Goal: Information Seeking & Learning: Check status

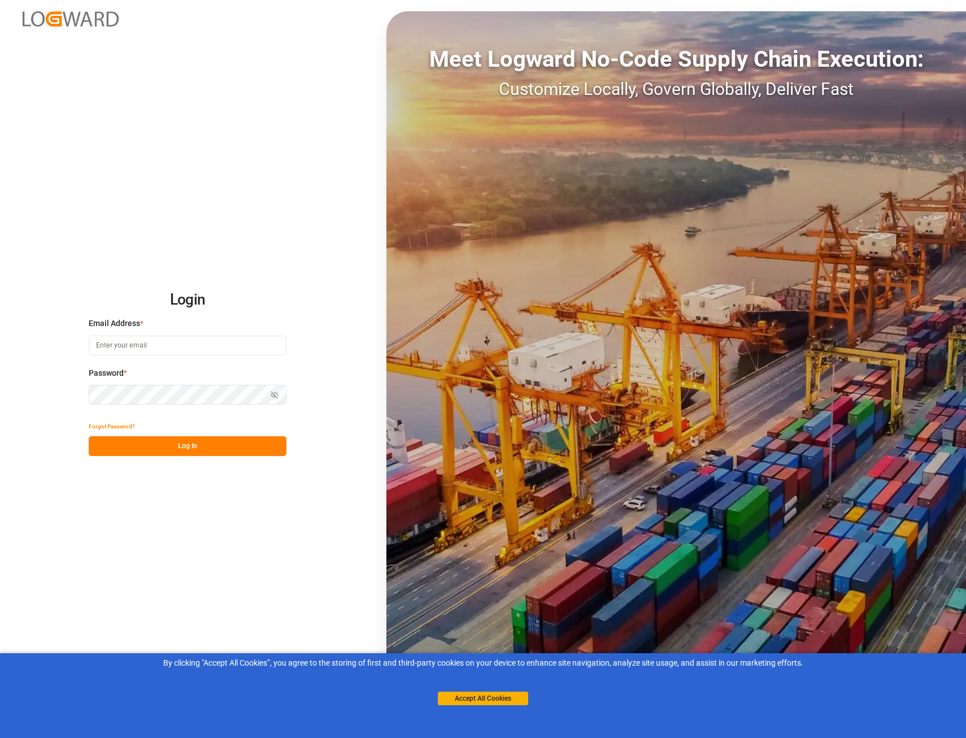
click at [243, 344] on input at bounding box center [188, 346] width 198 height 20
type input "[PERSON_NAME][EMAIL_ADDRESS][PERSON_NAME][DOMAIN_NAME]"
click at [247, 447] on button "Log In" at bounding box center [188, 446] width 198 height 20
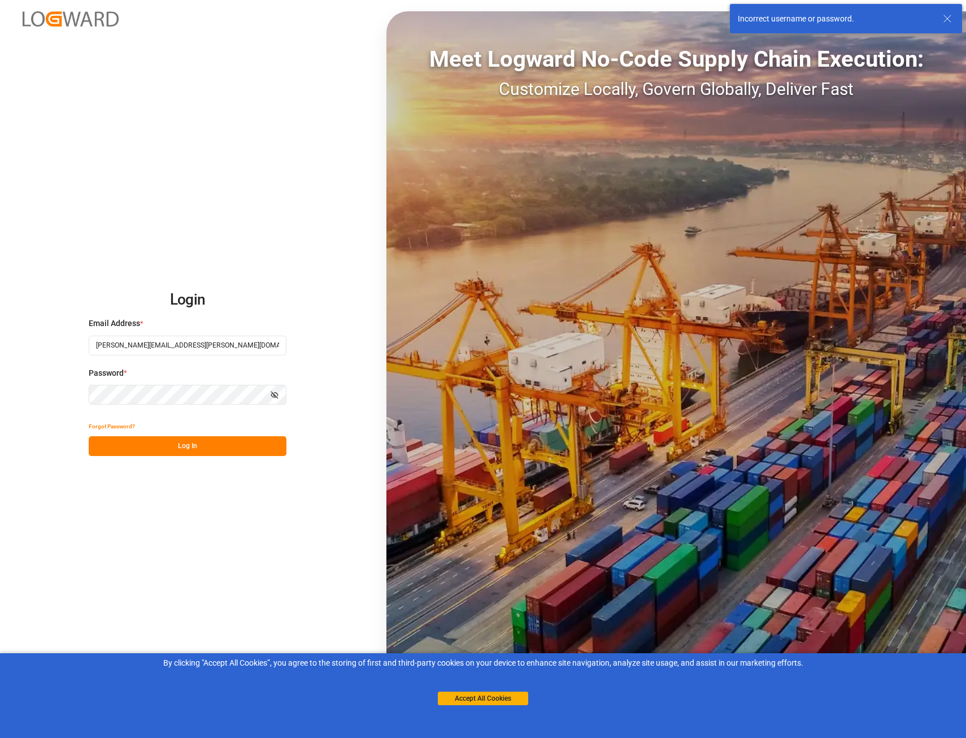
click at [112, 422] on button "Forgot Password?" at bounding box center [112, 427] width 46 height 20
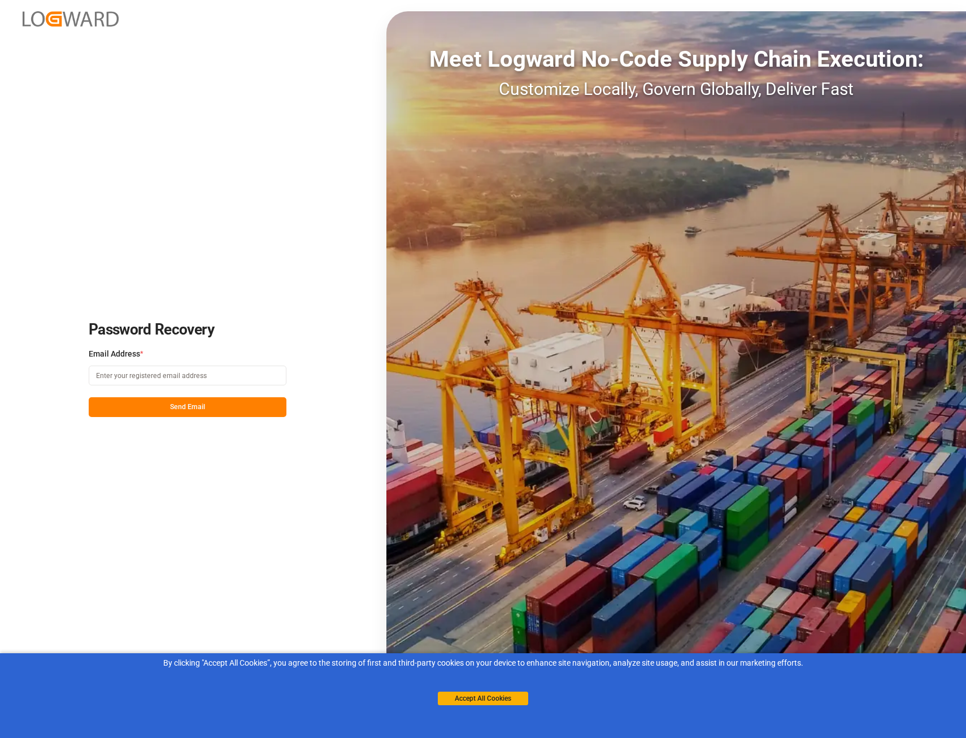
click at [255, 380] on input at bounding box center [188, 376] width 198 height 20
type input "[PERSON_NAME][EMAIL_ADDRESS][PERSON_NAME][DOMAIN_NAME]"
click at [171, 408] on button "Send Email" at bounding box center [188, 407] width 198 height 20
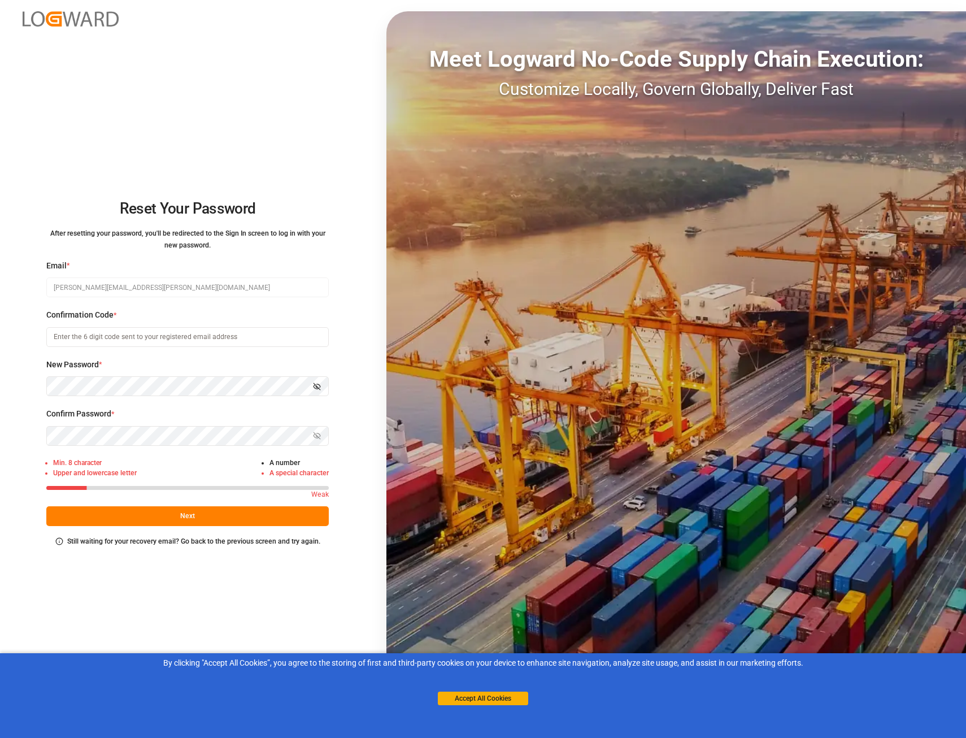
click at [98, 333] on input at bounding box center [187, 337] width 283 height 20
paste input "135454"
type input "135454"
click at [14, 376] on div "Reset Your Password After resetting your password, you'll be redirected to the …" at bounding box center [483, 369] width 966 height 738
click at [319, 434] on icon "button" at bounding box center [319, 435] width 4 height 3
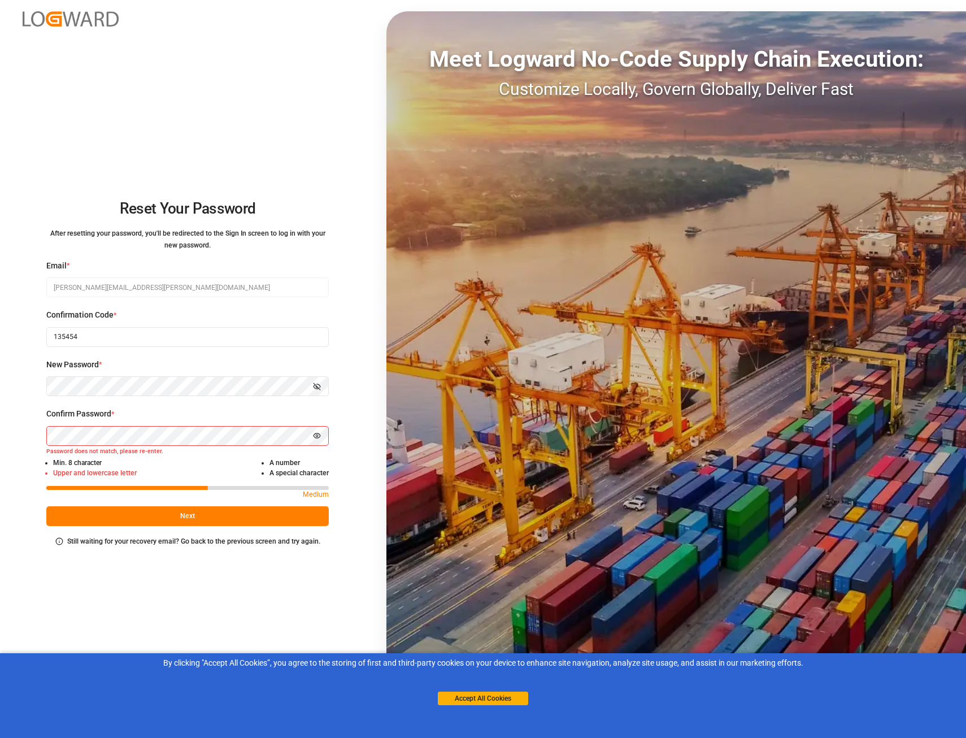
click at [315, 390] on icon "button" at bounding box center [317, 387] width 8 height 8
click at [225, 513] on button "Next" at bounding box center [187, 516] width 283 height 20
click at [153, 517] on button "Next" at bounding box center [187, 516] width 283 height 20
click at [251, 515] on button "Next" at bounding box center [187, 516] width 283 height 20
click at [227, 510] on button "Next" at bounding box center [187, 516] width 283 height 20
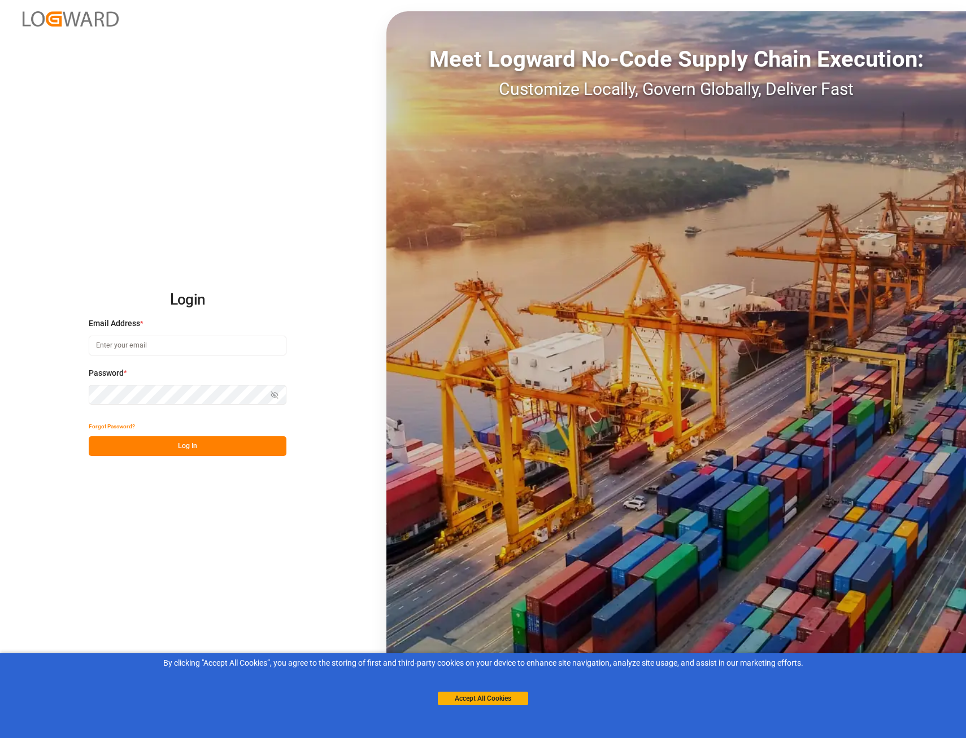
type input "[PERSON_NAME][EMAIL_ADDRESS][PERSON_NAME][DOMAIN_NAME]"
click at [231, 448] on button "Log In" at bounding box center [188, 446] width 198 height 20
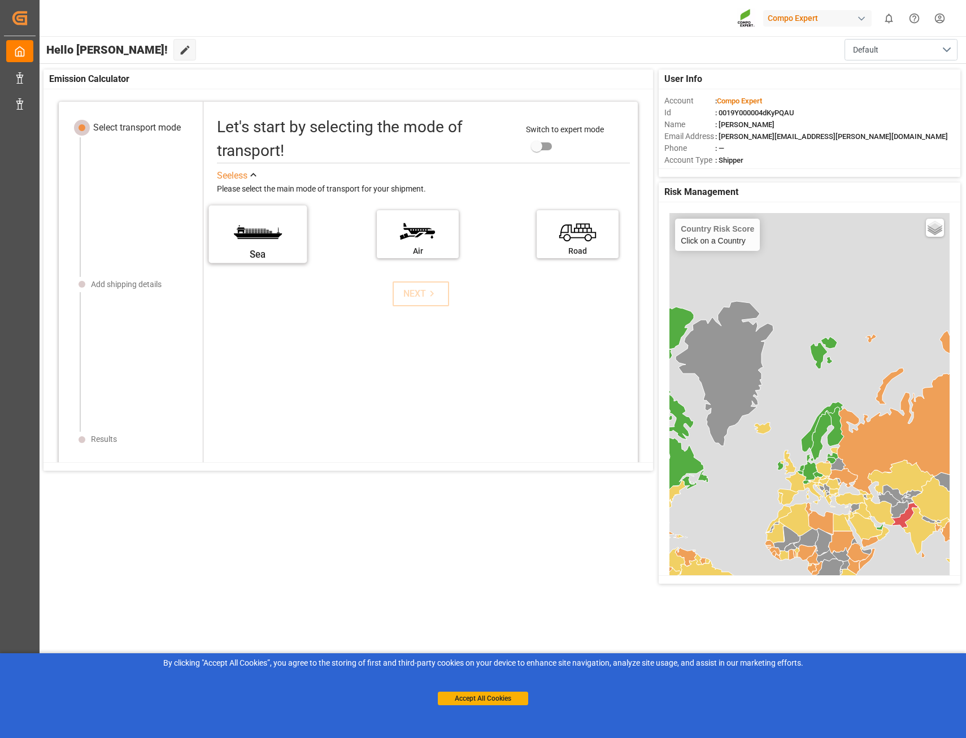
click at [269, 239] on label "Sea" at bounding box center [258, 230] width 85 height 47
click at [0, 0] on input "Sea" at bounding box center [0, 0] width 0 height 0
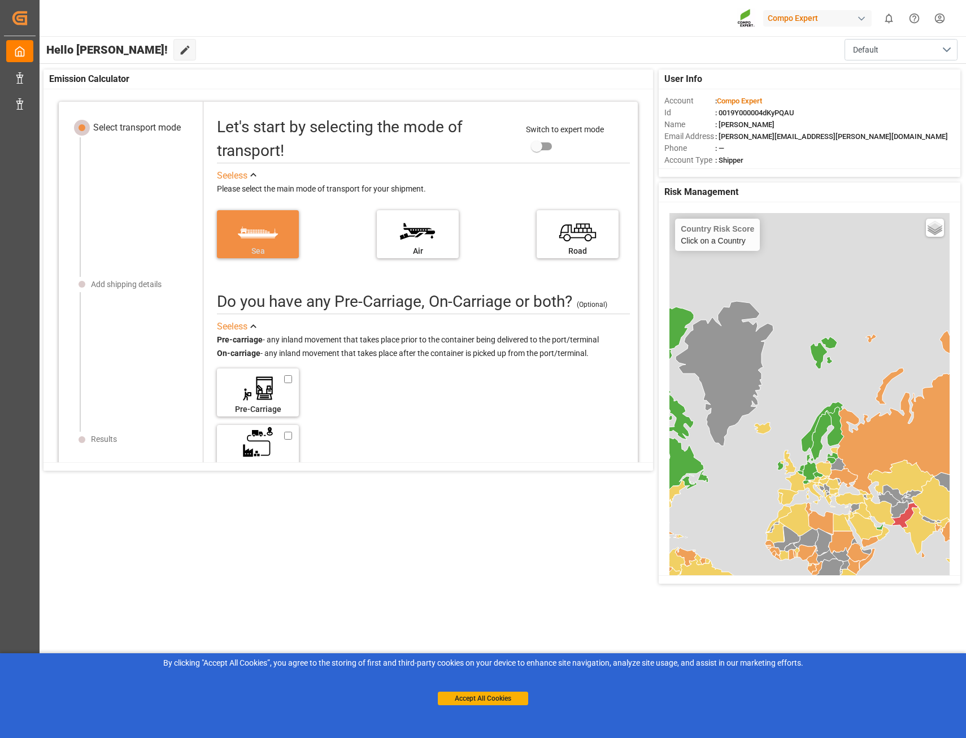
scroll to position [11, 0]
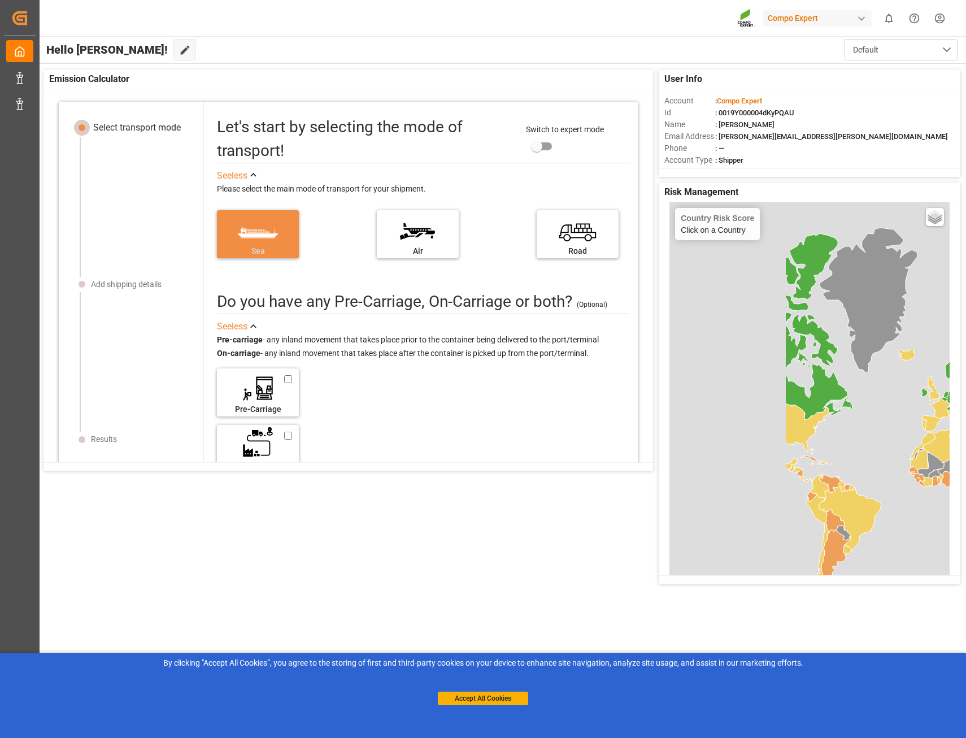
drag, startPoint x: 741, startPoint y: 356, endPoint x: 885, endPoint y: 293, distance: 157.2
click at [885, 293] on icon at bounding box center [869, 300] width 98 height 145
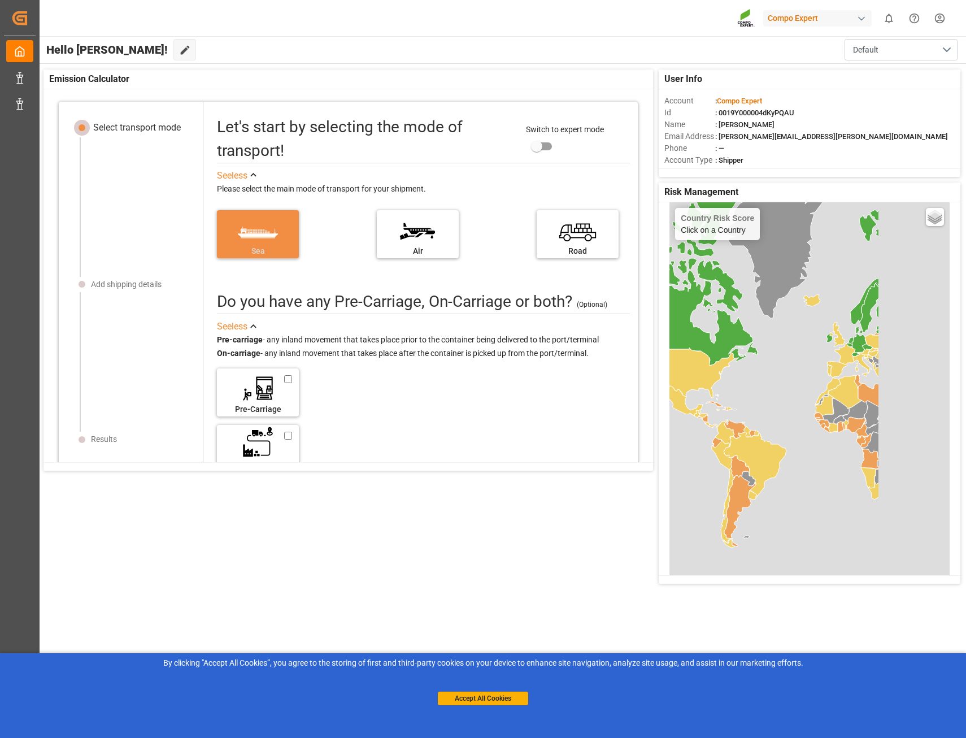
drag, startPoint x: 868, startPoint y: 307, endPoint x: 720, endPoint y: 250, distance: 158.9
click at [725, 250] on icon at bounding box center [774, 246] width 98 height 145
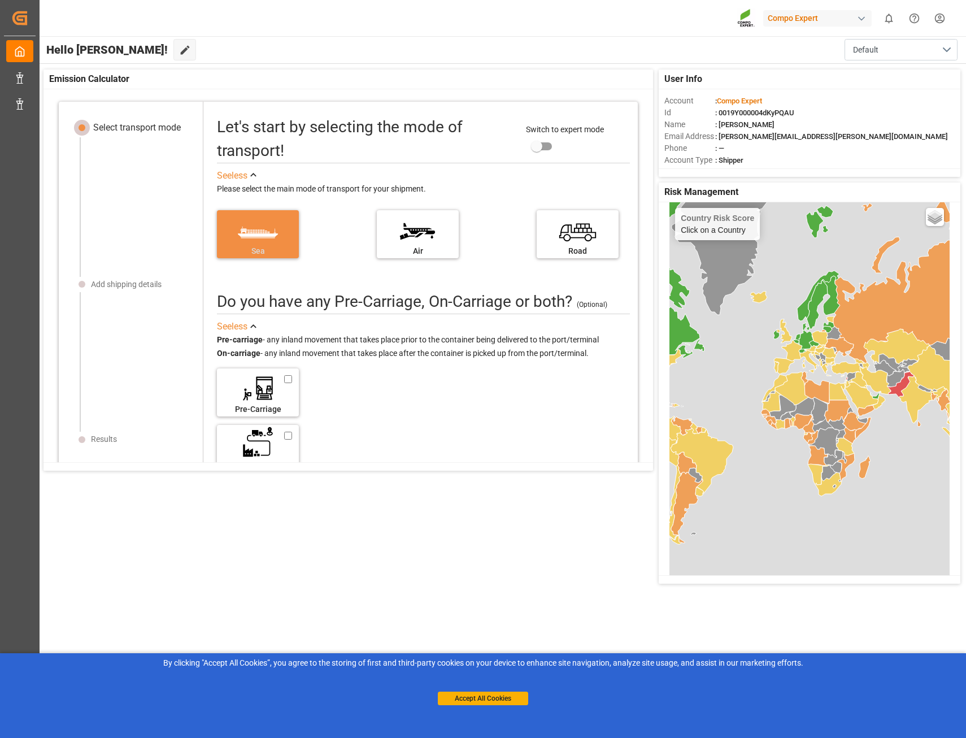
click at [806, 340] on icon at bounding box center [806, 339] width 15 height 19
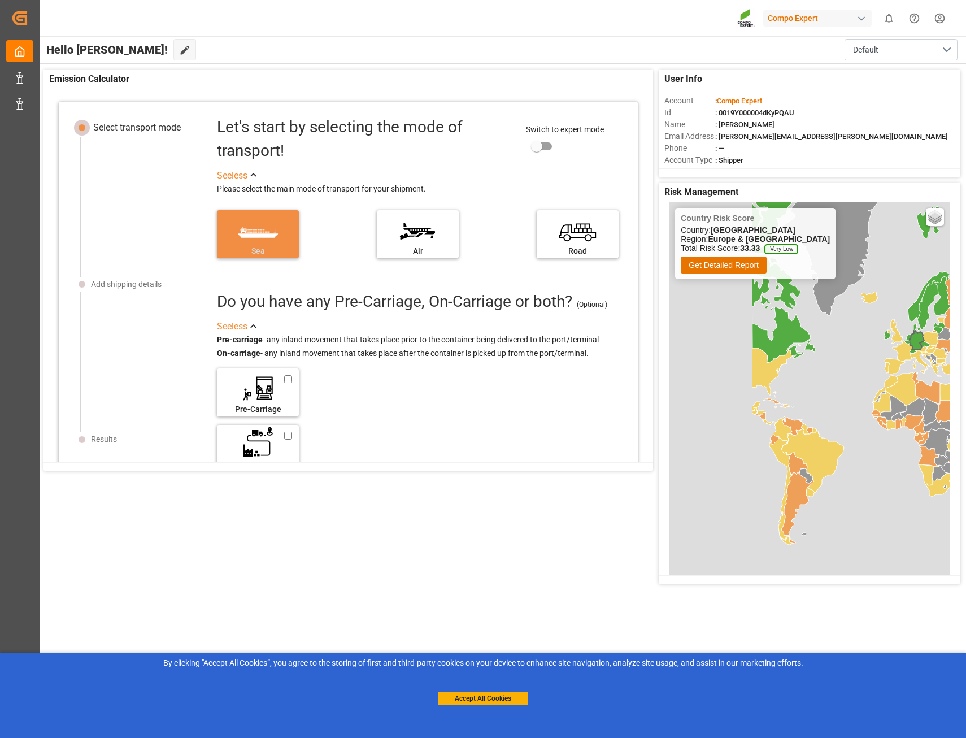
drag, startPoint x: 792, startPoint y: 379, endPoint x: 902, endPoint y: 379, distance: 110.2
click at [902, 379] on icon at bounding box center [902, 388] width 33 height 33
click at [739, 402] on icon at bounding box center [736, 397] width 49 height 32
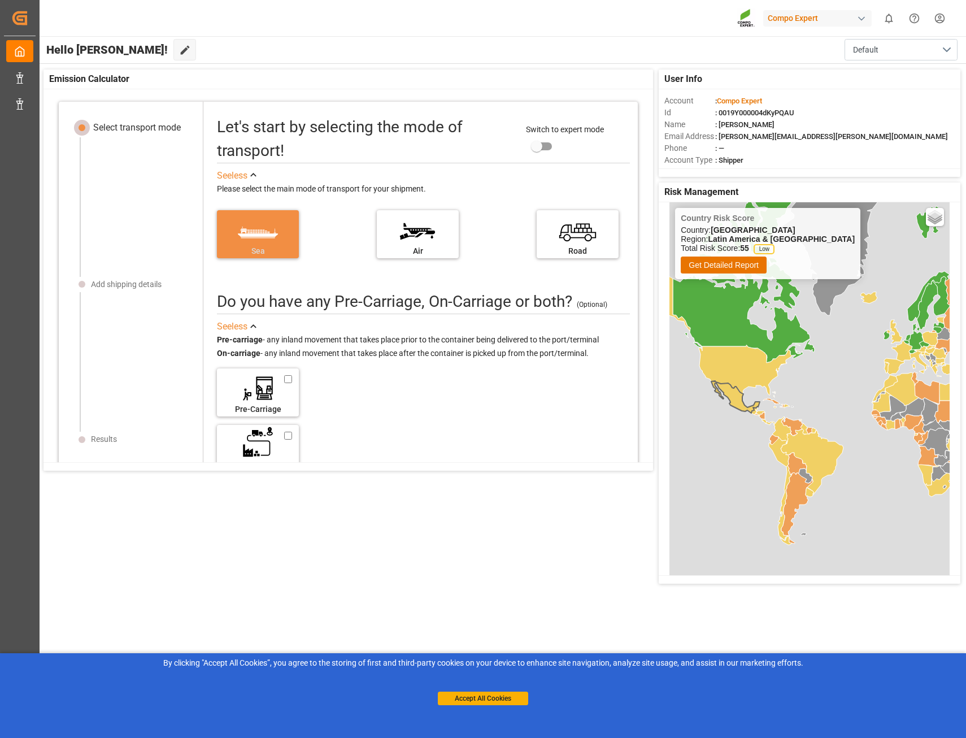
click at [738, 316] on icon at bounding box center [744, 269] width 142 height 187
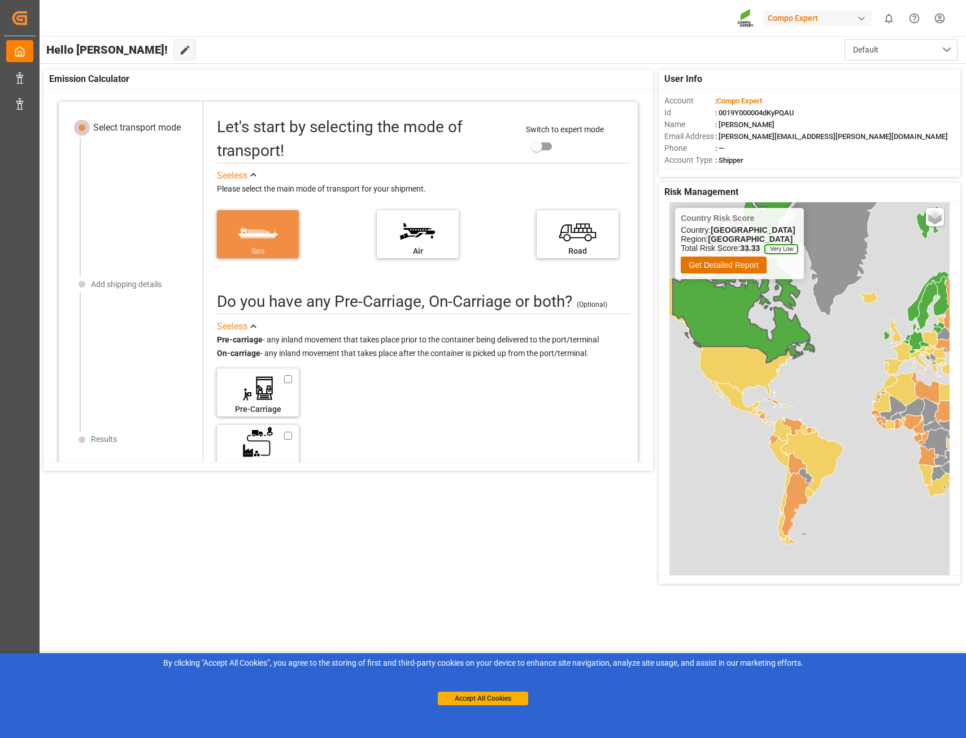
click at [742, 386] on icon at bounding box center [717, 338] width 151 height 136
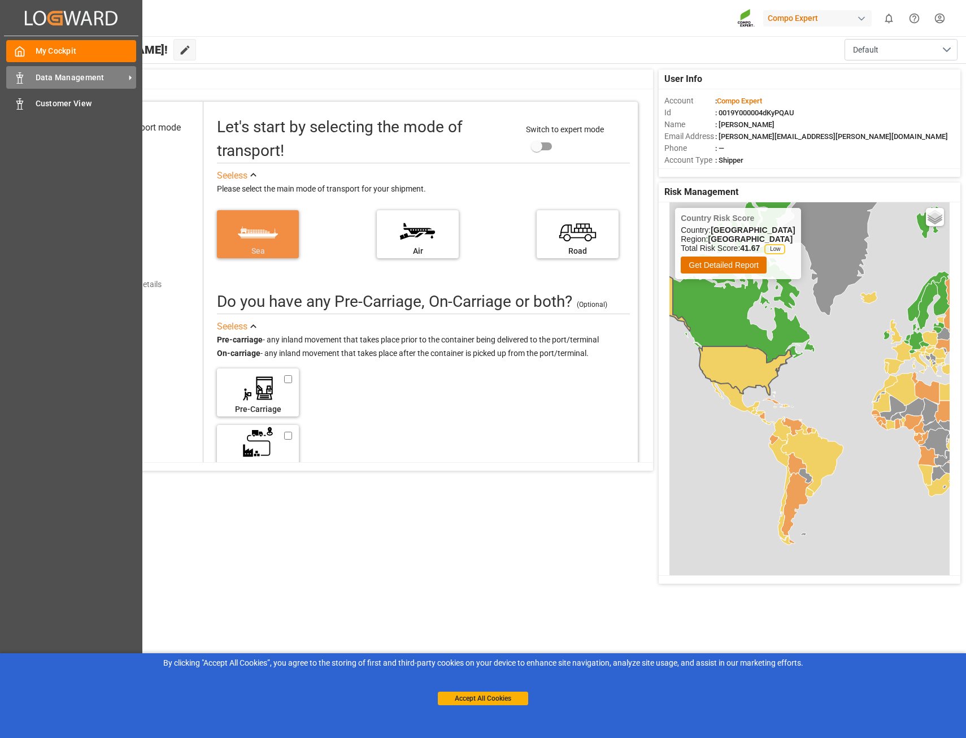
click at [50, 76] on span "Data Management" at bounding box center [80, 78] width 89 height 12
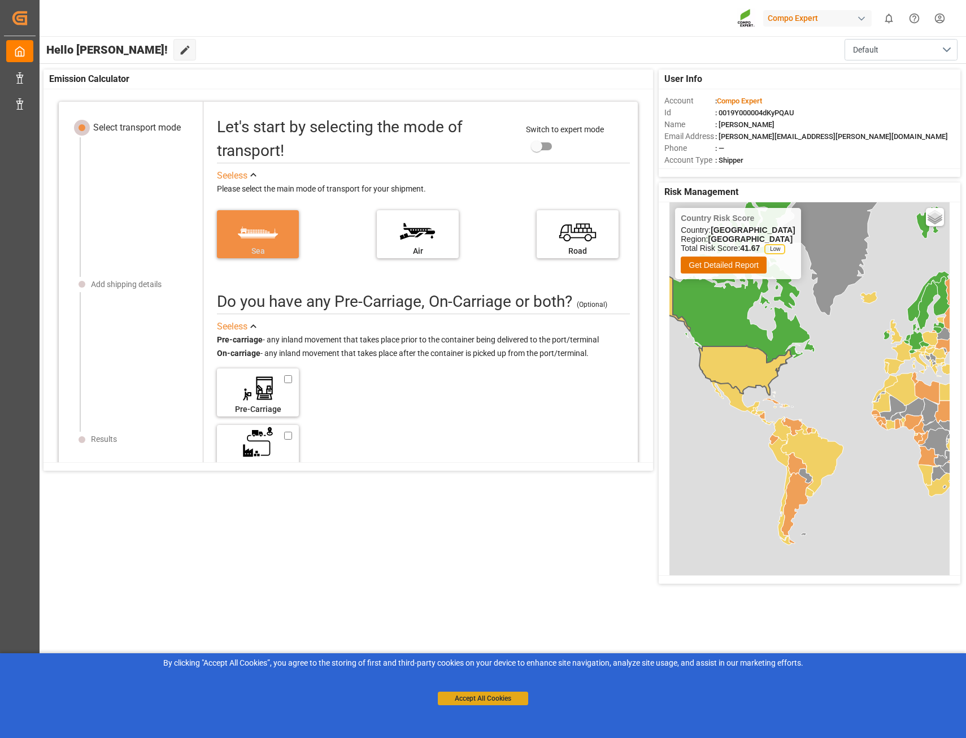
click at [484, 696] on button "Accept All Cookies" at bounding box center [483, 699] width 90 height 14
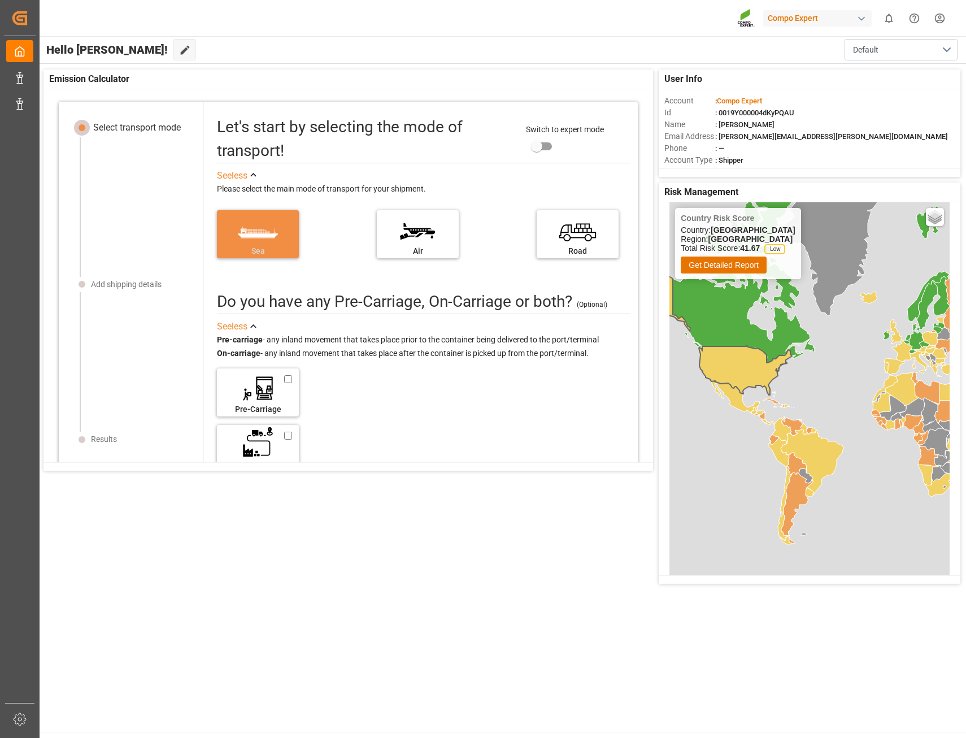
click at [856, 20] on div "button" at bounding box center [861, 18] width 11 height 11
click at [686, 16] on html "Created by potrace 1.15, written by [PERSON_NAME] [DATE]-[DATE] Created by potr…" at bounding box center [483, 369] width 966 height 738
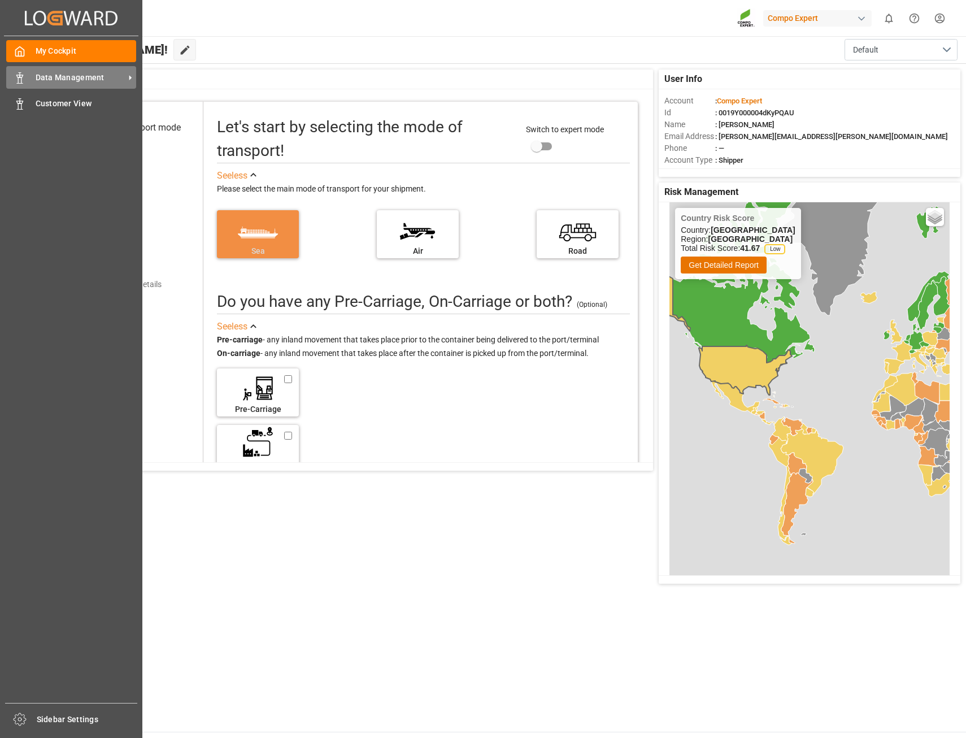
click at [110, 78] on span "Data Management" at bounding box center [80, 78] width 89 height 12
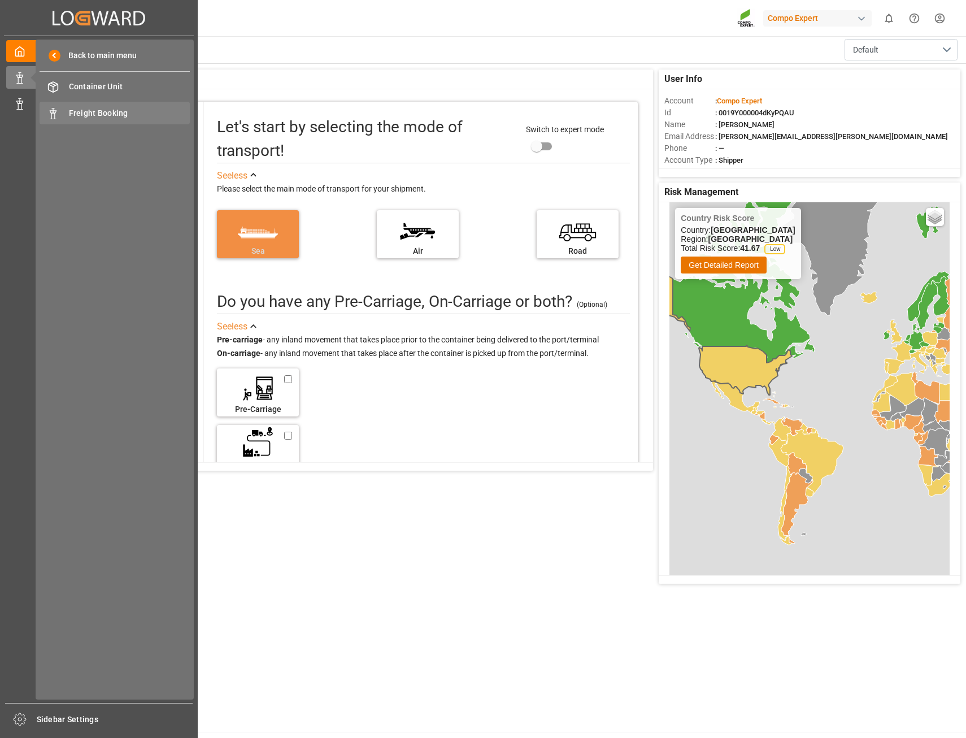
click at [159, 114] on span "Freight Booking" at bounding box center [130, 113] width 122 height 12
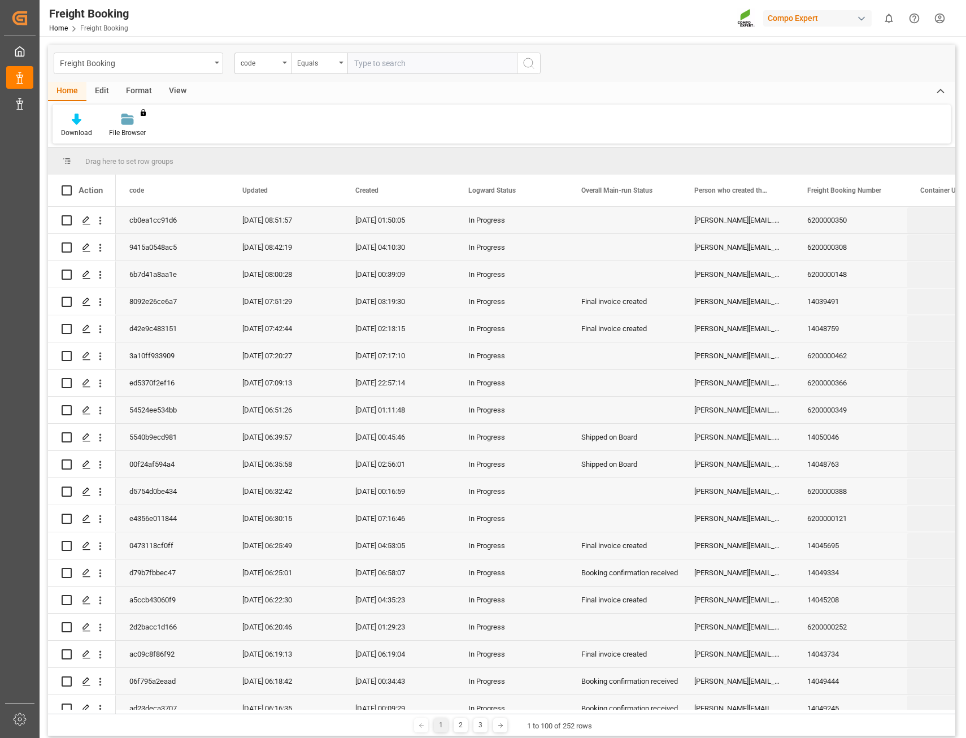
click at [437, 64] on input "text" at bounding box center [433, 63] width 170 height 21
type input "2000000016"
click at [525, 63] on icon "search button" at bounding box center [529, 64] width 14 height 14
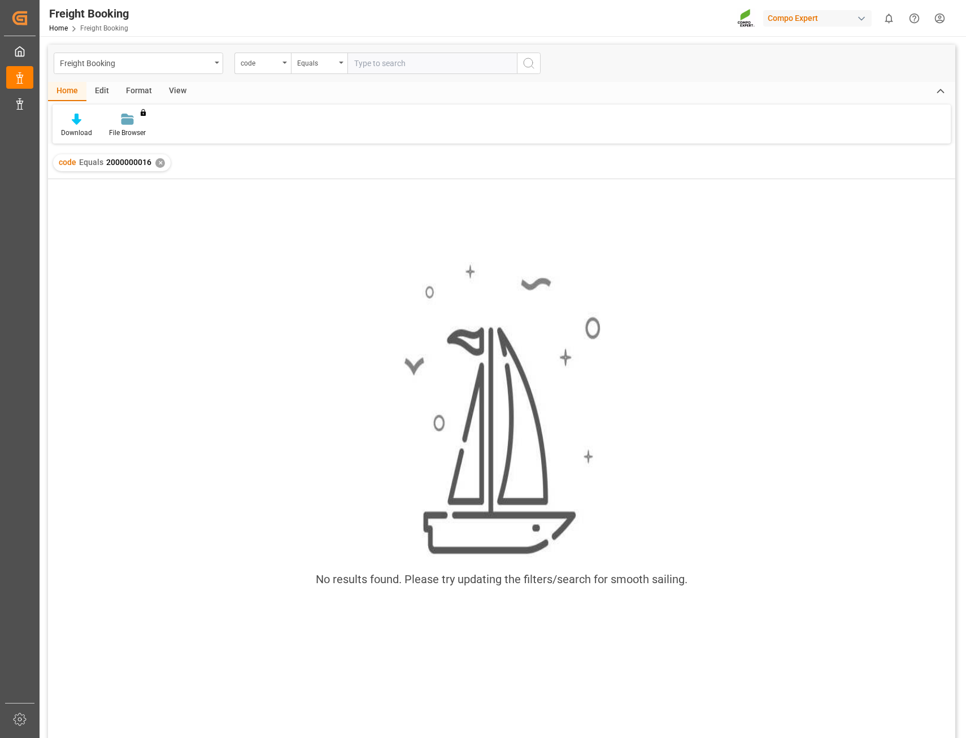
click at [158, 162] on div "✕" at bounding box center [160, 163] width 10 height 10
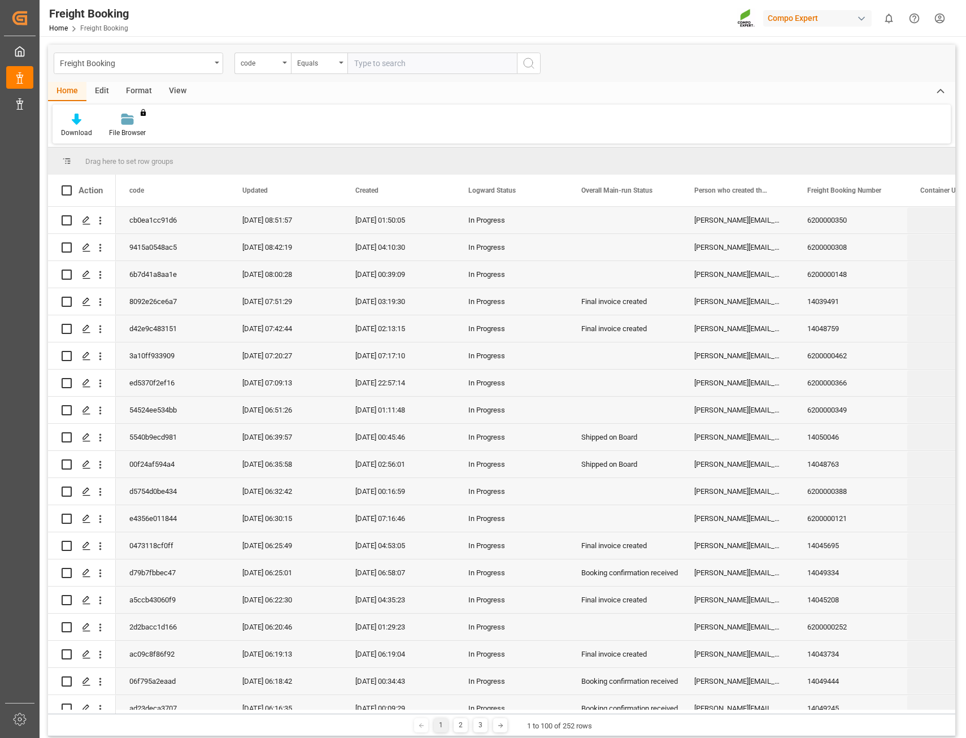
click at [465, 68] on input "text" at bounding box center [433, 63] width 170 height 21
click at [463, 66] on input "text" at bounding box center [433, 63] width 170 height 21
paste input "204/30539-30545"
type input "204/30539-30545"
click at [537, 68] on button "search button" at bounding box center [529, 63] width 24 height 21
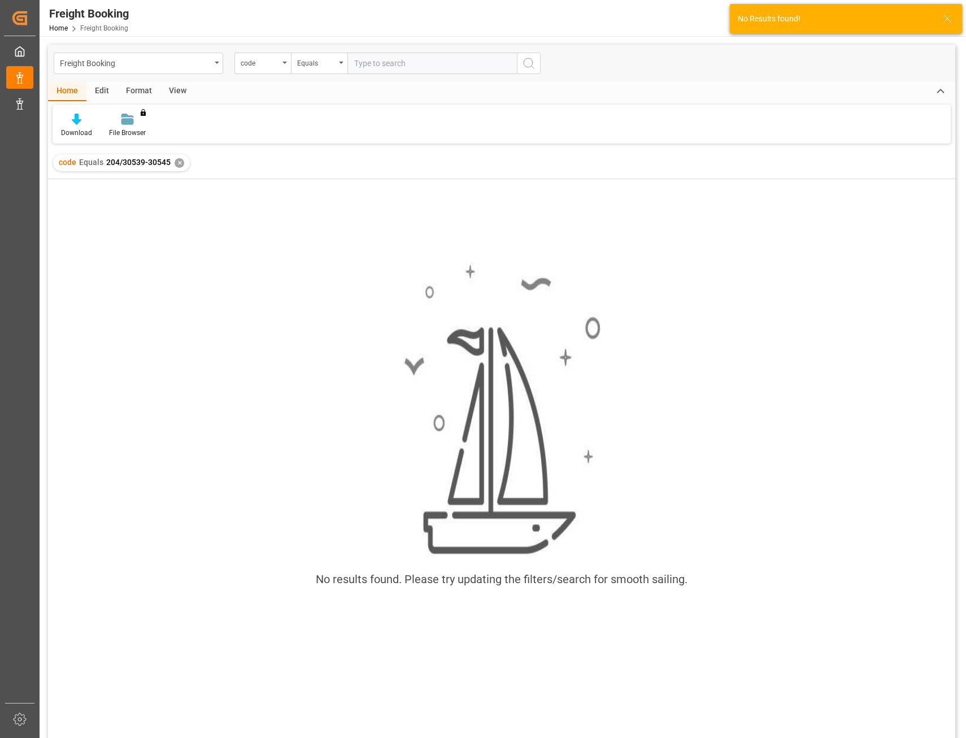
click at [179, 164] on div "✕" at bounding box center [180, 163] width 10 height 10
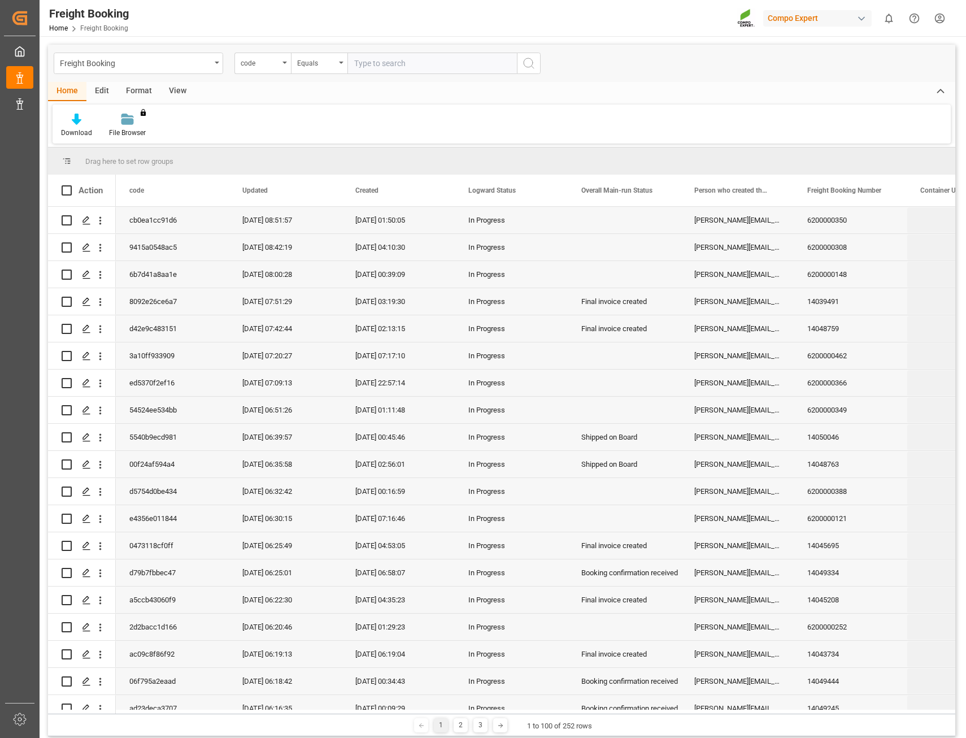
click at [436, 69] on input "text" at bounding box center [433, 63] width 170 height 21
paste input "4510355417"
type input "4510355417"
click at [522, 65] on icon "search button" at bounding box center [529, 64] width 14 height 14
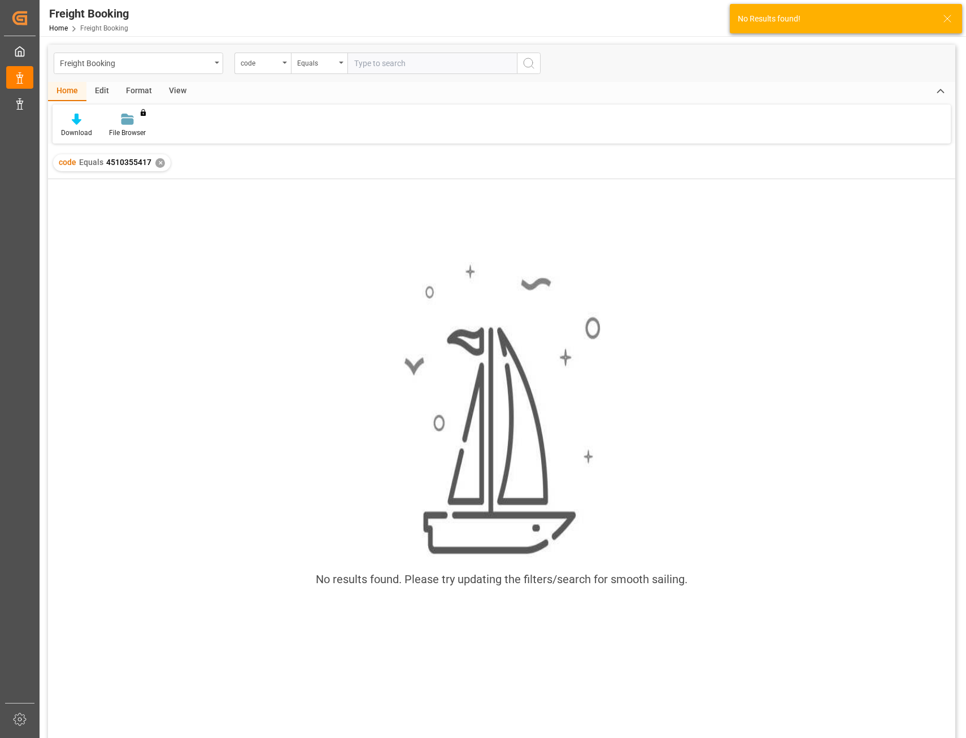
click at [161, 163] on div "✕" at bounding box center [160, 163] width 10 height 10
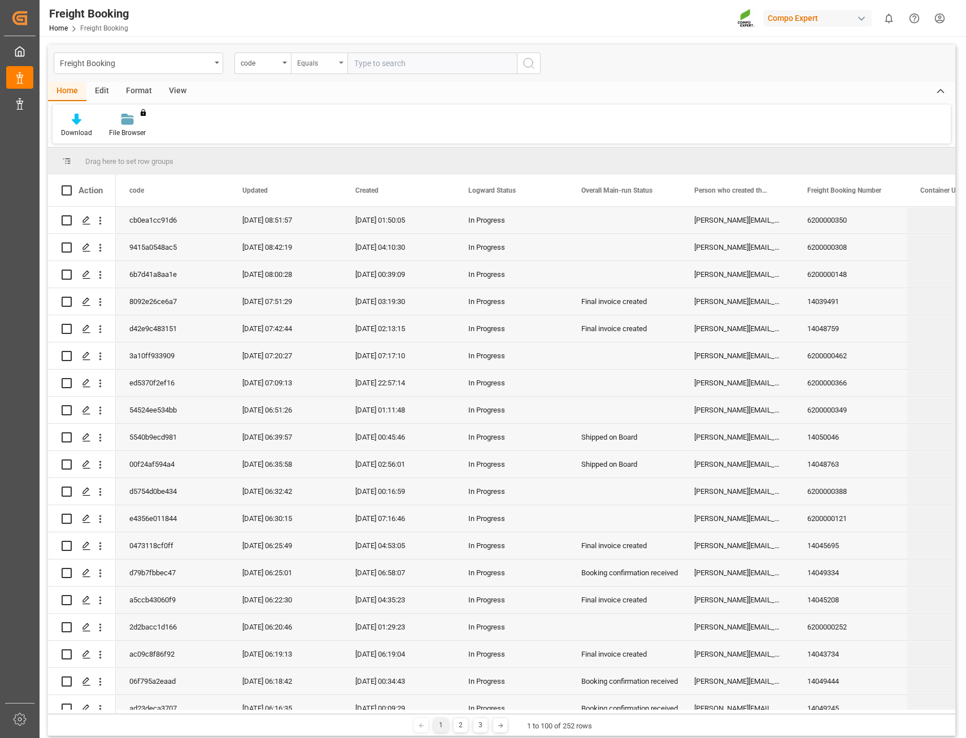
click at [341, 67] on div "Equals" at bounding box center [319, 63] width 57 height 21
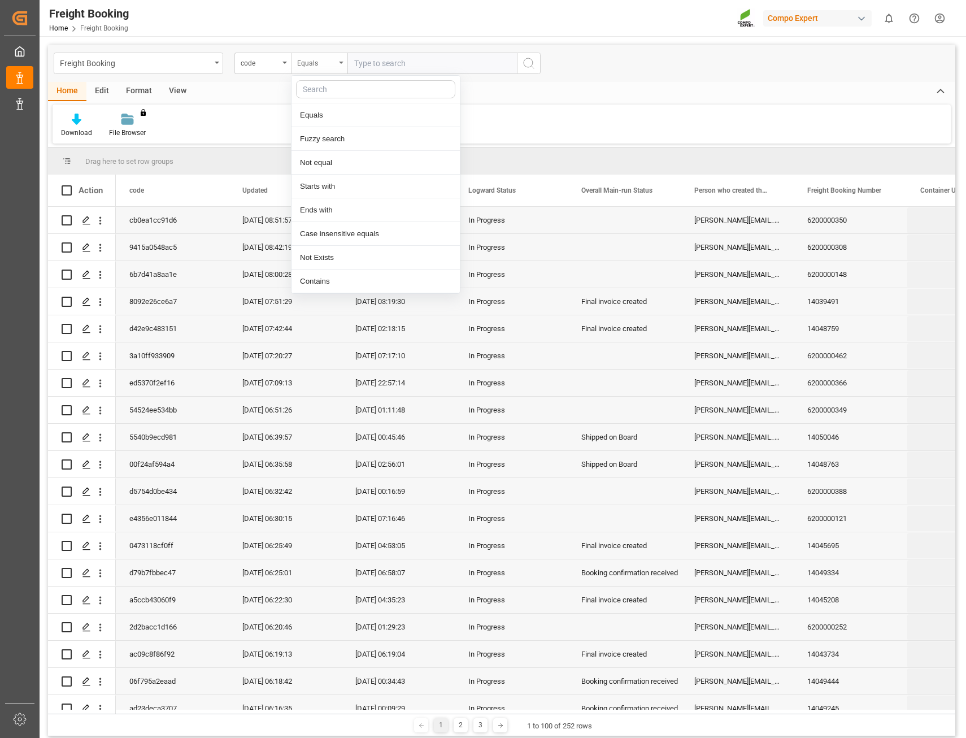
click at [341, 71] on div "Equals" at bounding box center [319, 63] width 57 height 21
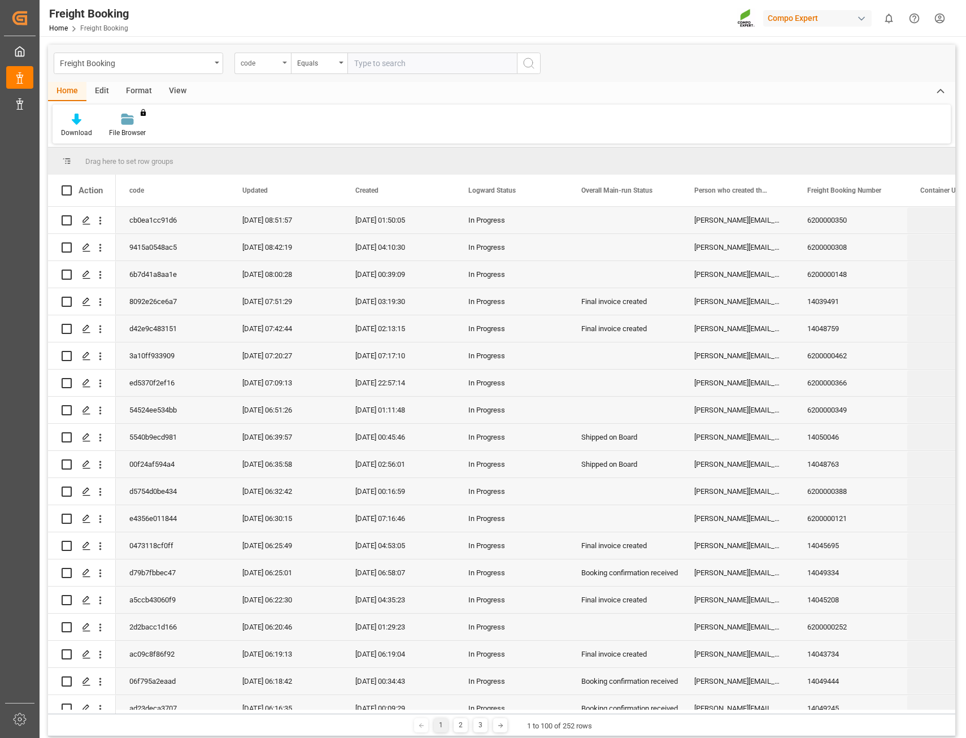
click at [278, 56] on div "code" at bounding box center [260, 61] width 38 height 13
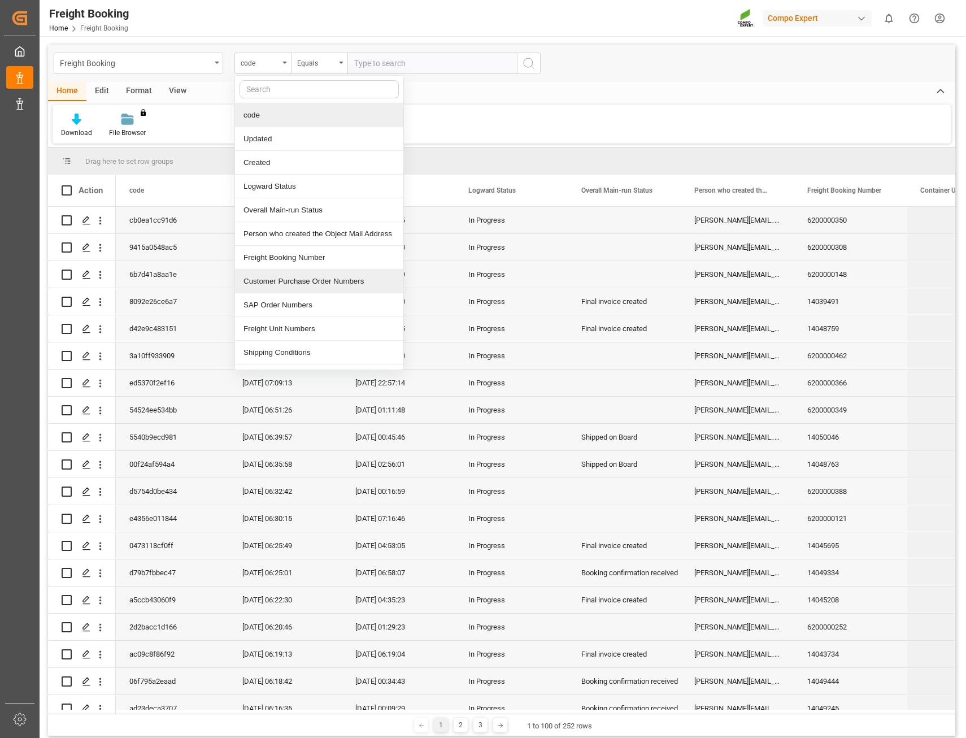
click at [309, 285] on div "Customer Purchase Order Numbers" at bounding box center [319, 282] width 168 height 24
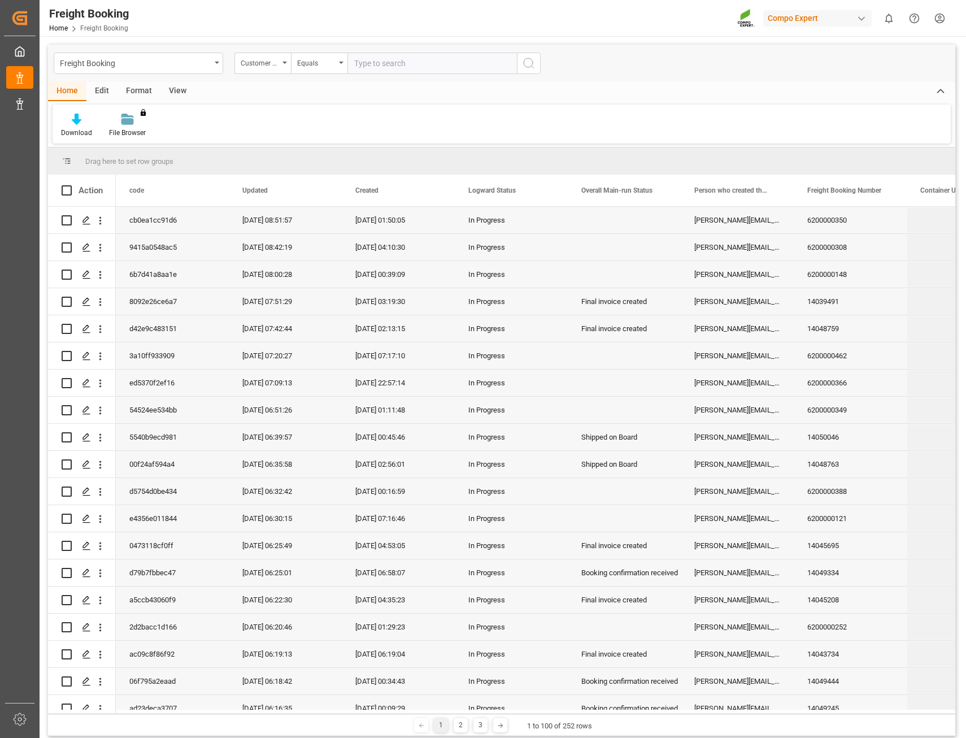
click at [374, 68] on input "text" at bounding box center [433, 63] width 170 height 21
paste input "4510355417"
type input "4510355417"
click at [527, 64] on icon "search button" at bounding box center [529, 64] width 14 height 14
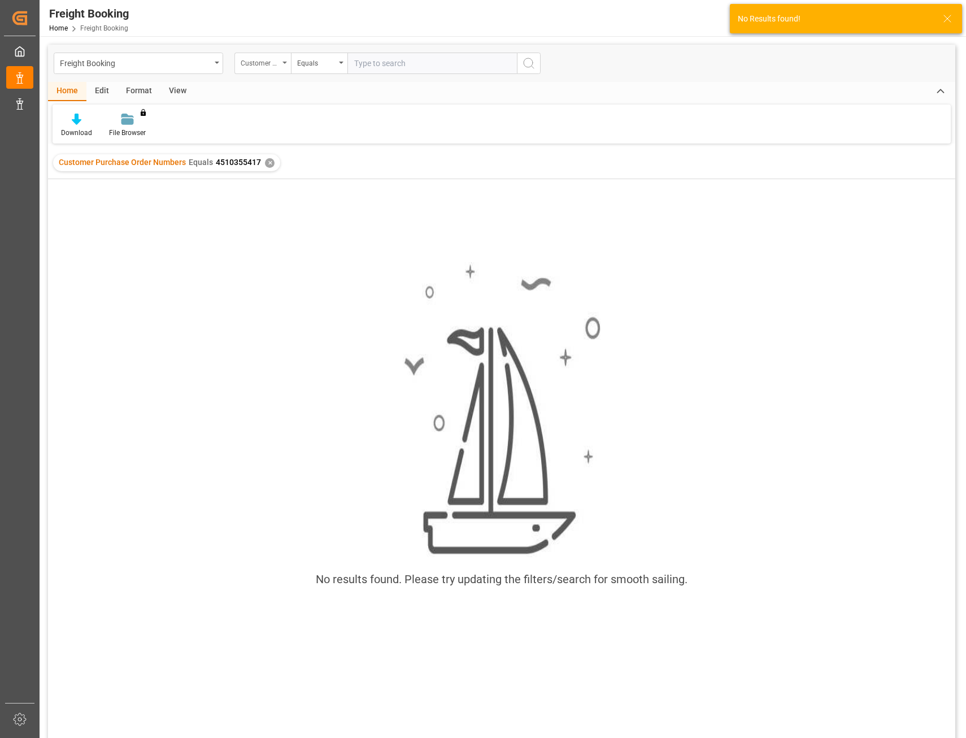
click at [283, 64] on div "Customer Purchase Order Numbers" at bounding box center [263, 63] width 57 height 21
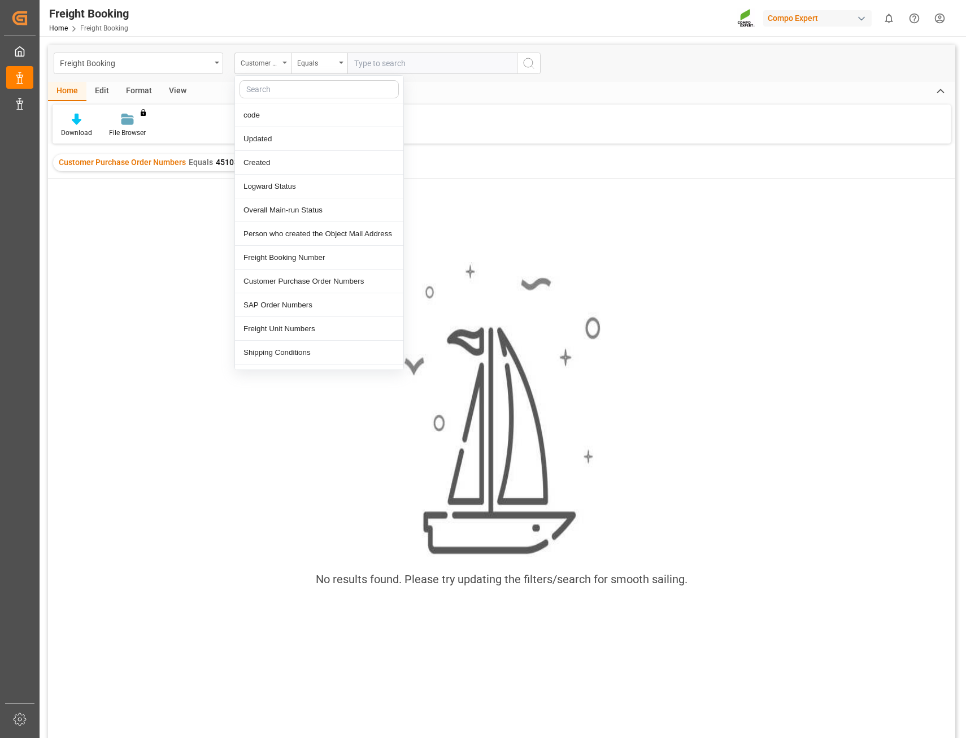
click at [281, 63] on div "Customer Purchase Order Numbers" at bounding box center [263, 63] width 57 height 21
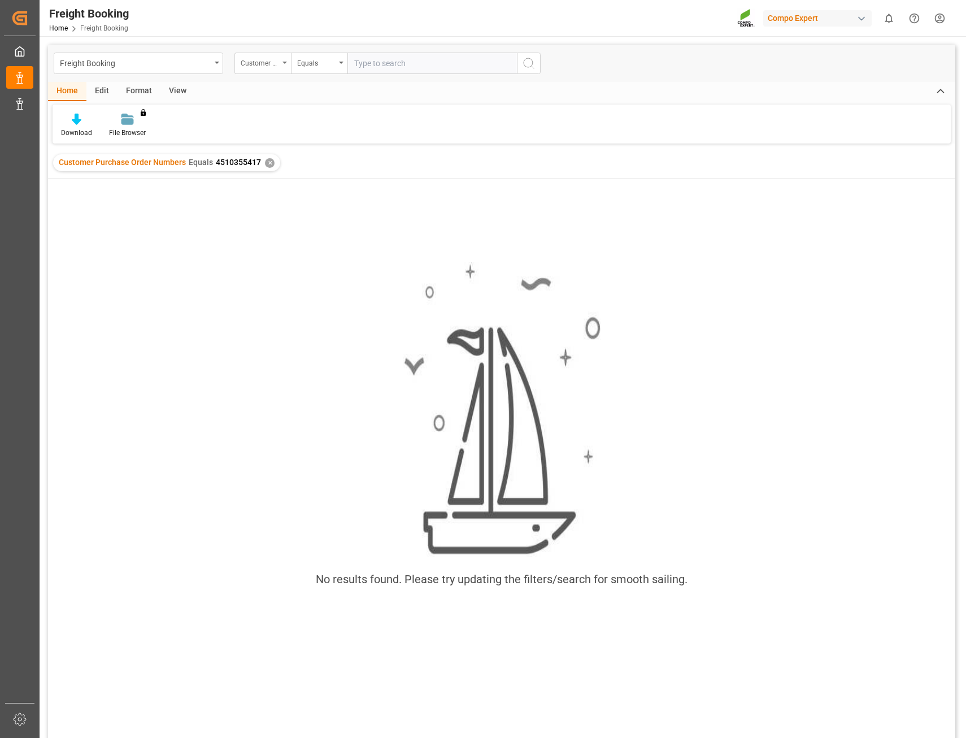
click at [281, 63] on div "Customer Purchase Order Numbers" at bounding box center [263, 63] width 57 height 21
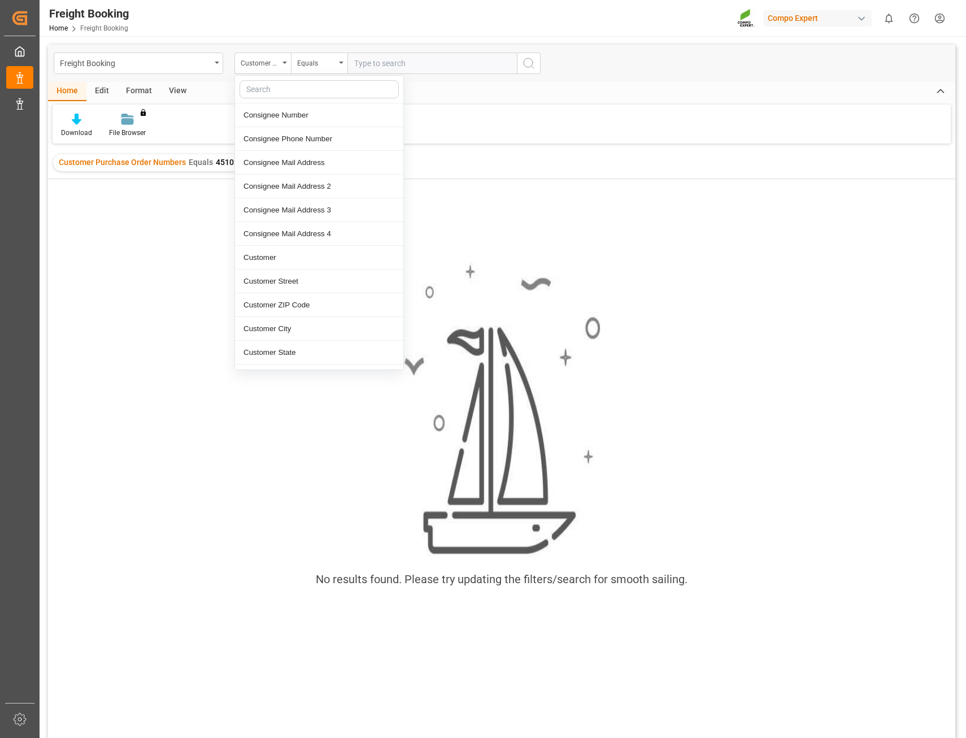
scroll to position [1470, 0]
click at [356, 313] on div "Customer Country" at bounding box center [319, 308] width 168 height 24
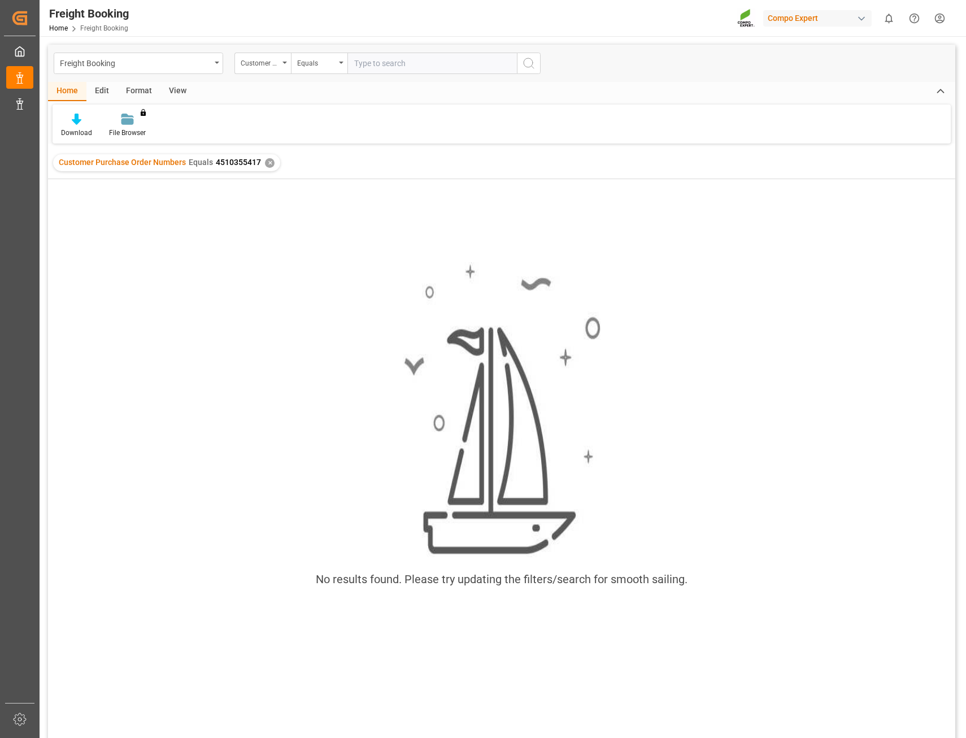
click at [390, 66] on input "text" at bounding box center [433, 63] width 170 height 21
type input "[GEOGRAPHIC_DATA]"
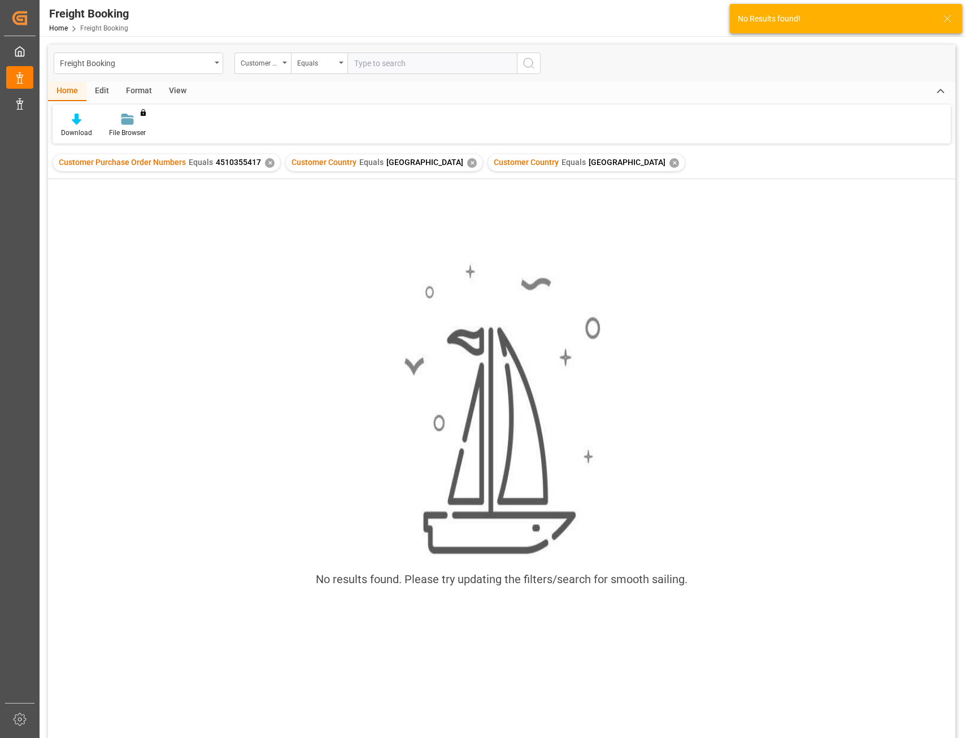
click at [267, 162] on div "✕" at bounding box center [270, 163] width 10 height 10
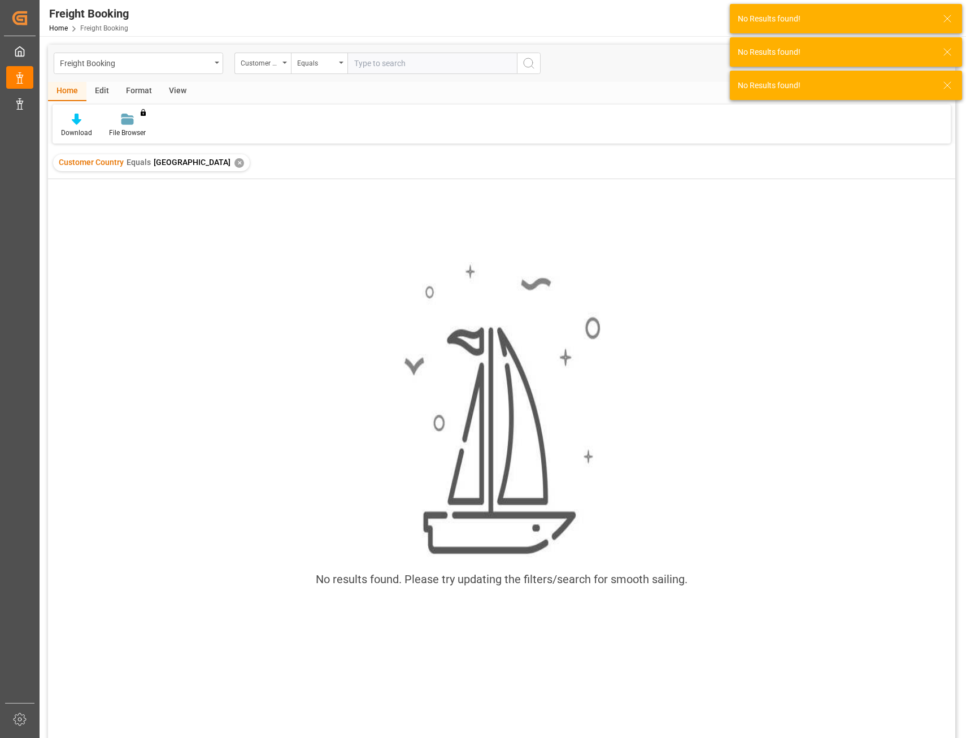
click at [235, 163] on div "✕" at bounding box center [240, 163] width 10 height 10
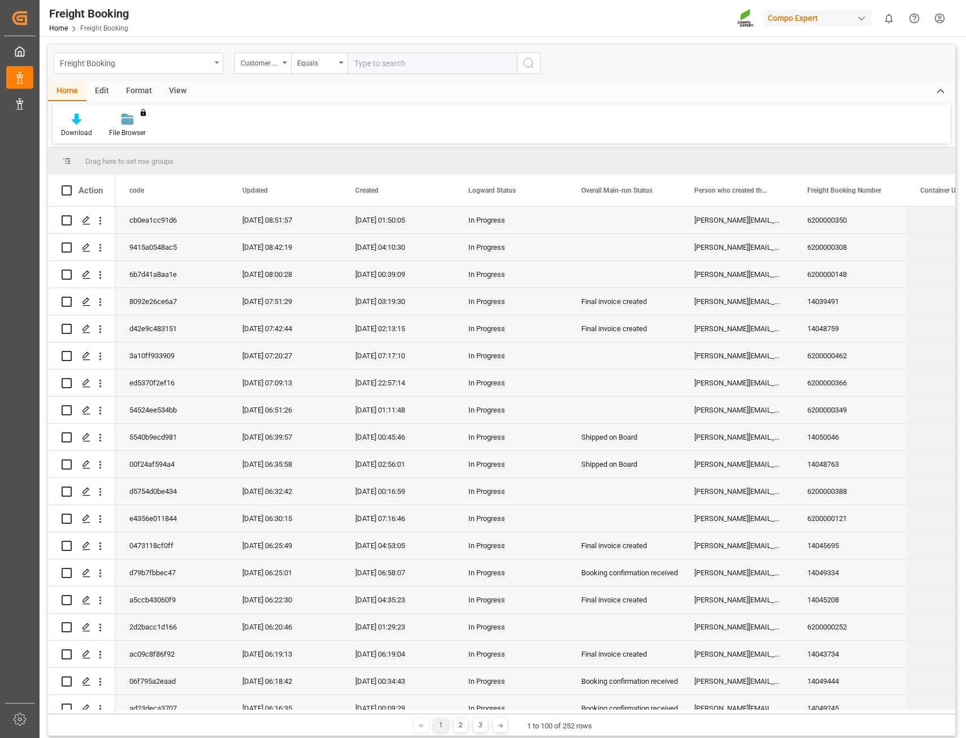
click at [215, 63] on icon "open menu" at bounding box center [217, 63] width 5 height 2
click at [215, 63] on icon "close menu" at bounding box center [217, 63] width 5 height 2
click at [288, 59] on div "Customer Country" at bounding box center [263, 63] width 57 height 21
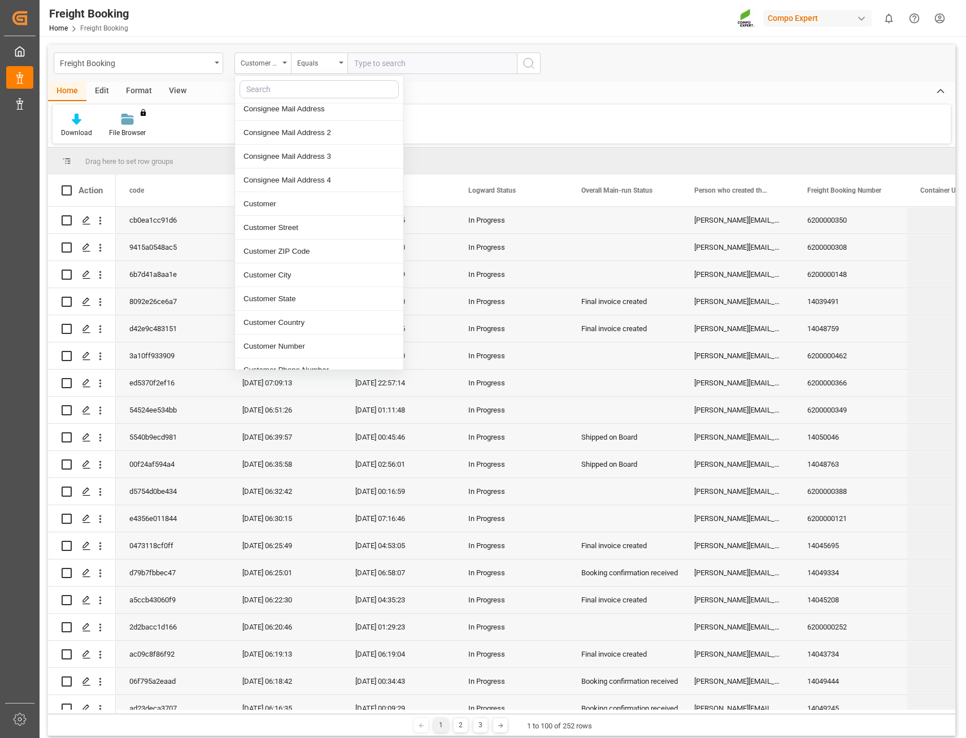
scroll to position [1470, 0]
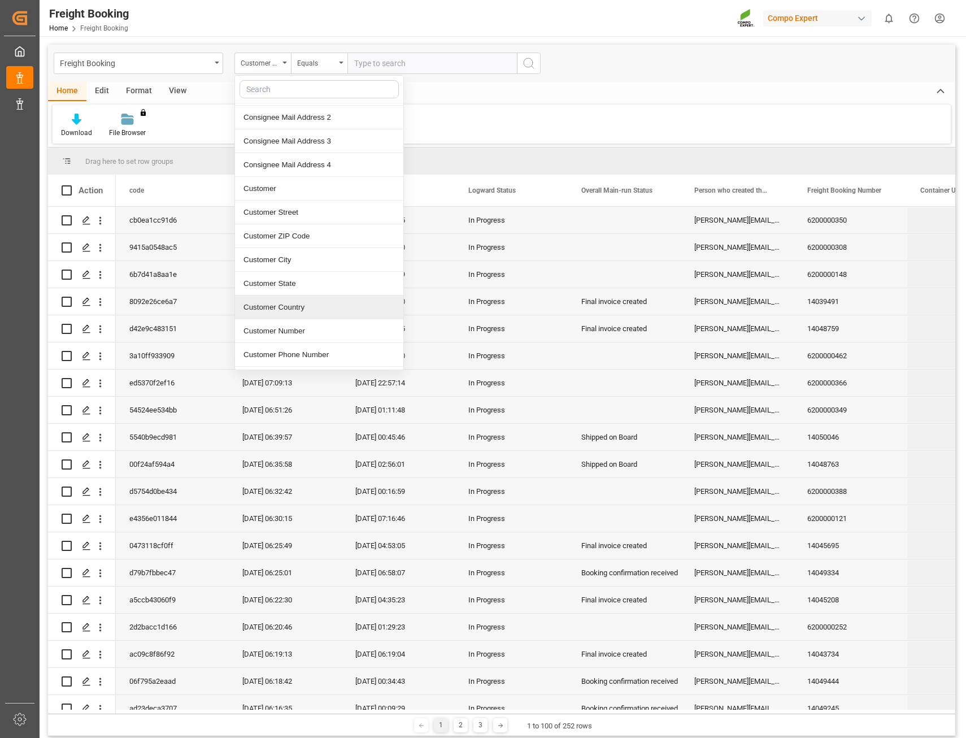
click at [328, 299] on div "Customer Country" at bounding box center [319, 308] width 168 height 24
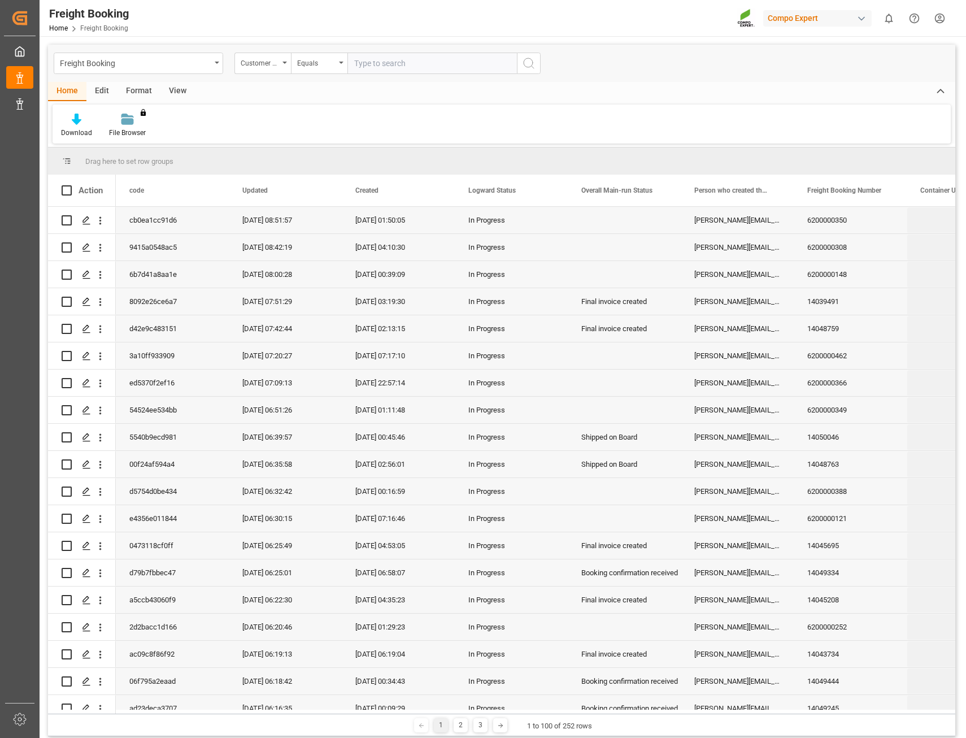
click at [383, 67] on input "text" at bounding box center [433, 63] width 170 height 21
type input "usa"
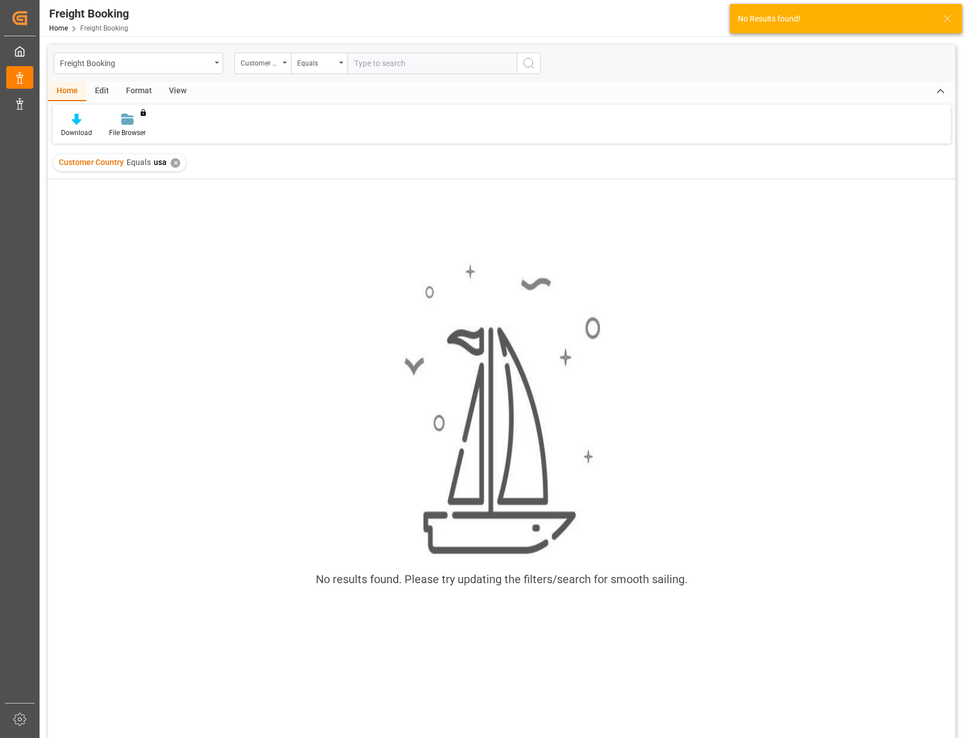
click at [174, 164] on div "✕" at bounding box center [176, 163] width 10 height 10
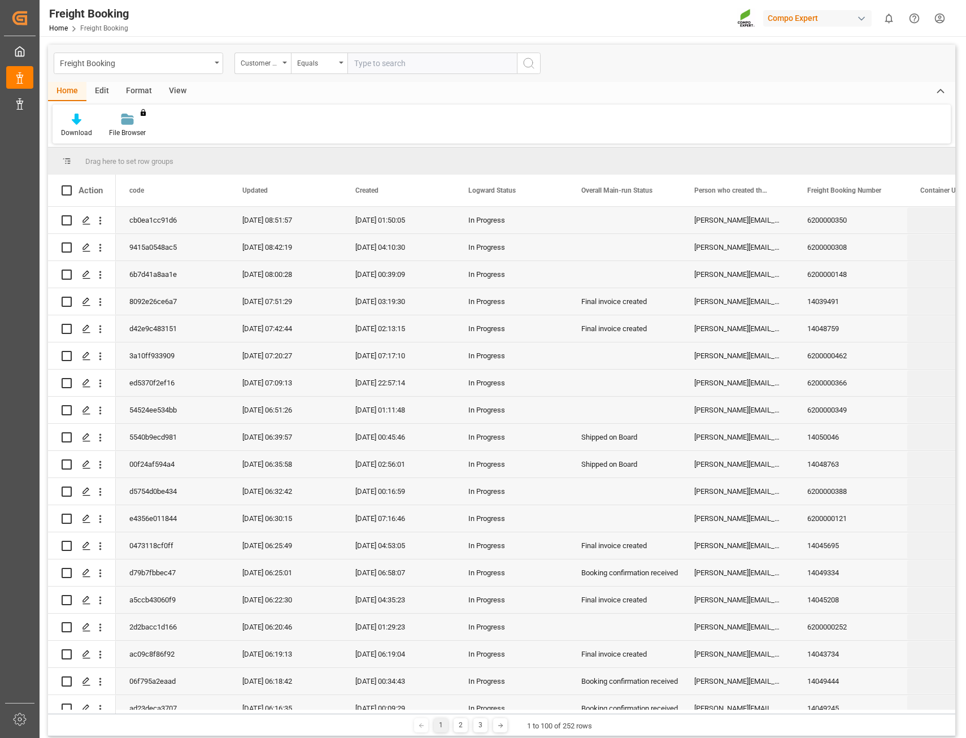
click at [389, 68] on input "text" at bounding box center [433, 63] width 170 height 21
type input "[GEOGRAPHIC_DATA]"
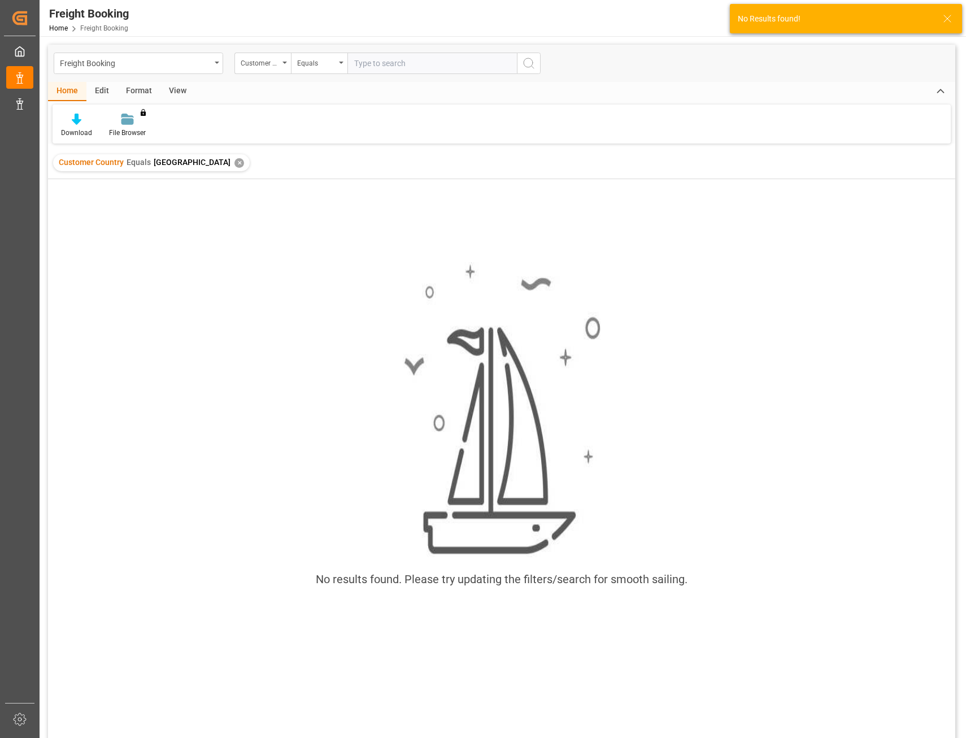
click at [235, 166] on div "✕" at bounding box center [240, 163] width 10 height 10
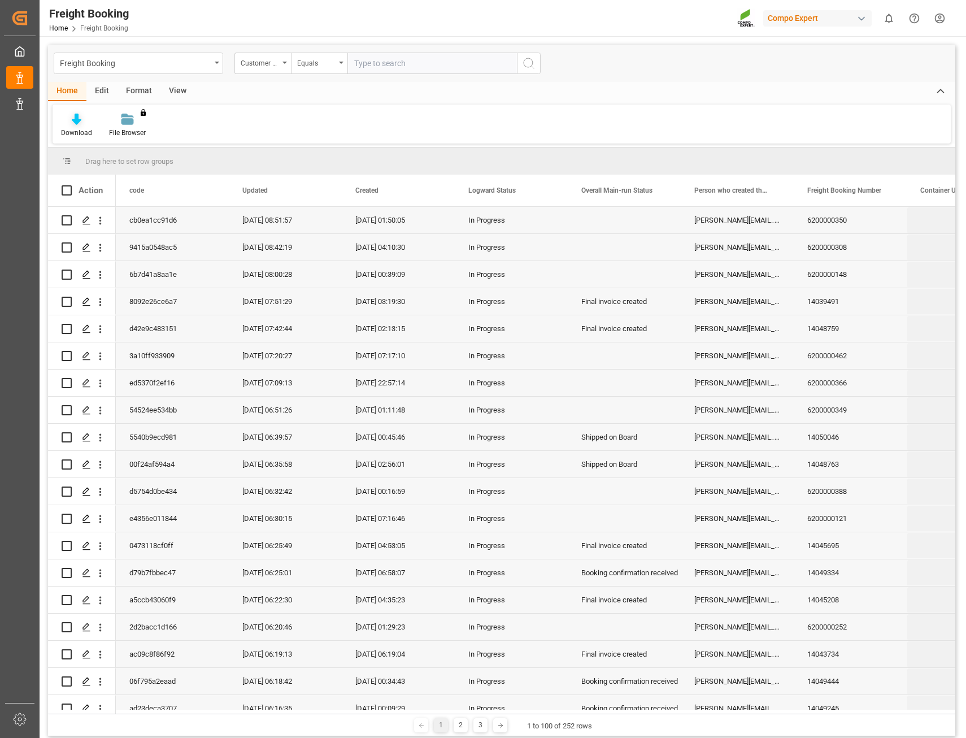
click at [82, 128] on div "Download" at bounding box center [76, 133] width 31 height 10
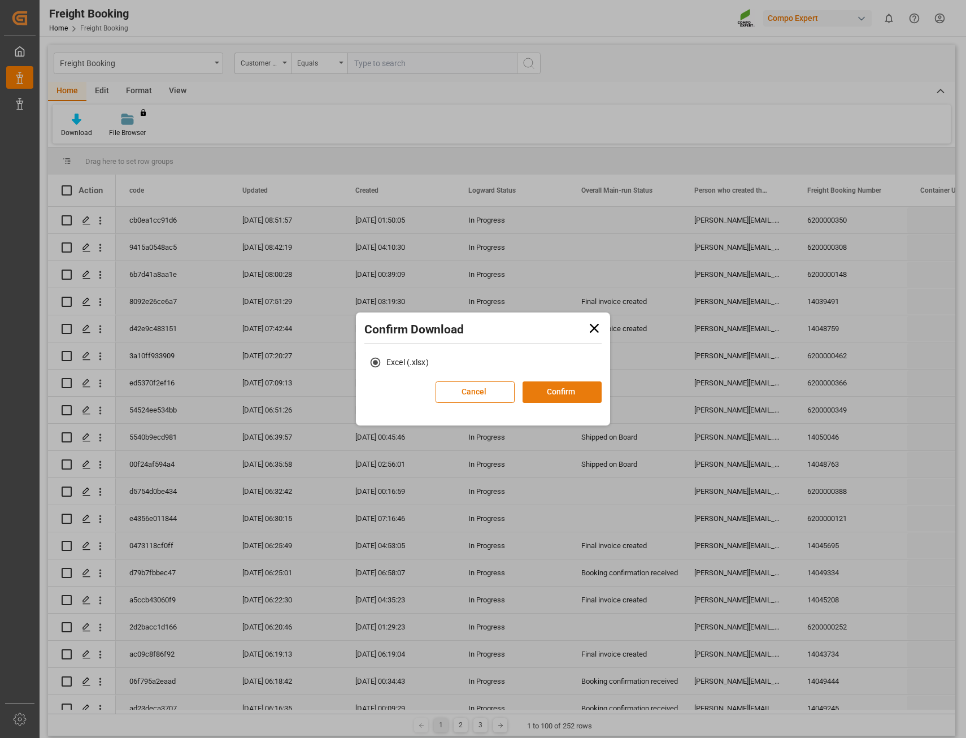
click at [562, 396] on button "Confirm" at bounding box center [562, 392] width 79 height 21
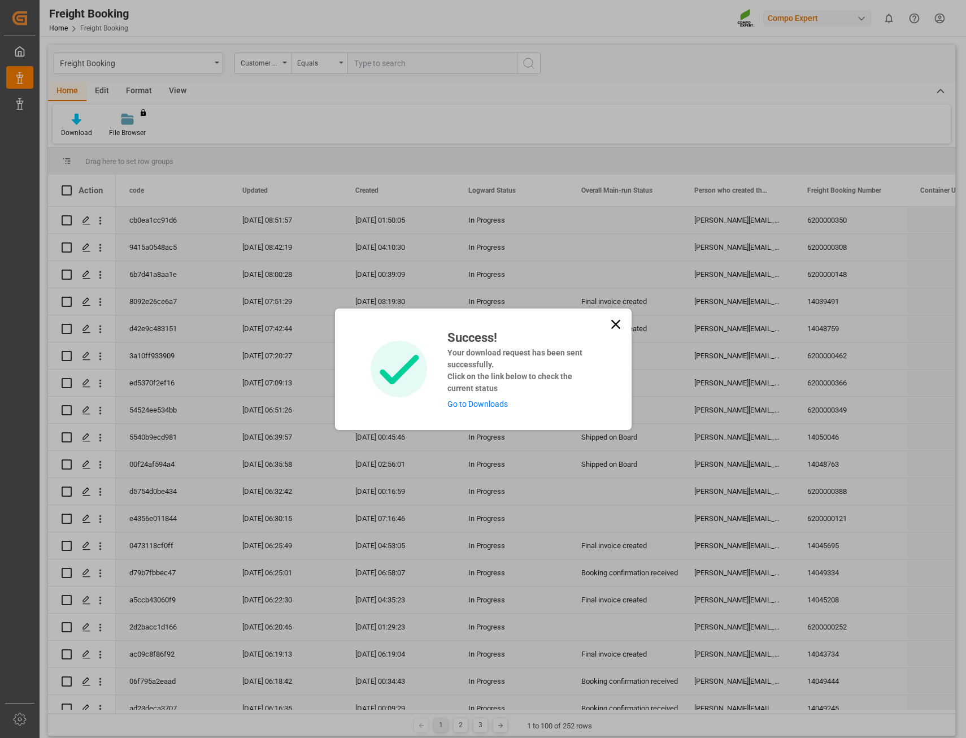
click at [497, 401] on link "Go to Downloads" at bounding box center [478, 404] width 60 height 9
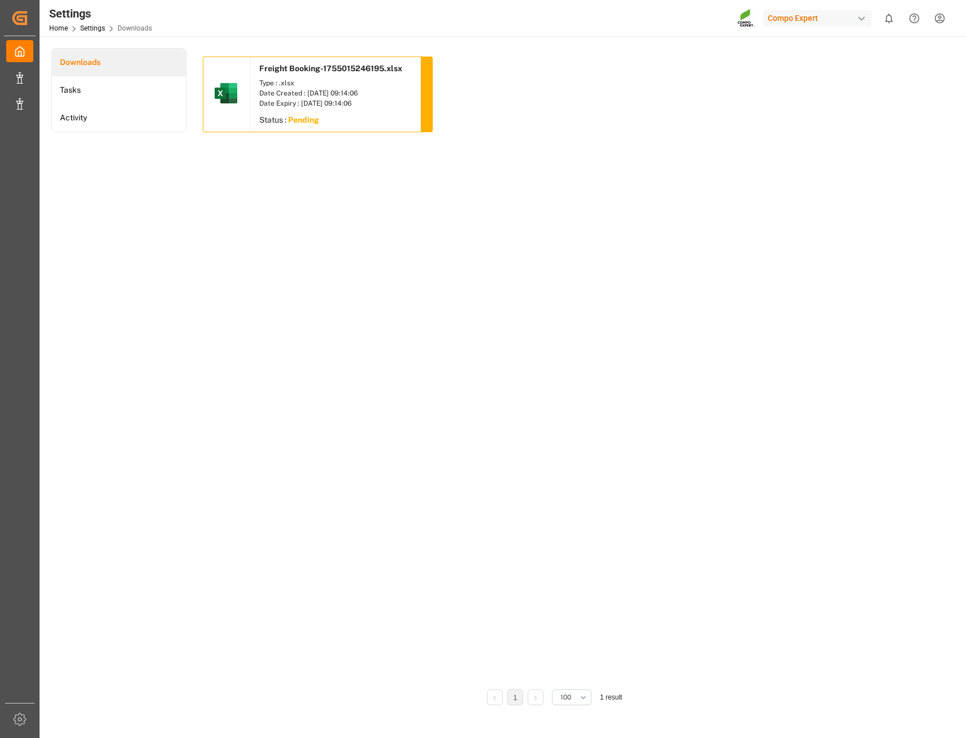
click at [337, 102] on div "Date Expiry : [DATE] 09:14:06" at bounding box center [335, 103] width 153 height 10
click at [290, 89] on div "Date Created : [DATE] 09:14:06" at bounding box center [335, 93] width 153 height 10
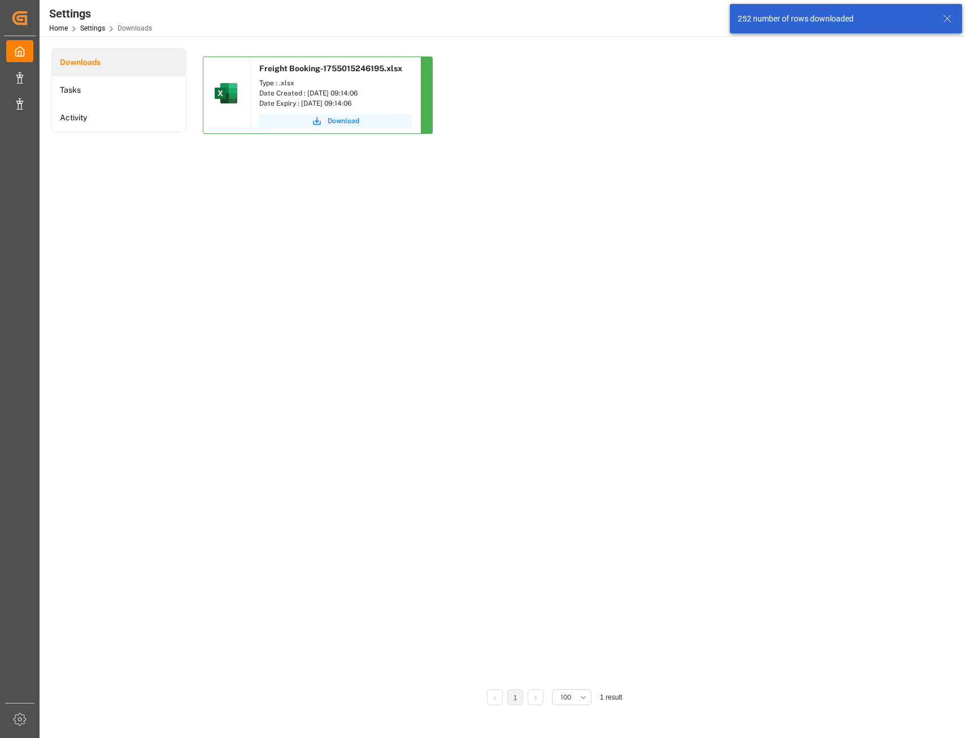
click at [909, 21] on div "252 number of rows downloaded" at bounding box center [835, 19] width 194 height 12
click at [350, 124] on span "Download" at bounding box center [344, 121] width 32 height 10
click at [894, 15] on span "1" at bounding box center [895, 12] width 11 height 11
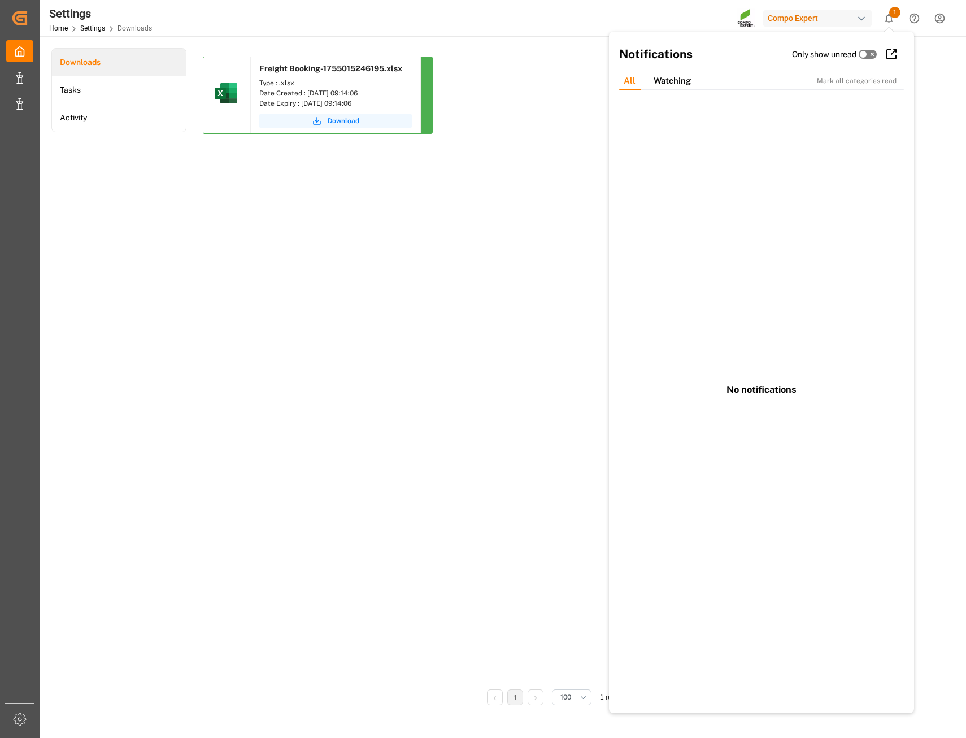
click at [873, 57] on icon at bounding box center [872, 54] width 9 height 9
click at [0, 0] on input "checkbox" at bounding box center [0, 0] width 0 height 0
click at [558, 198] on div "Freight Booking-1755015246195.xlsx Type : .xlsx Date Created : [DATE] 09:14:06 …" at bounding box center [555, 369] width 704 height 625
click at [893, 16] on span "1" at bounding box center [895, 12] width 11 height 11
click at [687, 77] on div "Watching" at bounding box center [672, 81] width 55 height 18
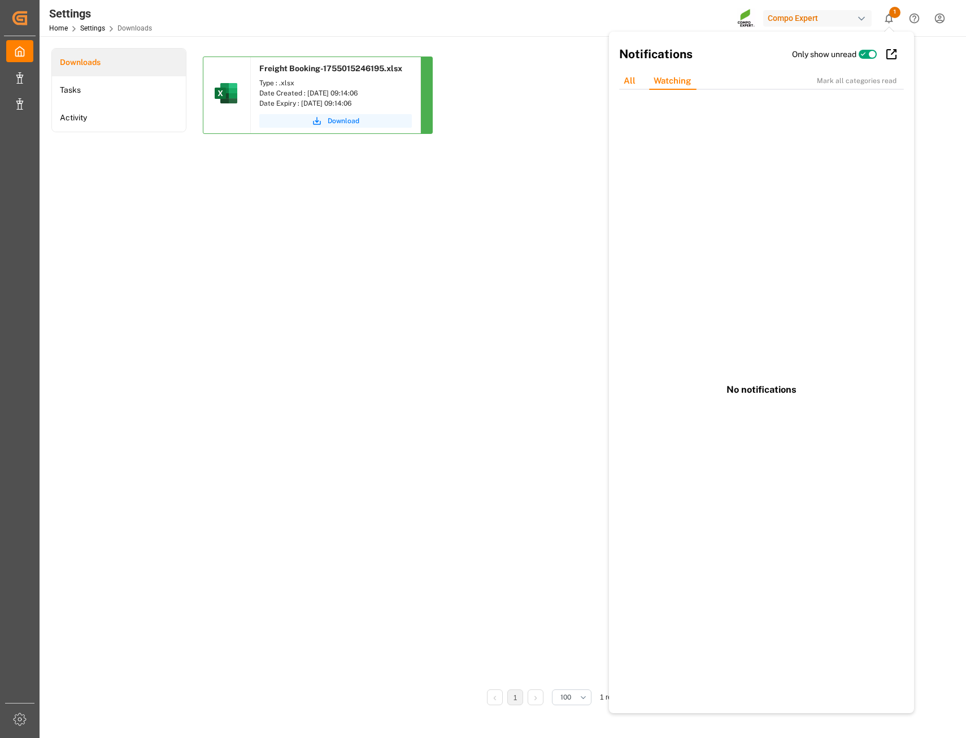
click at [638, 81] on div "All" at bounding box center [630, 81] width 30 height 18
click at [667, 74] on div "Watching" at bounding box center [672, 81] width 55 height 18
click at [540, 209] on div "Freight Booking-1755015246195.xlsx Type : .xlsx Date Created : [DATE] 09:14:06 …" at bounding box center [555, 369] width 704 height 625
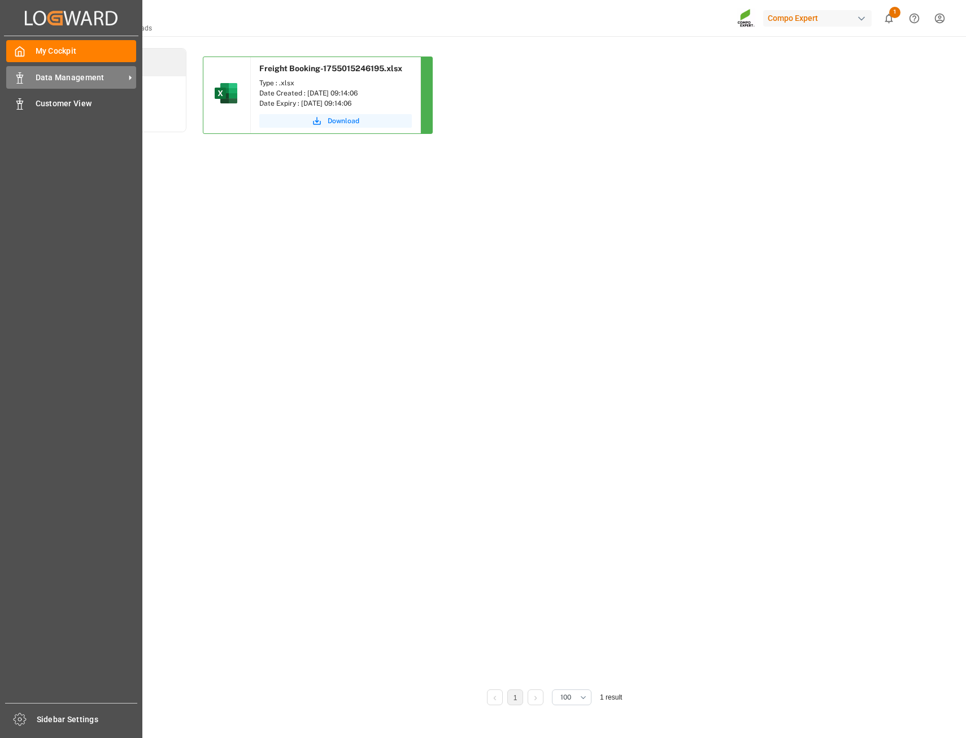
click at [58, 72] on span "Data Management" at bounding box center [80, 78] width 89 height 12
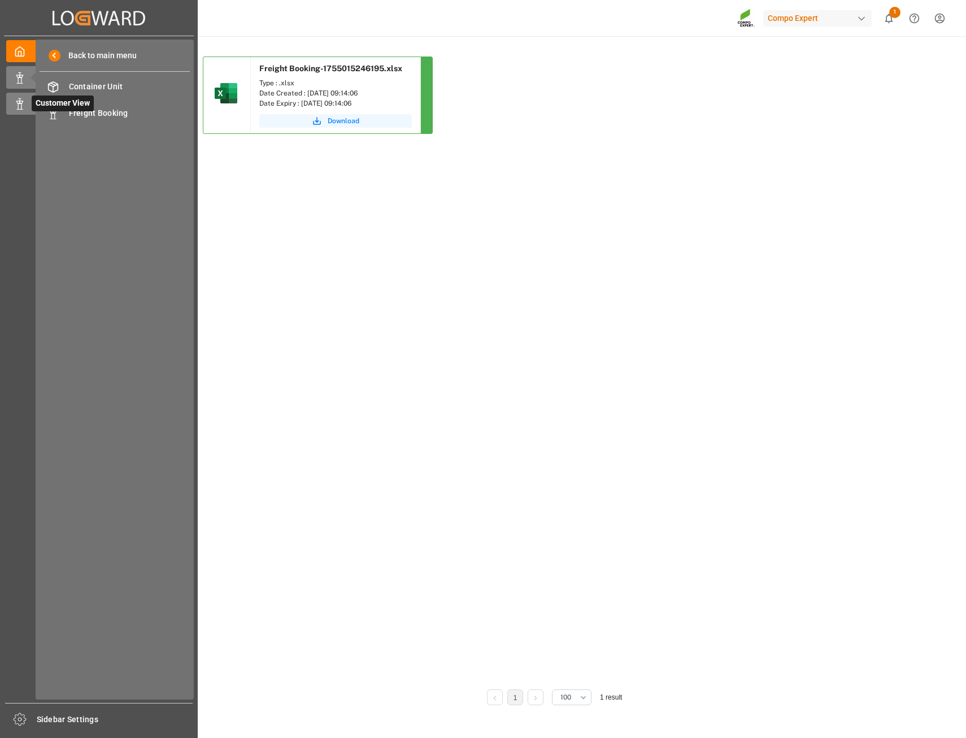
click at [24, 101] on icon at bounding box center [19, 103] width 11 height 11
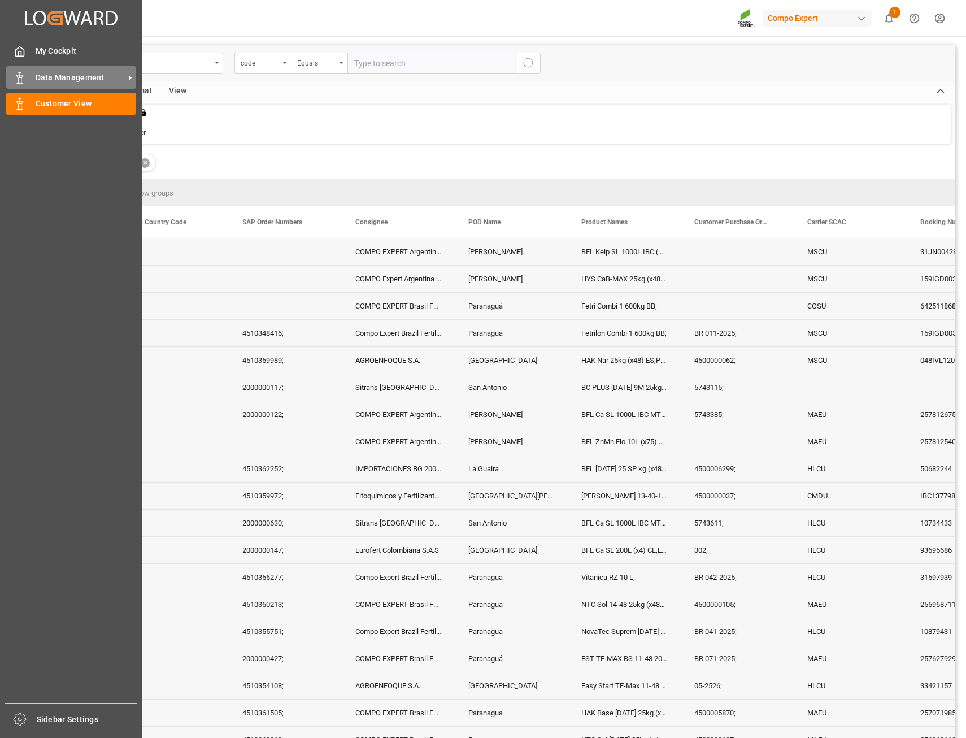
click at [21, 69] on div "Data Management Data Management" at bounding box center [71, 77] width 130 height 22
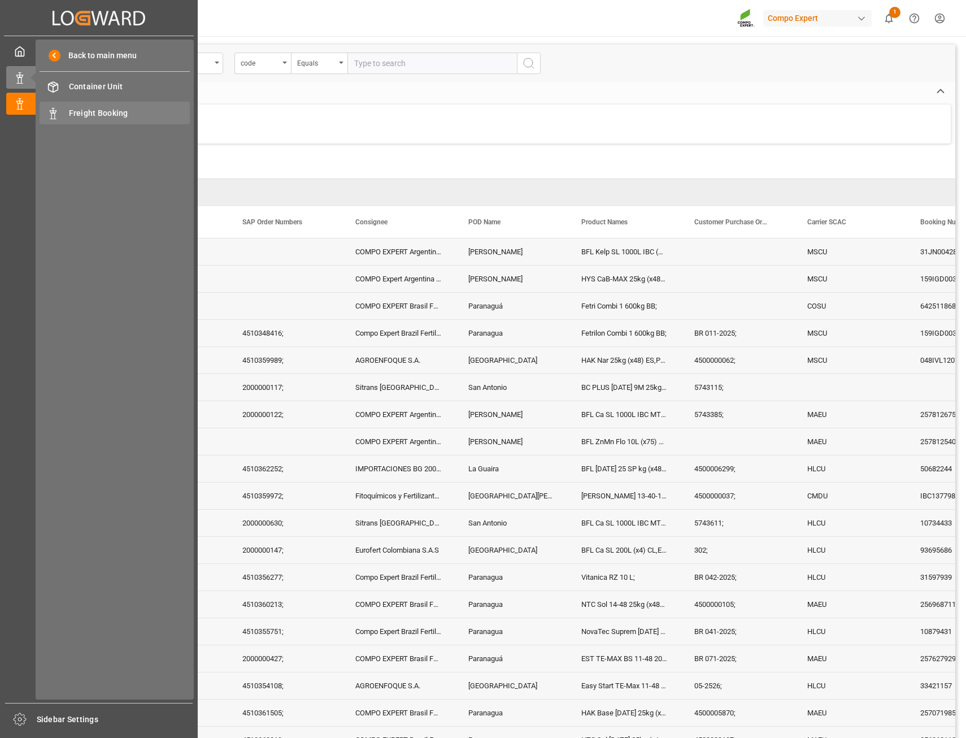
click at [136, 112] on span "Freight Booking" at bounding box center [130, 113] width 122 height 12
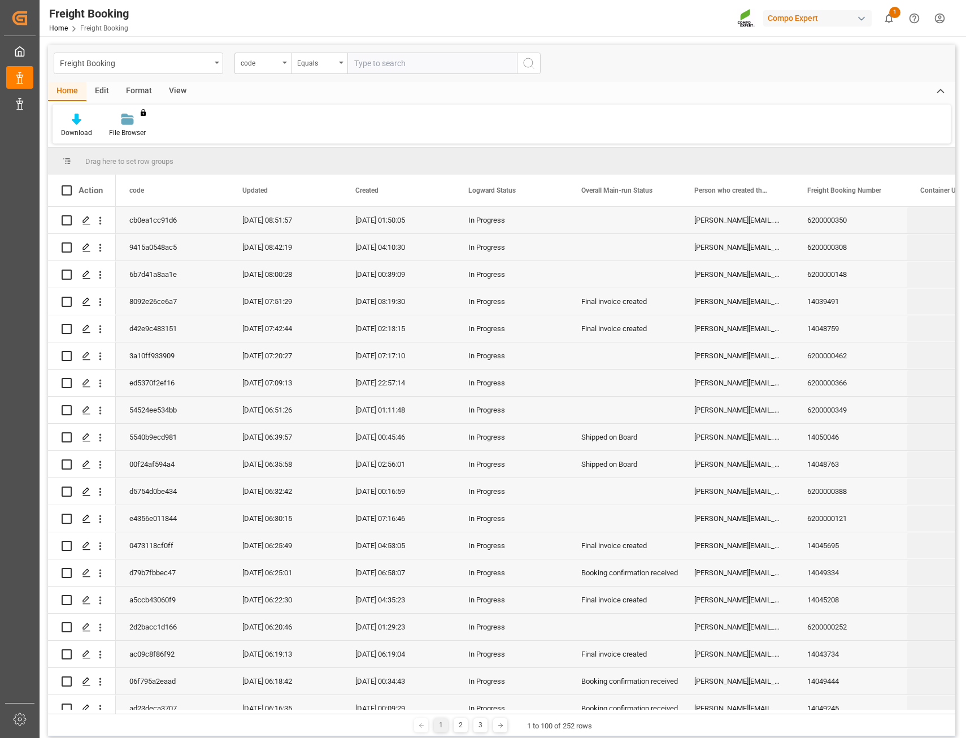
click at [417, 67] on input "text" at bounding box center [433, 63] width 170 height 21
click at [432, 66] on input "text" at bounding box center [433, 63] width 170 height 21
paste input "2000000016"
type input "2000000016"
click at [526, 65] on icon "search button" at bounding box center [529, 64] width 14 height 14
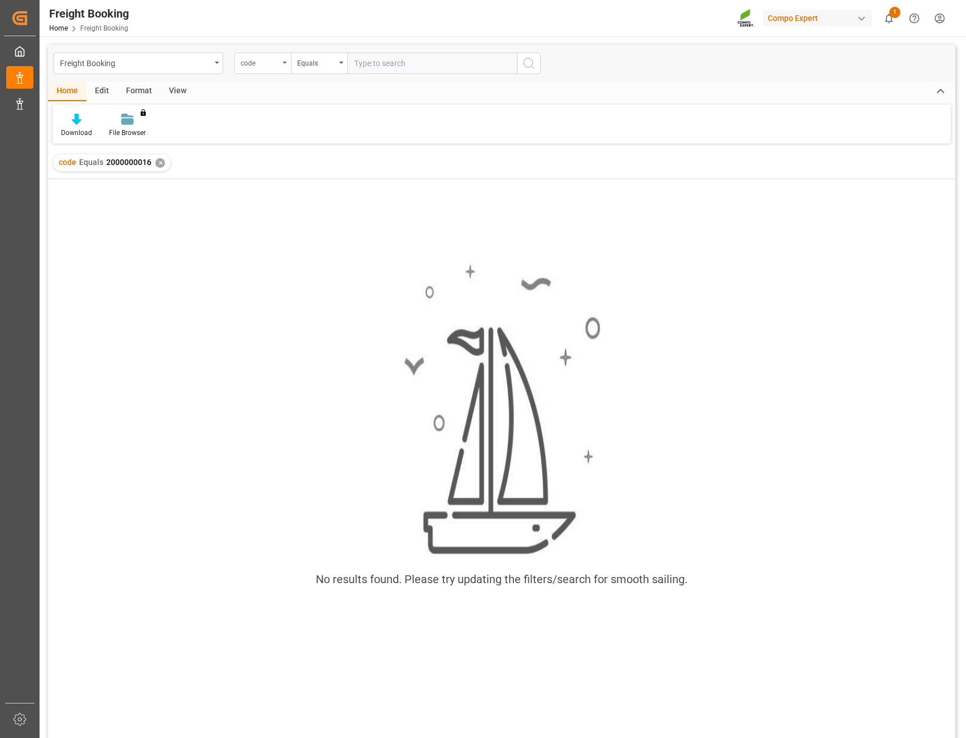
click at [287, 59] on div "code" at bounding box center [263, 63] width 57 height 21
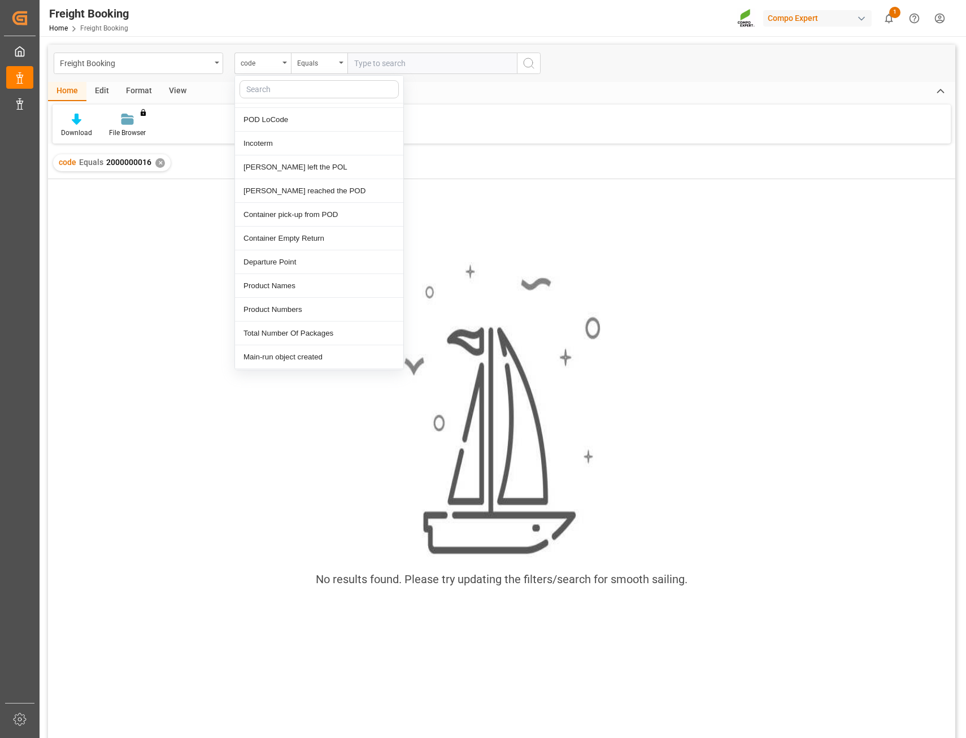
scroll to position [744, 0]
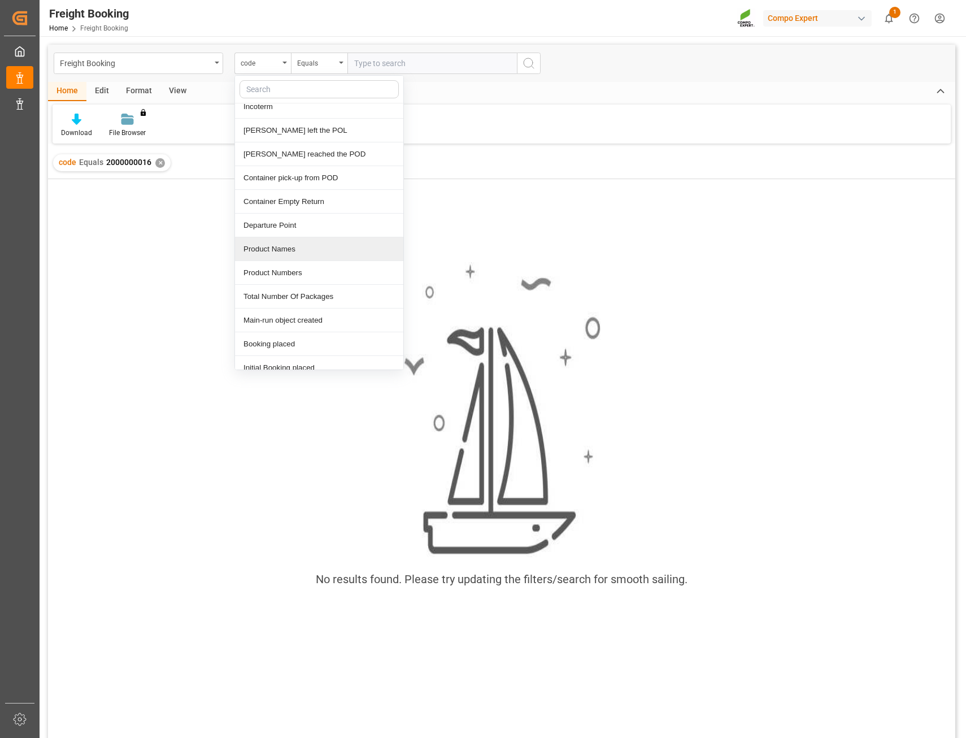
click at [306, 249] on div "Product Names" at bounding box center [319, 249] width 168 height 24
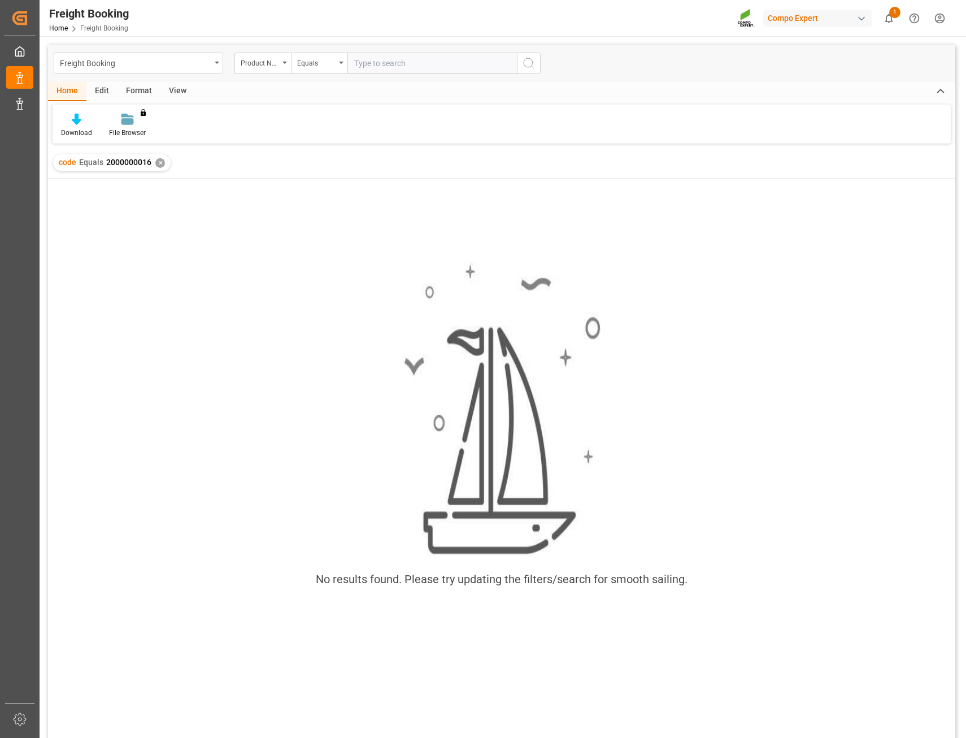
click at [158, 162] on div "✕" at bounding box center [160, 163] width 10 height 10
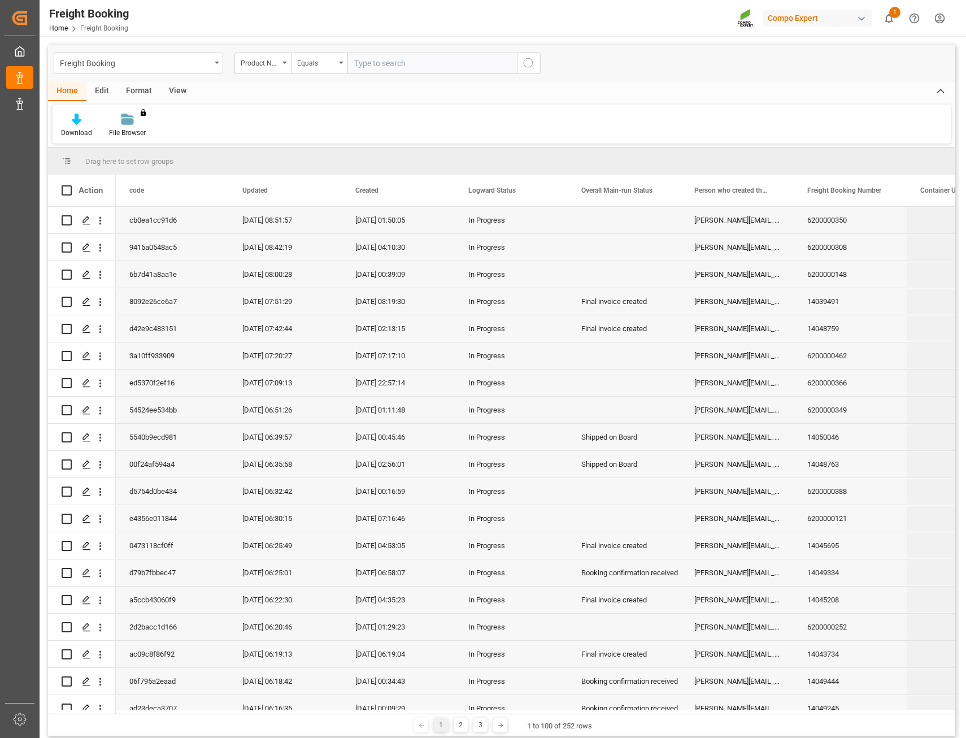
click at [393, 69] on input "text" at bounding box center [433, 63] width 170 height 21
type input "ibdu"
click at [536, 68] on button "search button" at bounding box center [529, 63] width 24 height 21
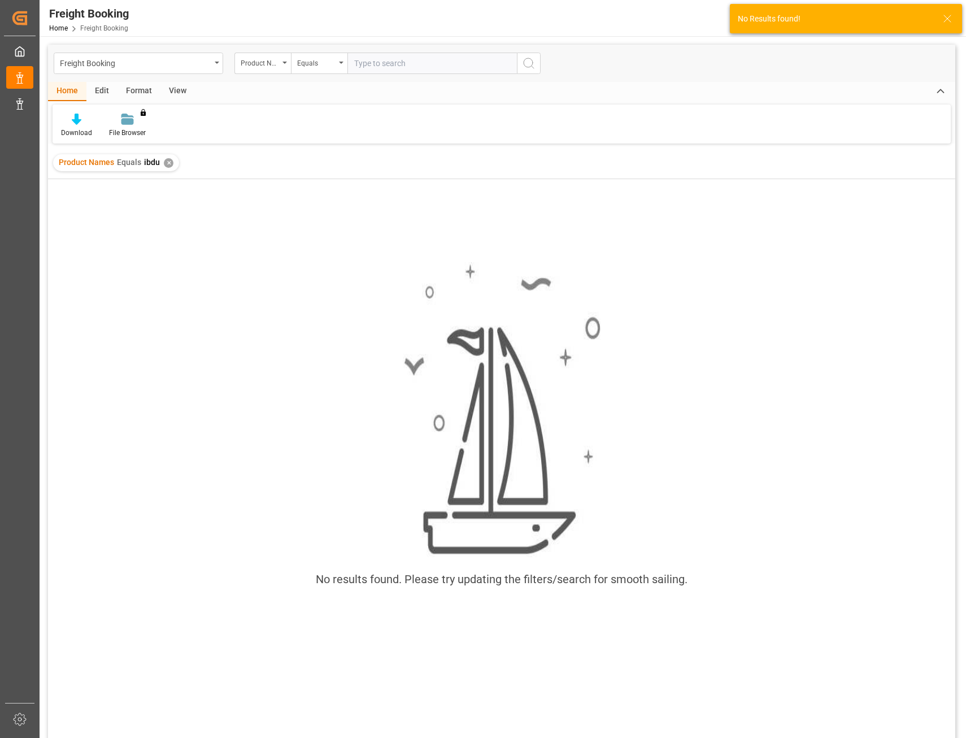
click at [165, 161] on div "✕" at bounding box center [169, 163] width 10 height 10
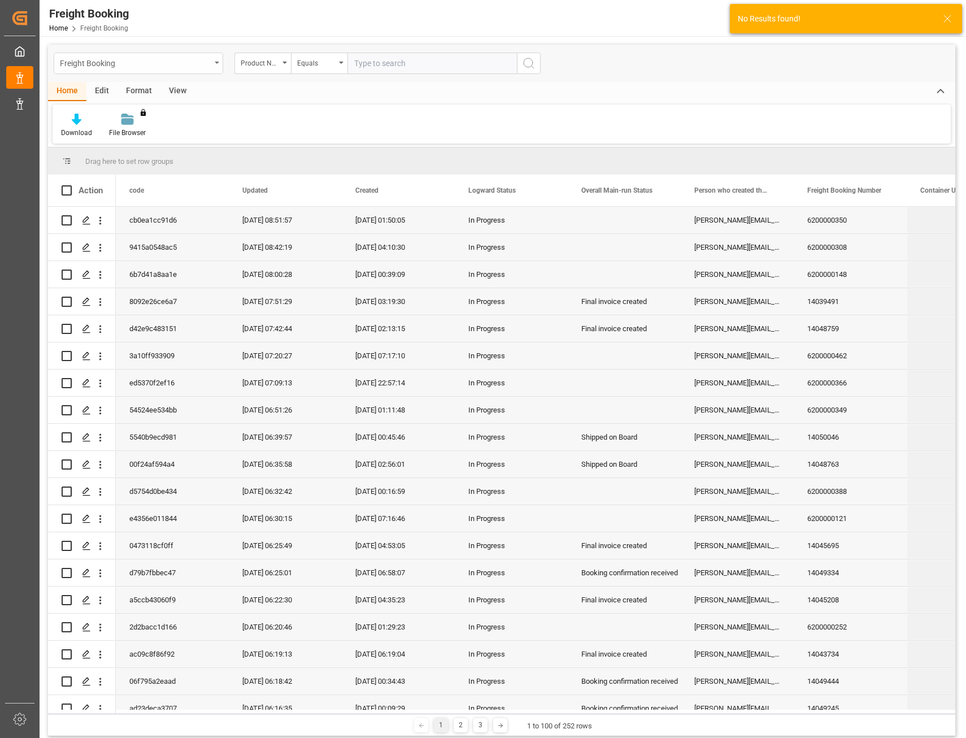
click at [215, 66] on div "Freight Booking" at bounding box center [139, 63] width 170 height 21
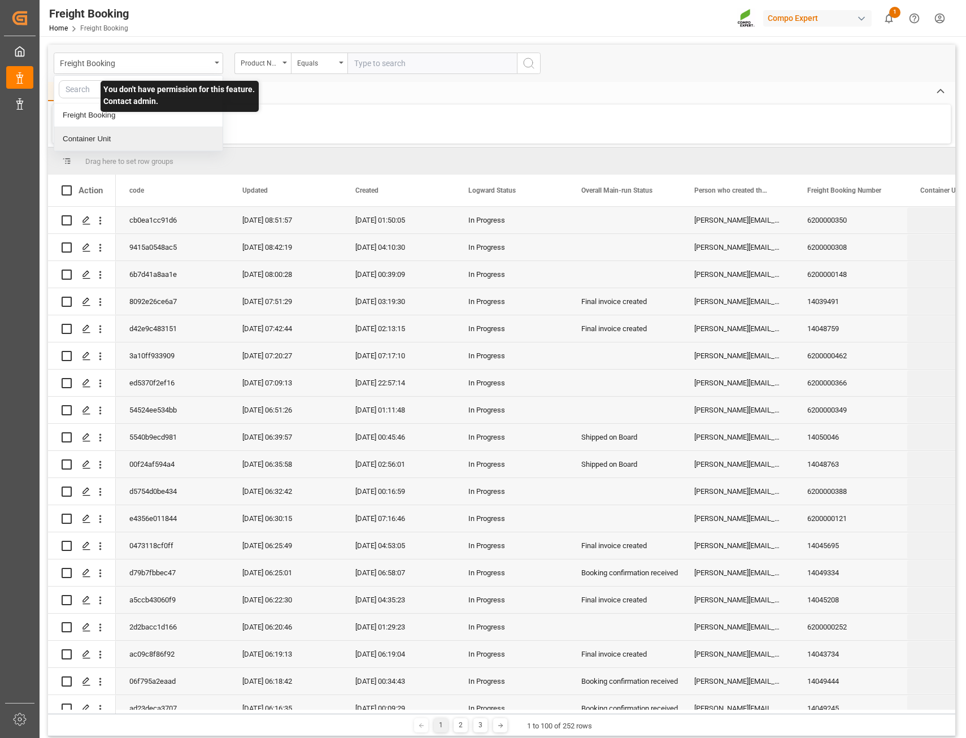
drag, startPoint x: 141, startPoint y: 135, endPoint x: 145, endPoint y: 131, distance: 6.0
click at [140, 135] on div "Container Unit" at bounding box center [138, 139] width 168 height 24
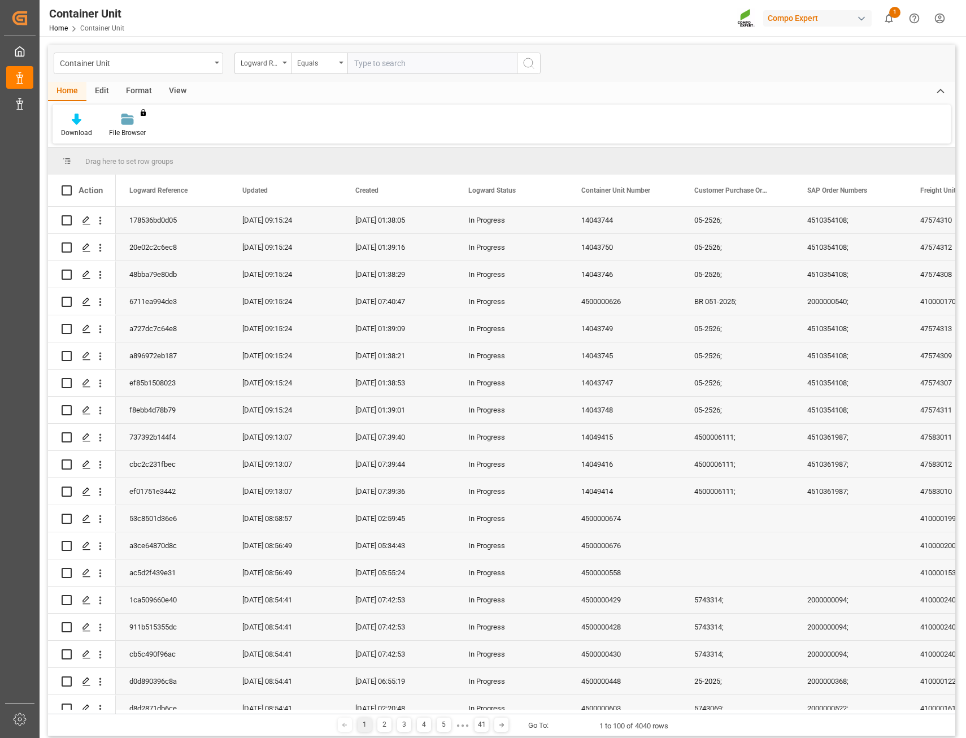
click at [405, 67] on input "text" at bounding box center [433, 63] width 170 height 21
type input "ibdu"
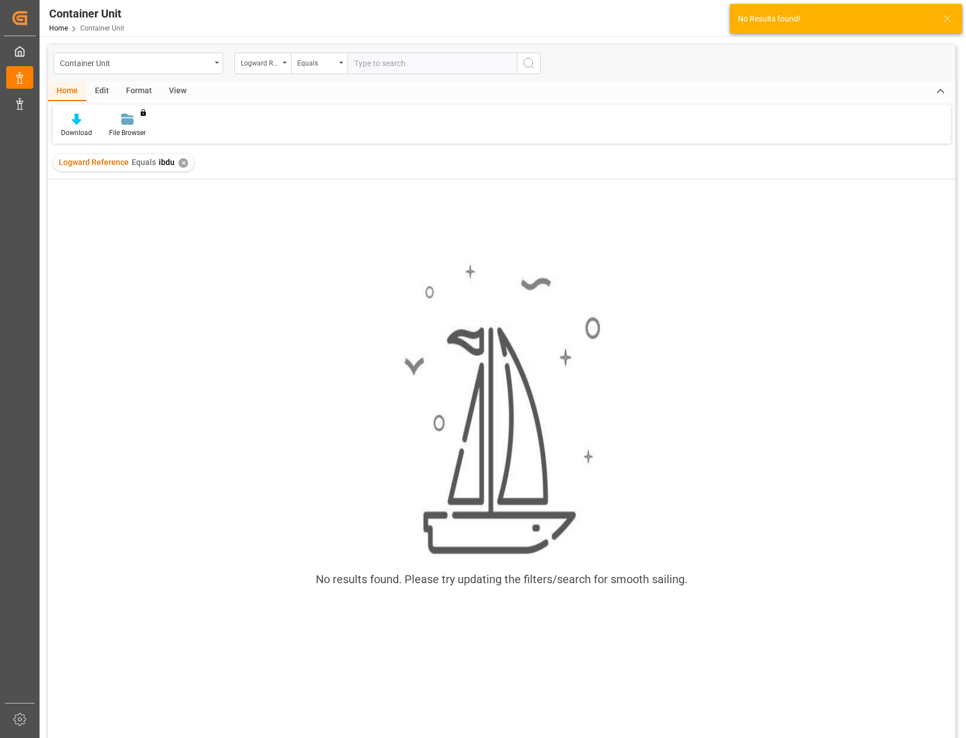
click at [181, 164] on div "✕" at bounding box center [184, 163] width 10 height 10
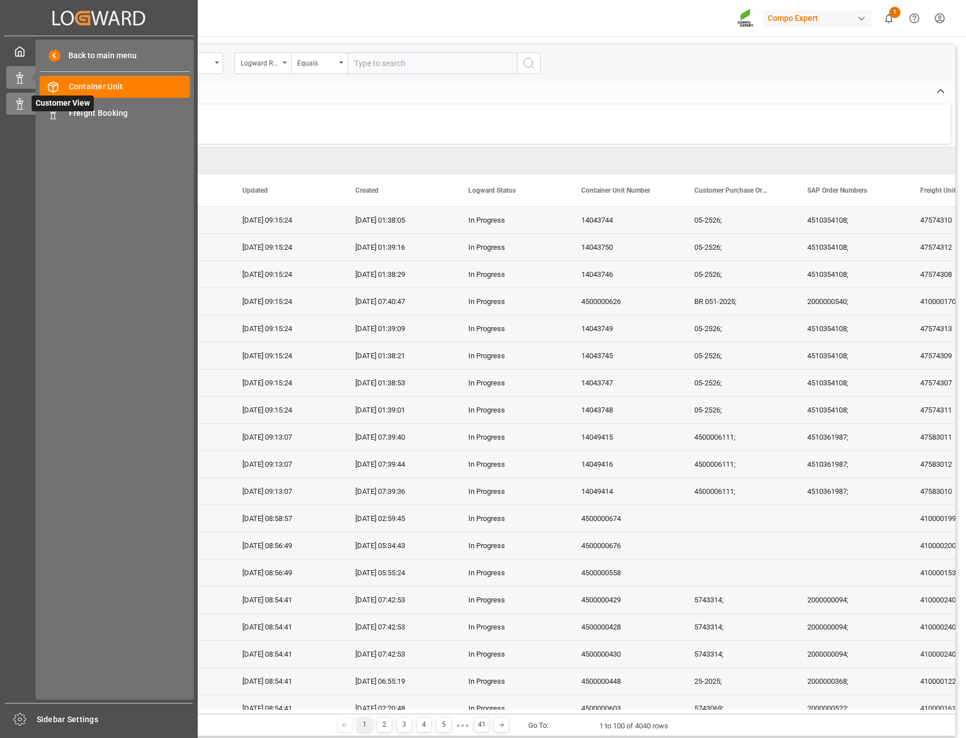
click at [18, 102] on icon at bounding box center [19, 103] width 11 height 11
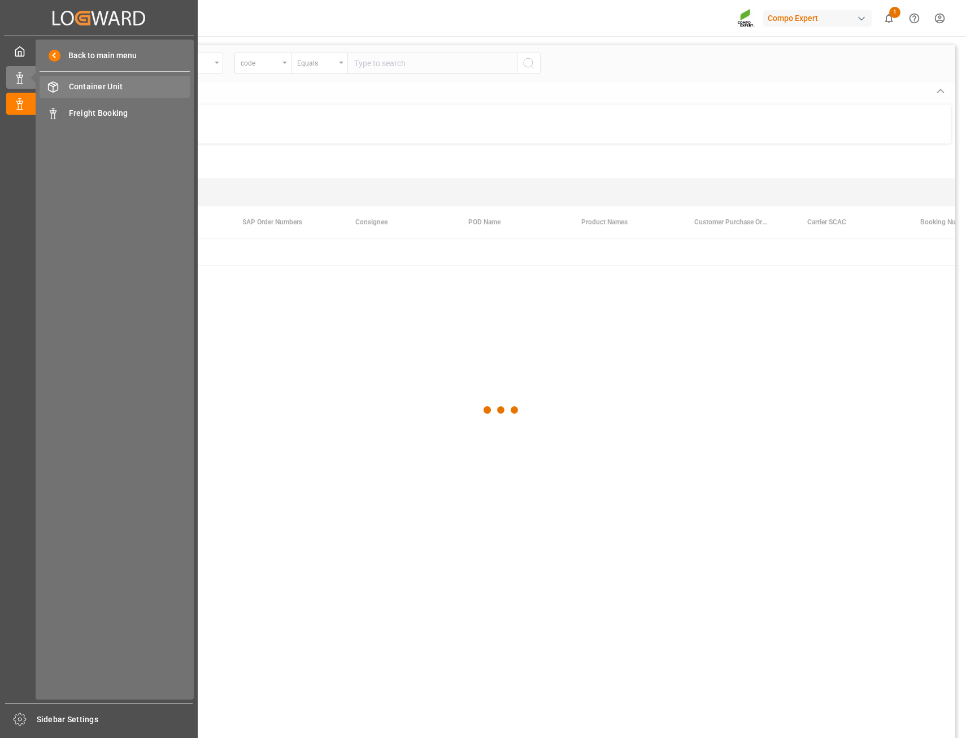
click at [118, 86] on span "Container Unit" at bounding box center [130, 87] width 122 height 12
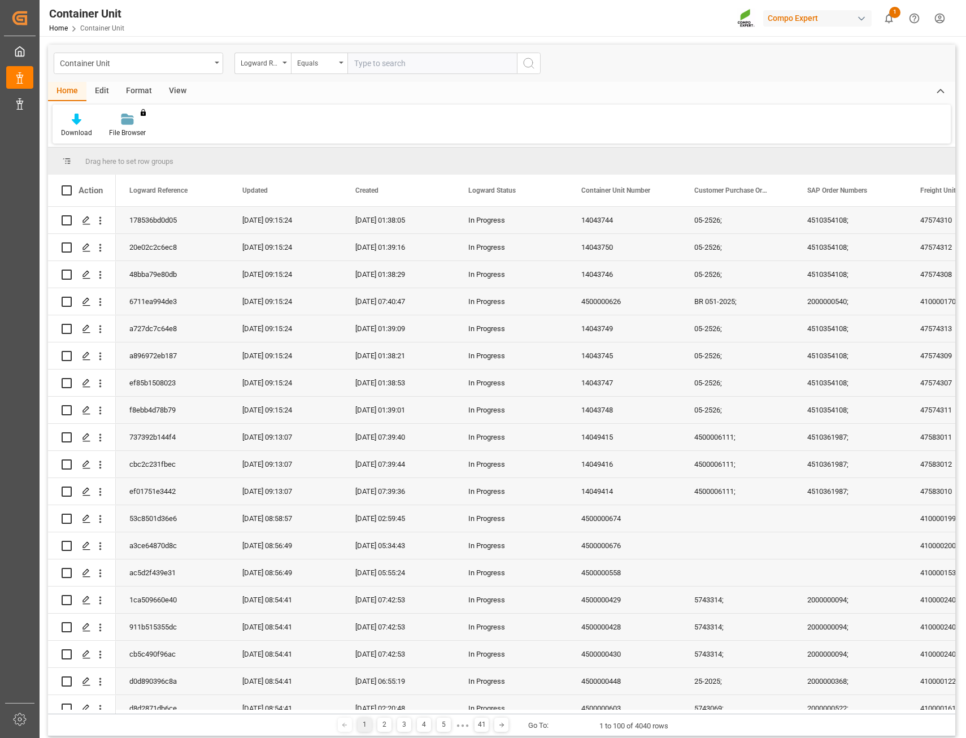
click at [382, 63] on input "text" at bounding box center [433, 63] width 170 height 21
type input "ibdu"
click at [533, 58] on icon "search button" at bounding box center [529, 64] width 14 height 14
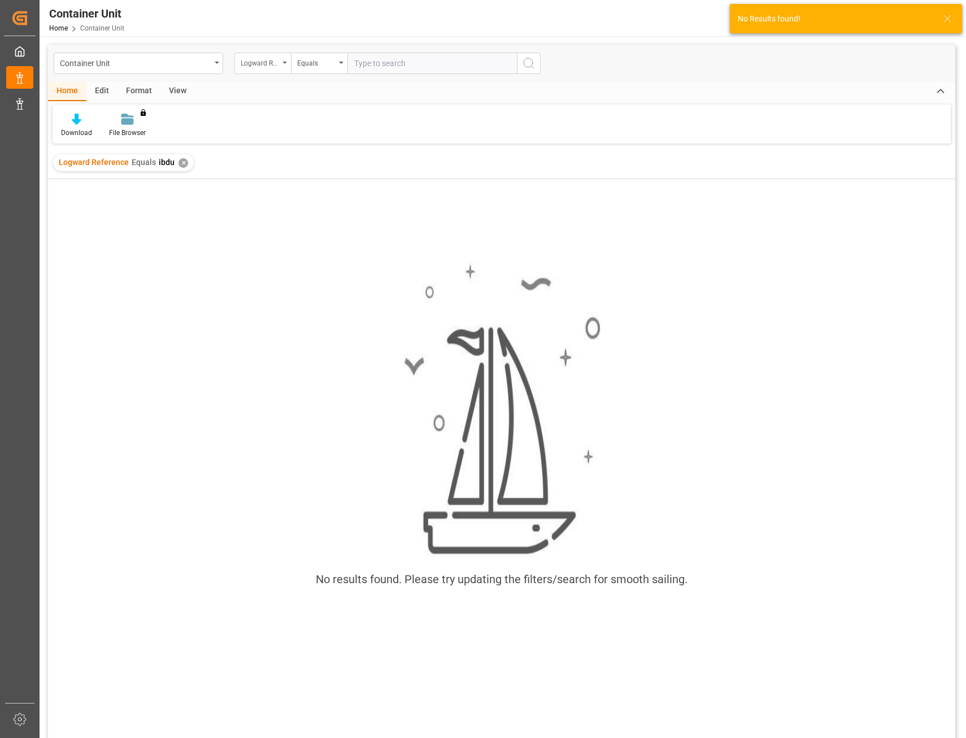
click at [279, 63] on div "Logward Reference" at bounding box center [263, 63] width 57 height 21
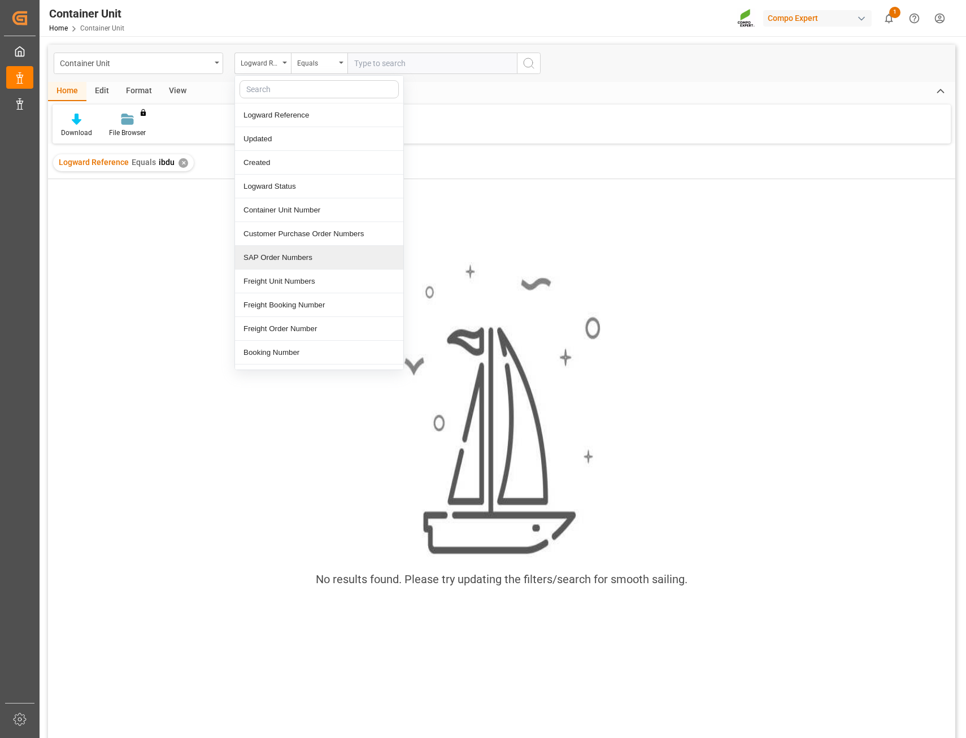
drag, startPoint x: 292, startPoint y: 258, endPoint x: 314, endPoint y: 192, distance: 69.7
click at [291, 258] on div "SAP Order Numbers" at bounding box center [319, 258] width 168 height 24
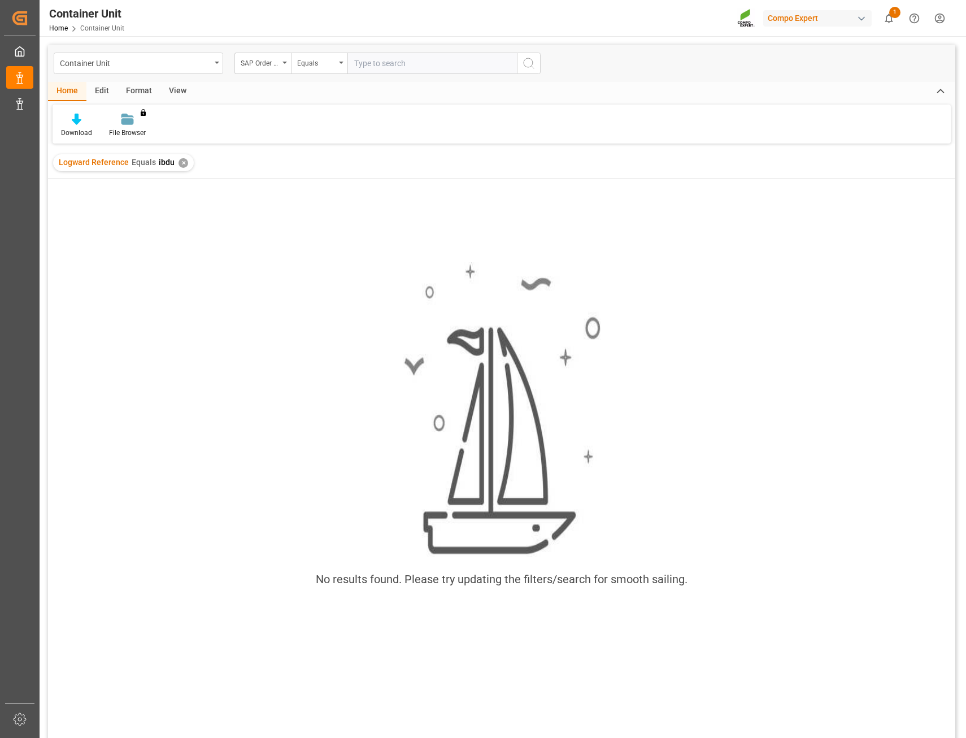
click at [410, 66] on input "text" at bounding box center [433, 63] width 170 height 21
paste input "2000000016"
type input "2000000016"
click at [531, 66] on icon "search button" at bounding box center [529, 64] width 14 height 14
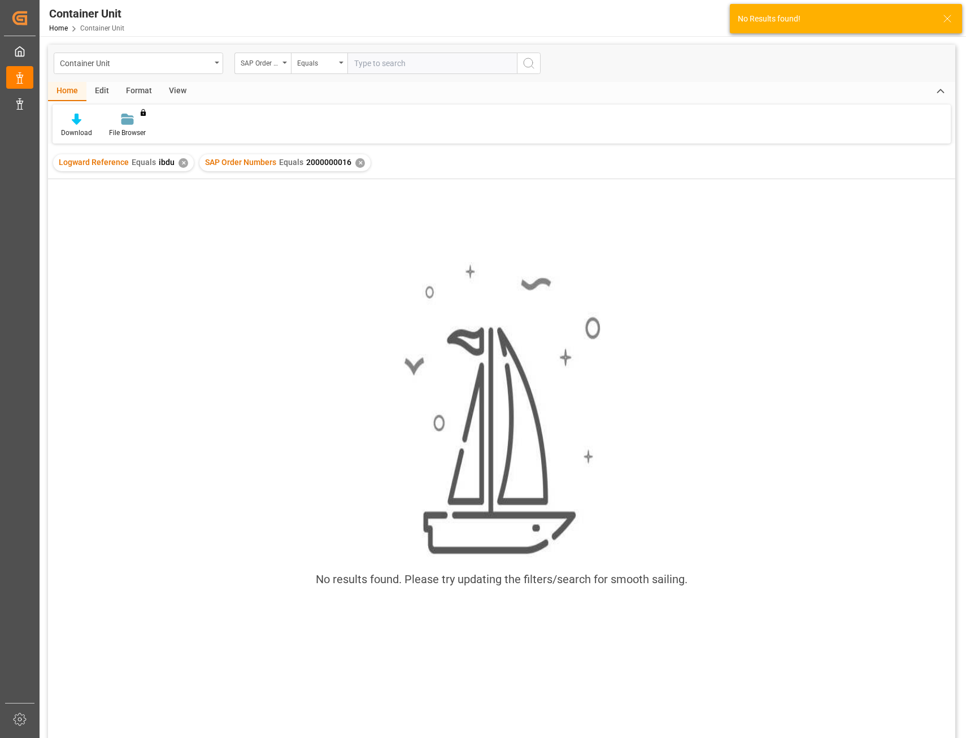
click at [180, 167] on div "✕" at bounding box center [184, 163] width 10 height 10
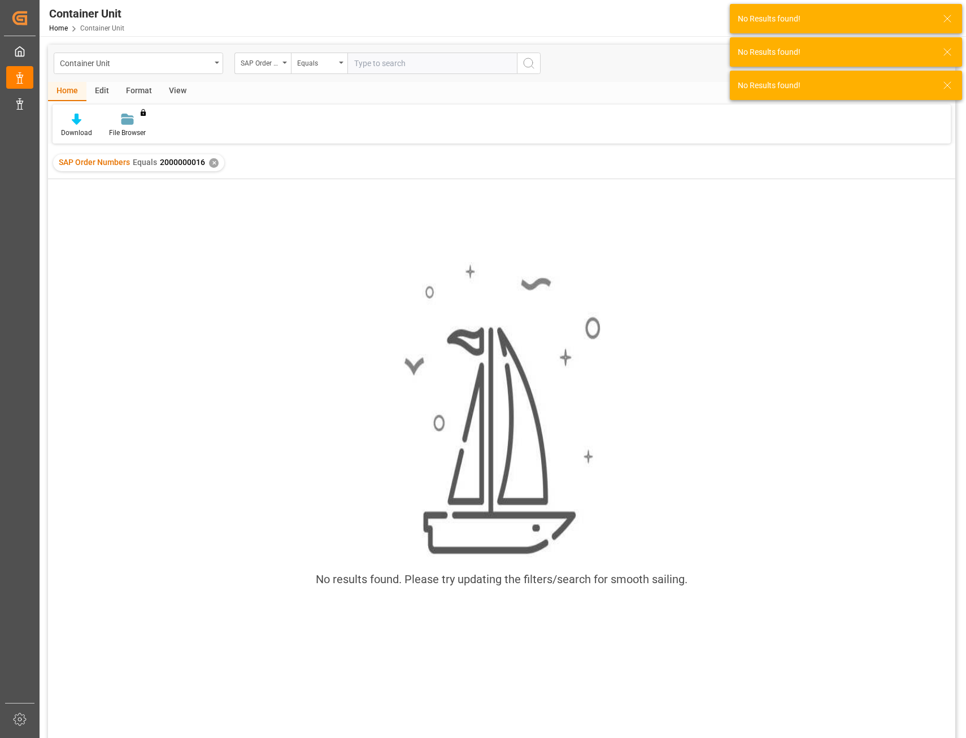
click at [456, 61] on input "text" at bounding box center [433, 63] width 170 height 21
paste input "2000000016"
type input "2000000016"
click at [533, 66] on icon "search button" at bounding box center [529, 64] width 14 height 14
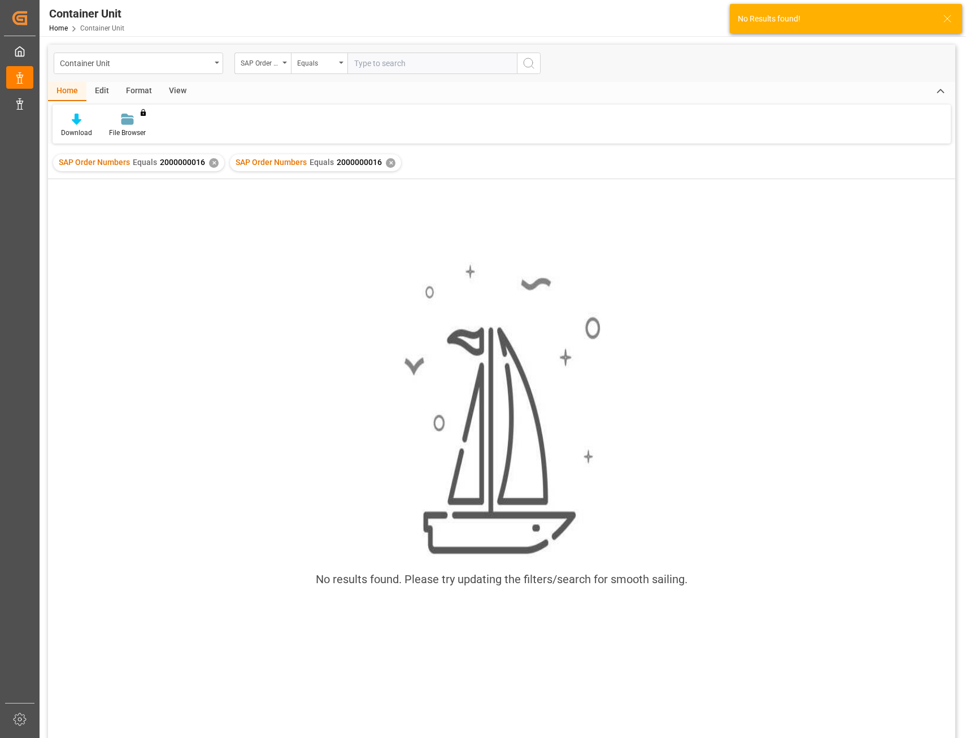
click at [391, 164] on div "✕" at bounding box center [391, 163] width 10 height 10
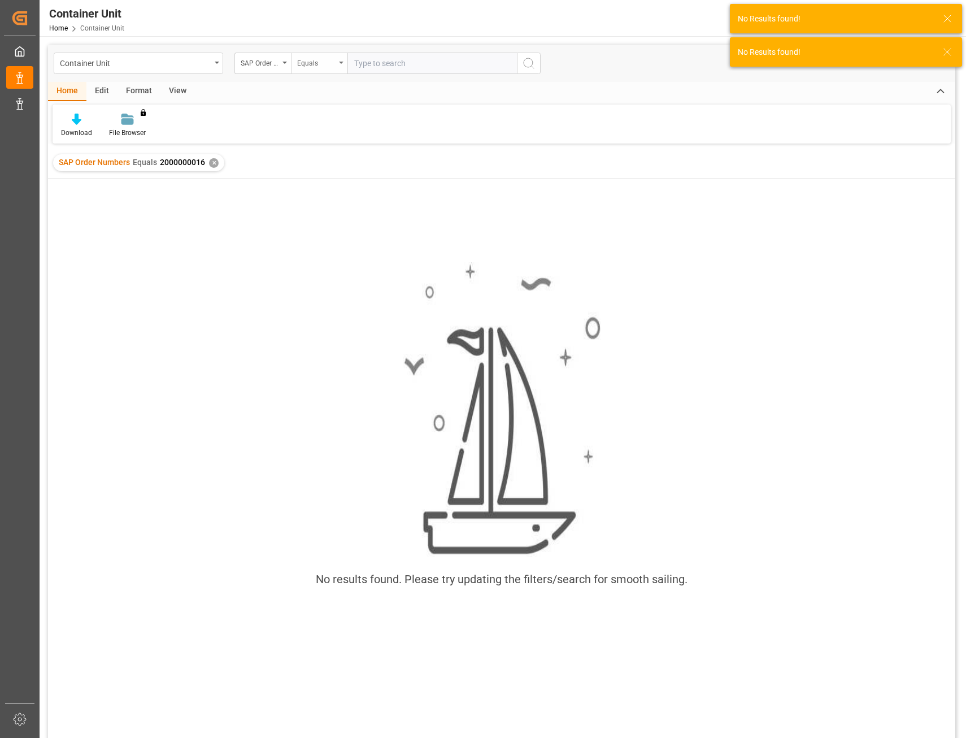
click at [342, 68] on div "Equals" at bounding box center [319, 63] width 57 height 21
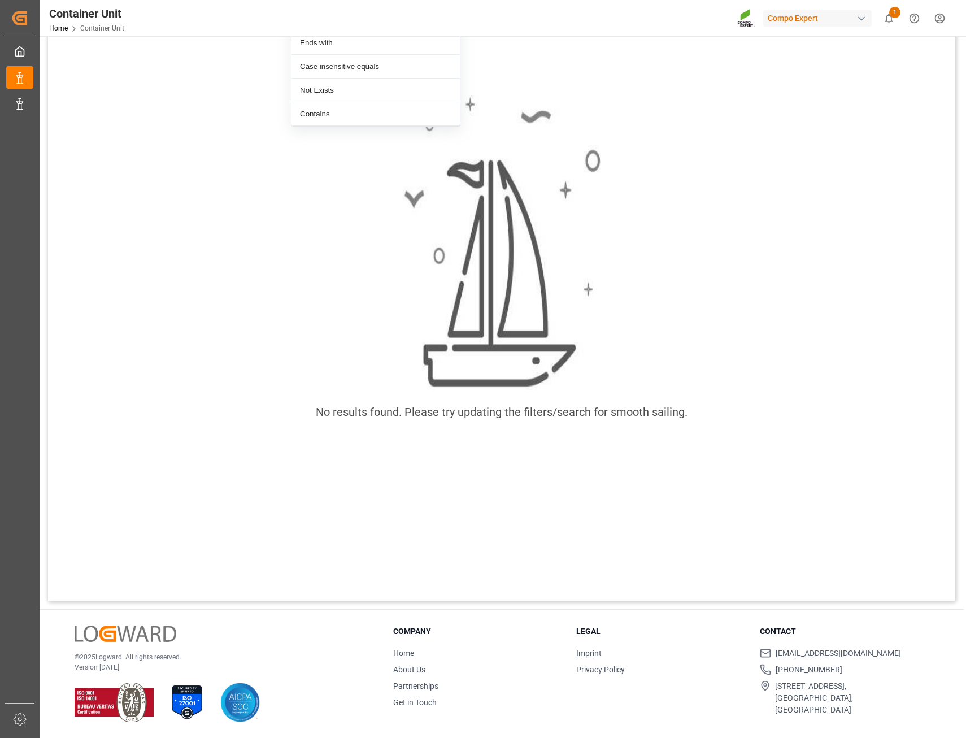
scroll to position [111, 0]
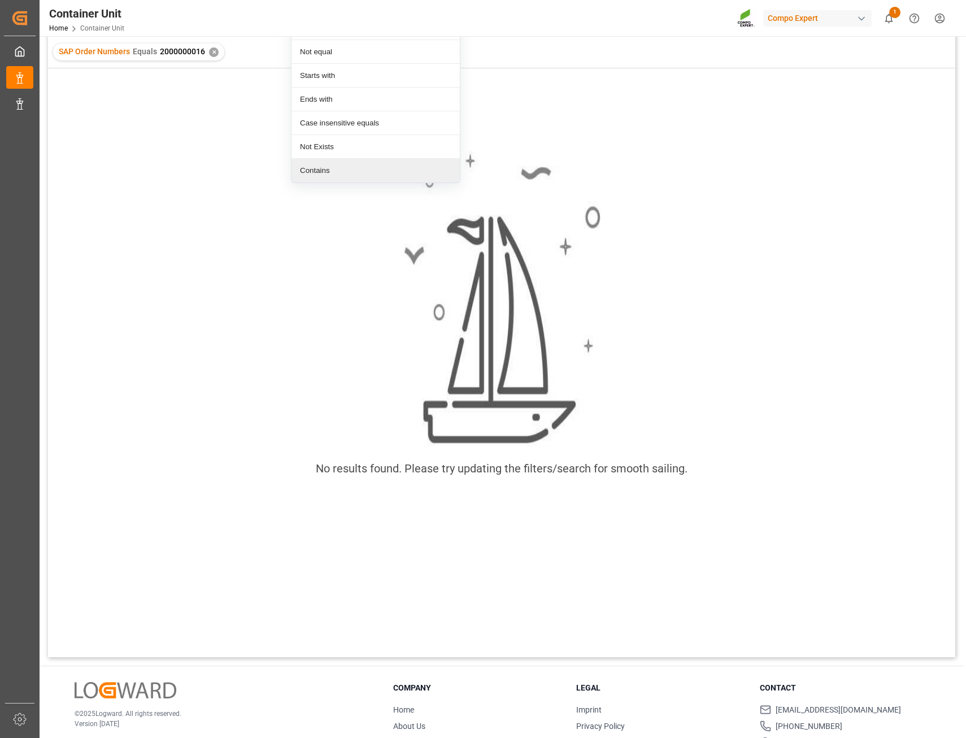
click at [346, 172] on div "Contains" at bounding box center [376, 171] width 168 height 24
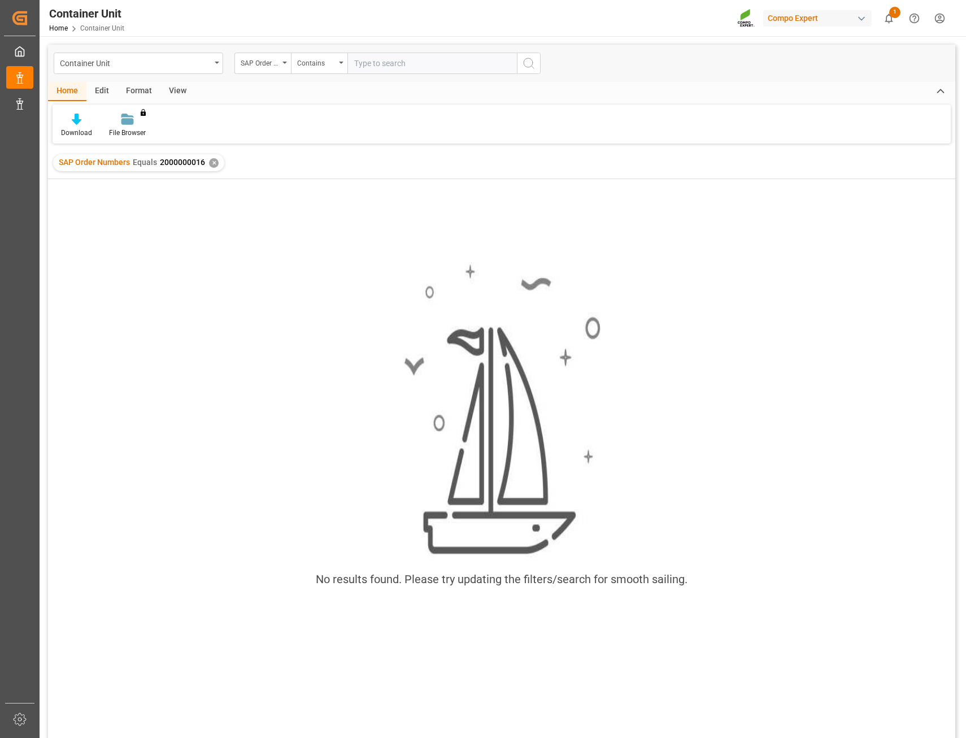
click at [406, 61] on input "text" at bounding box center [433, 63] width 170 height 21
click at [530, 60] on icon "search button" at bounding box center [529, 64] width 14 height 14
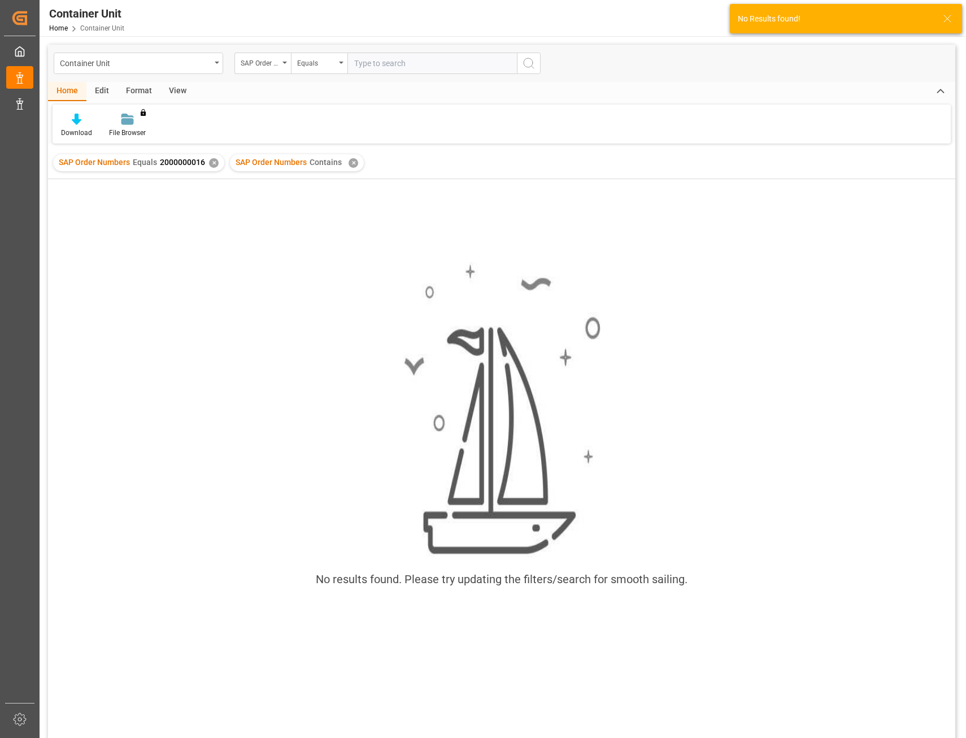
click at [354, 162] on div "✕" at bounding box center [354, 163] width 10 height 10
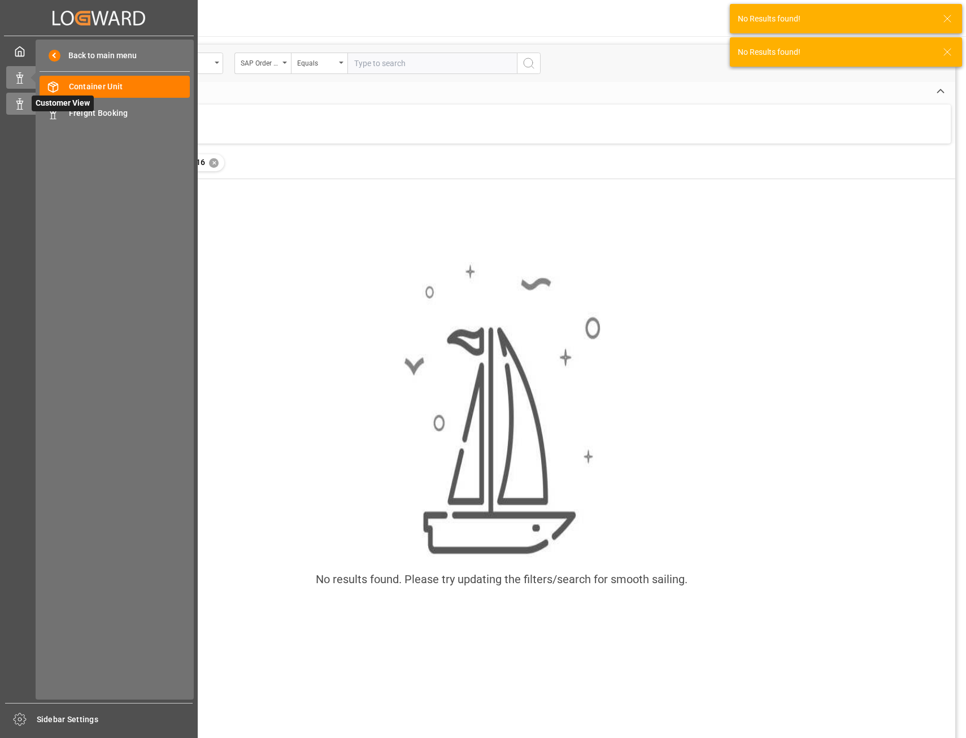
click at [19, 103] on polygon at bounding box center [17, 102] width 3 height 2
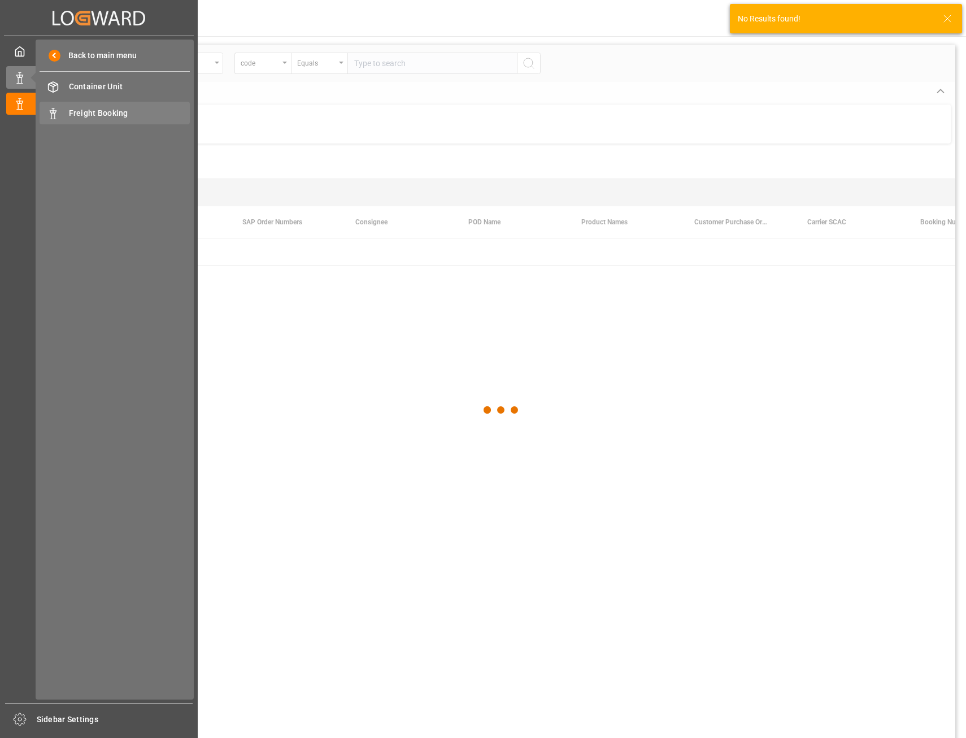
click at [108, 112] on span "Freight Booking" at bounding box center [130, 113] width 122 height 12
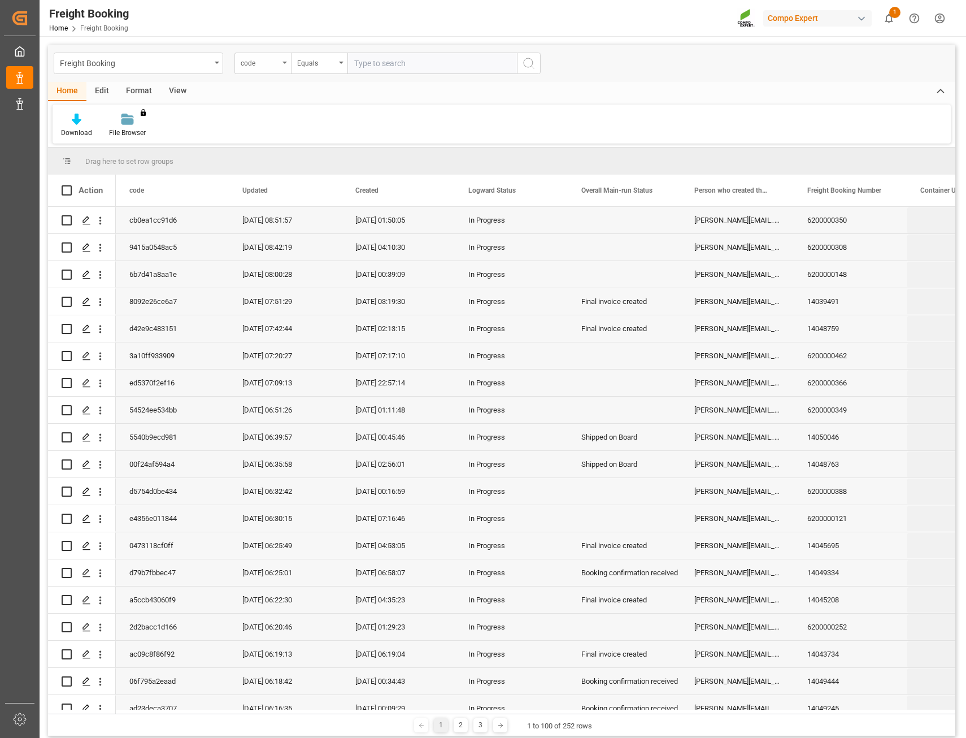
click at [287, 67] on div "code" at bounding box center [263, 63] width 57 height 21
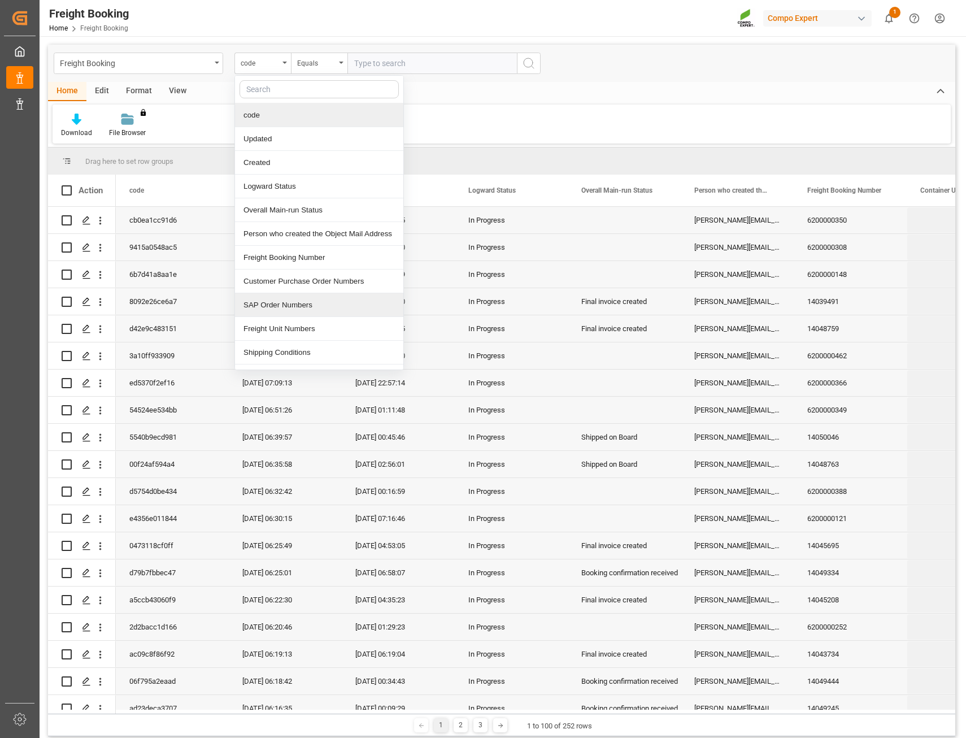
click at [320, 307] on div "SAP Order Numbers" at bounding box center [319, 305] width 168 height 24
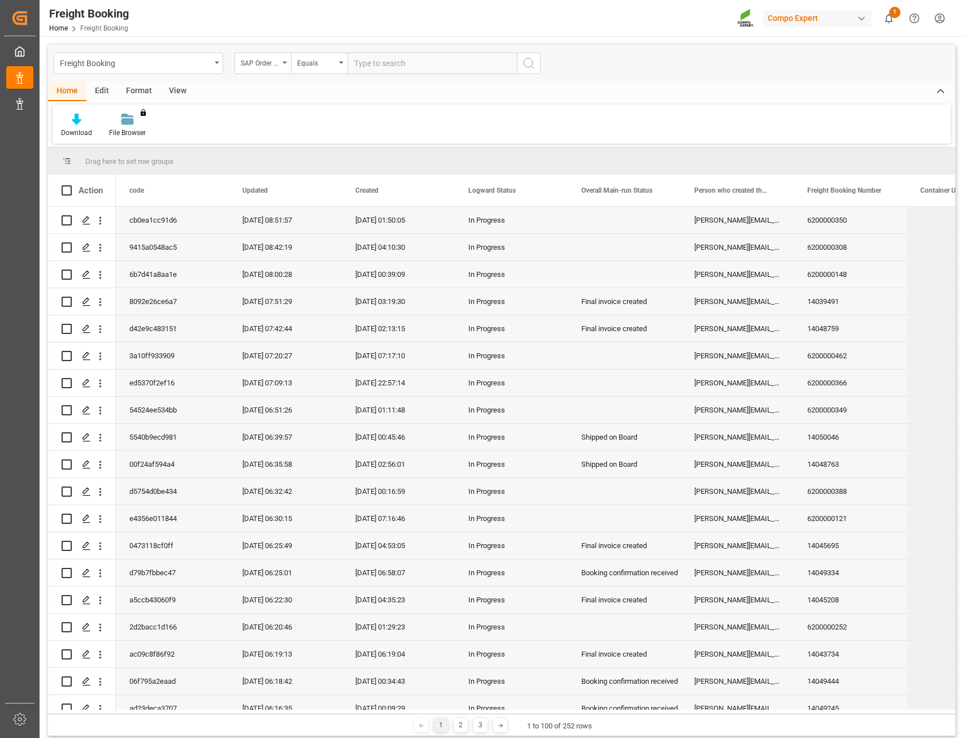
click at [439, 65] on input "text" at bounding box center [433, 63] width 170 height 21
click at [406, 63] on input "text" at bounding box center [433, 63] width 170 height 21
paste input "204/30539-30545"
type input "204/30539-30545"
click at [528, 64] on icon "search button" at bounding box center [529, 64] width 14 height 14
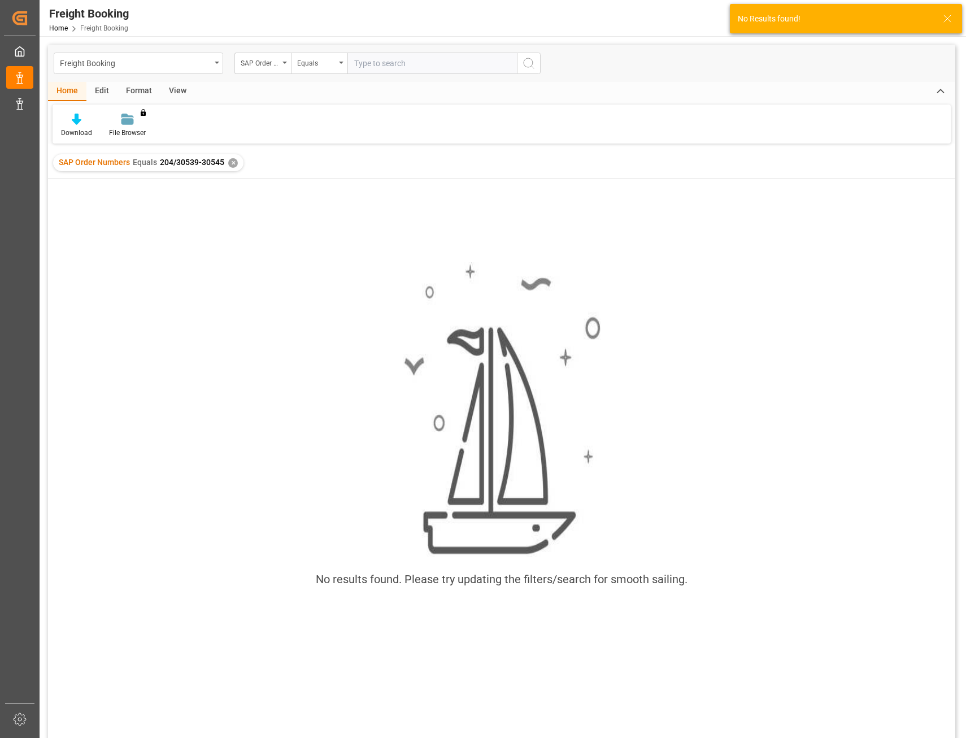
click at [233, 164] on div "✕" at bounding box center [233, 163] width 10 height 10
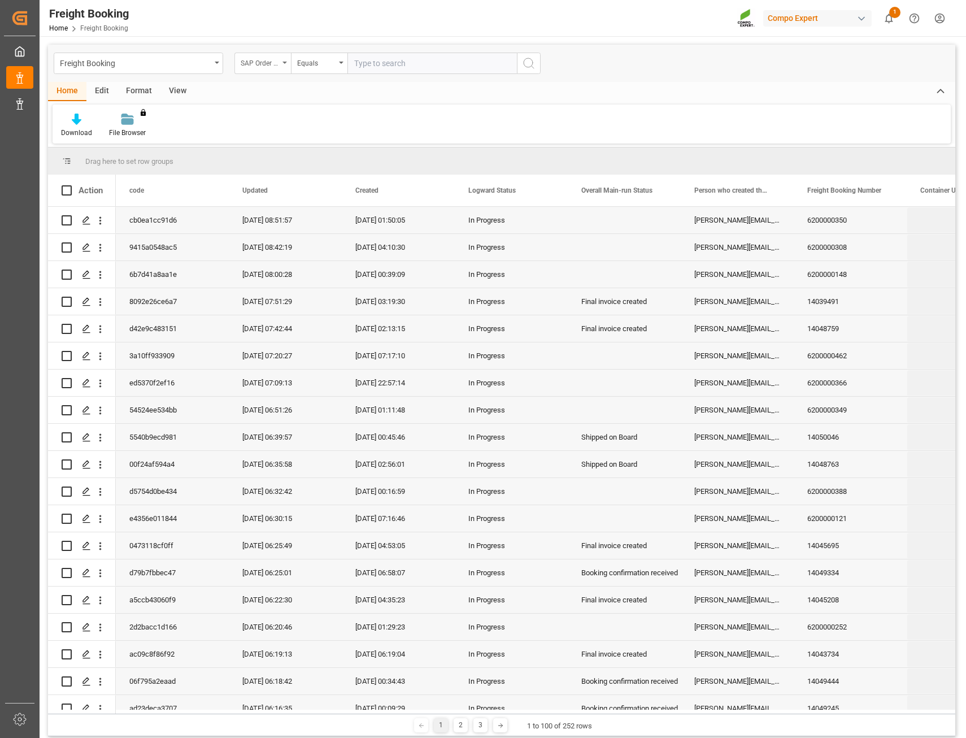
click at [282, 62] on div "SAP Order Numbers" at bounding box center [263, 63] width 57 height 21
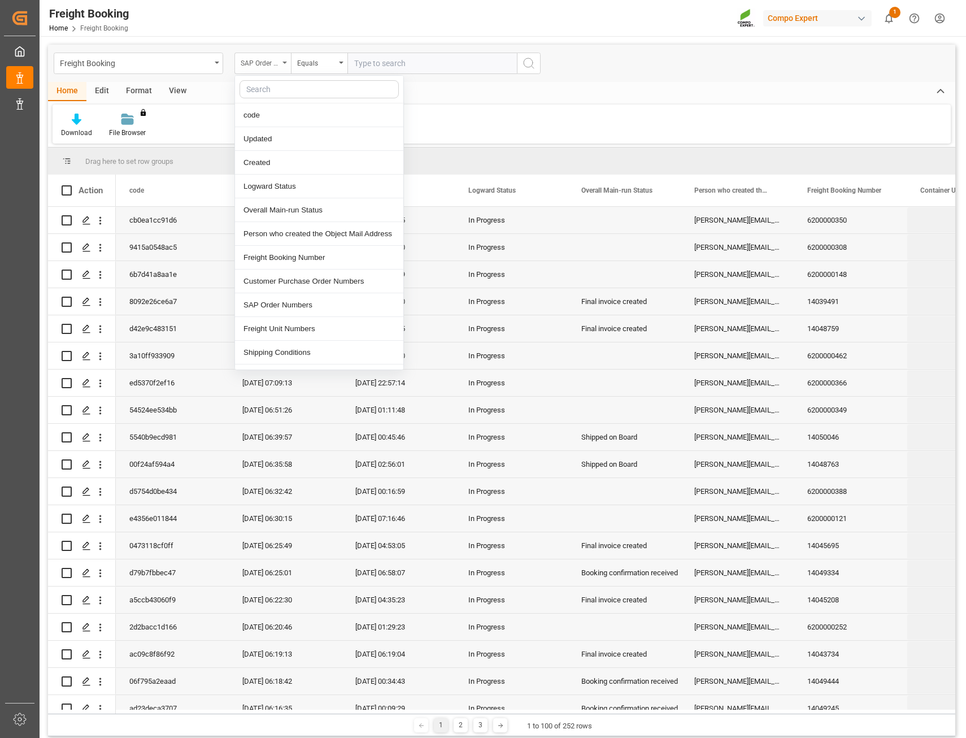
click at [282, 62] on div "SAP Order Numbers" at bounding box center [263, 63] width 57 height 21
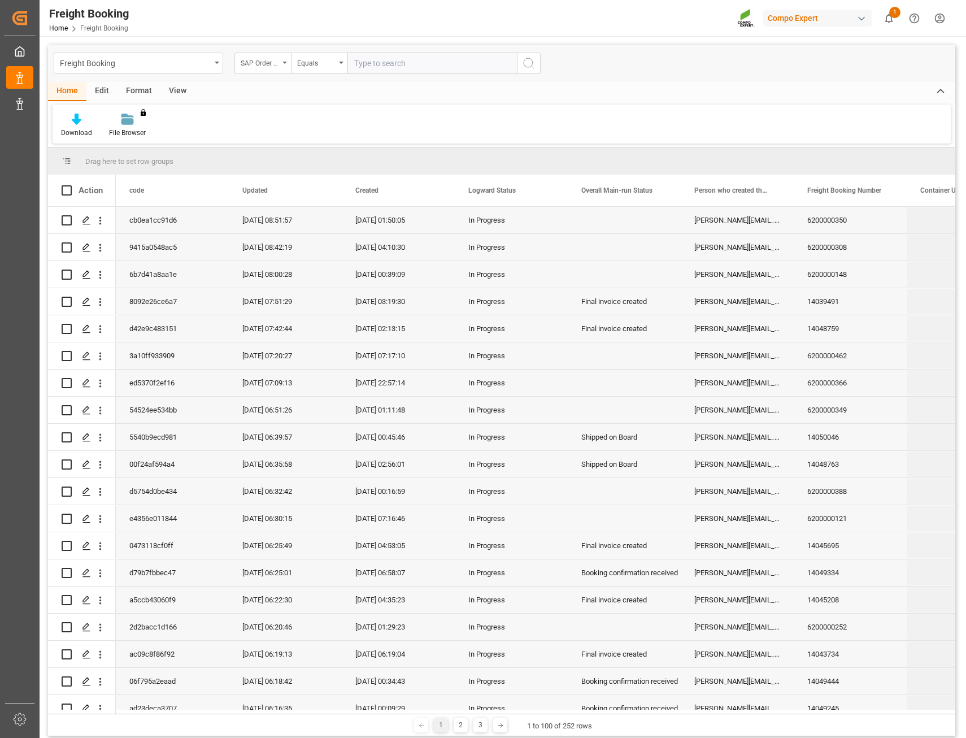
click at [283, 62] on div "SAP Order Numbers" at bounding box center [263, 63] width 57 height 21
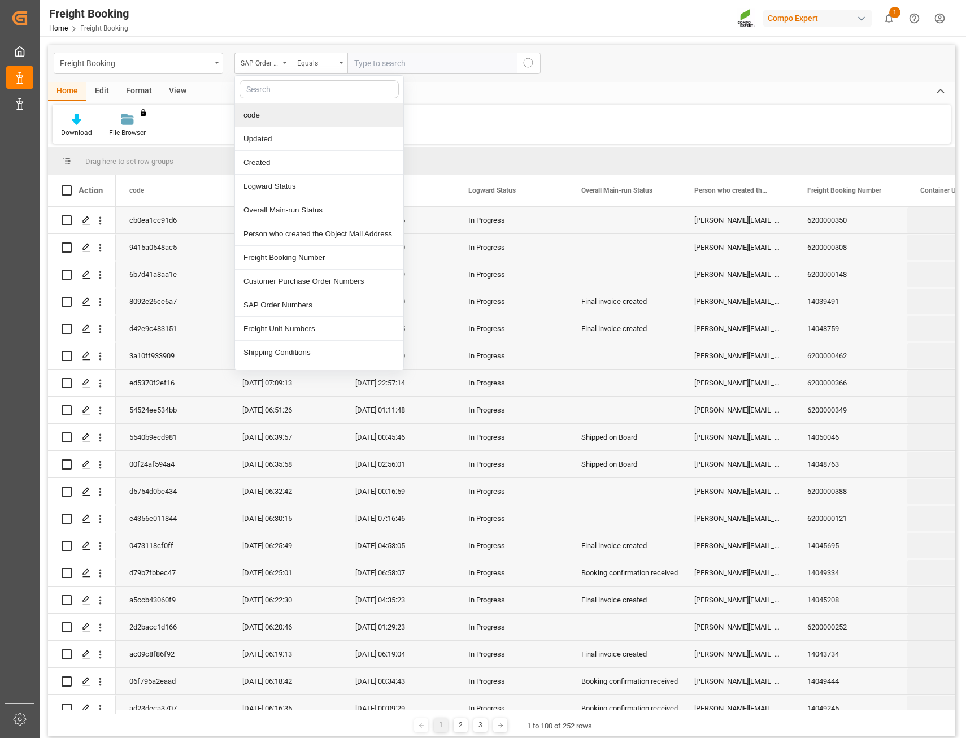
click at [274, 121] on div "code" at bounding box center [319, 115] width 168 height 24
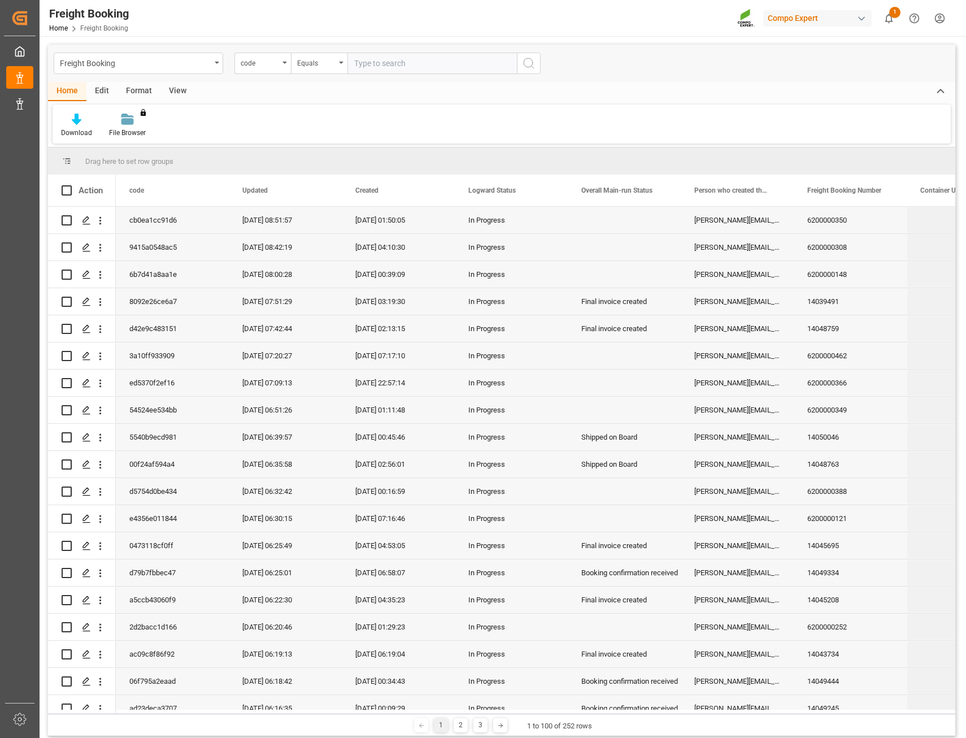
click at [411, 66] on input "text" at bounding box center [433, 63] width 170 height 21
paste input "204/30539-30545"
type input "204/30539-30545"
click at [536, 75] on div "Freight Booking code Equals 204/30539-30545" at bounding box center [502, 63] width 908 height 37
click at [527, 63] on icon "search button" at bounding box center [529, 64] width 14 height 14
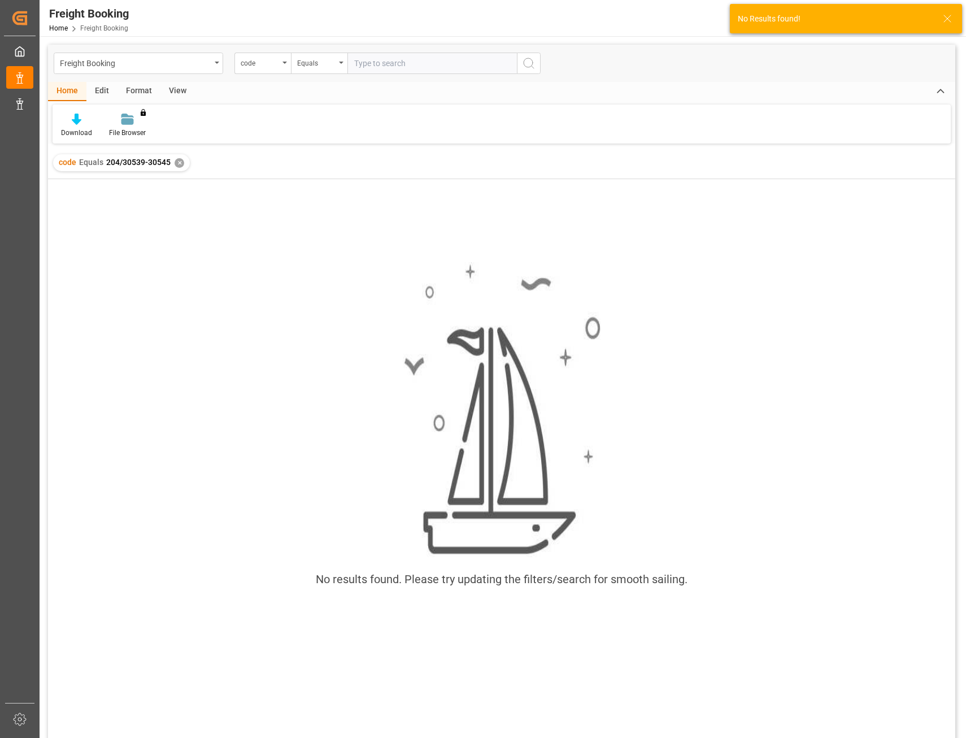
click at [175, 163] on div "✕" at bounding box center [180, 163] width 10 height 10
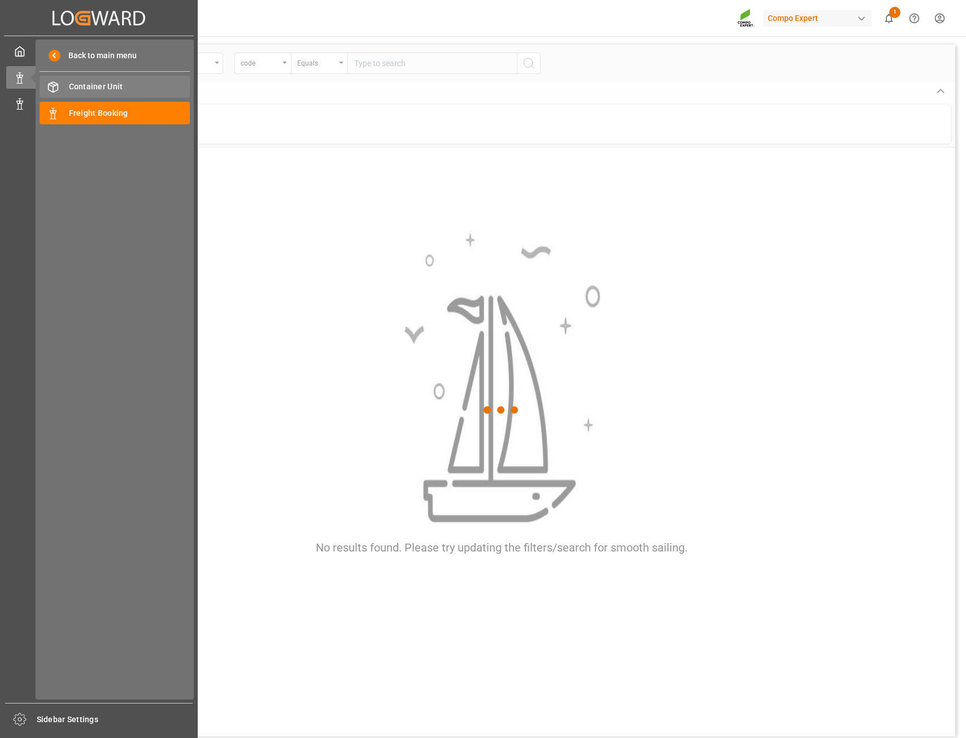
click at [88, 87] on span "Container Unit" at bounding box center [130, 87] width 122 height 12
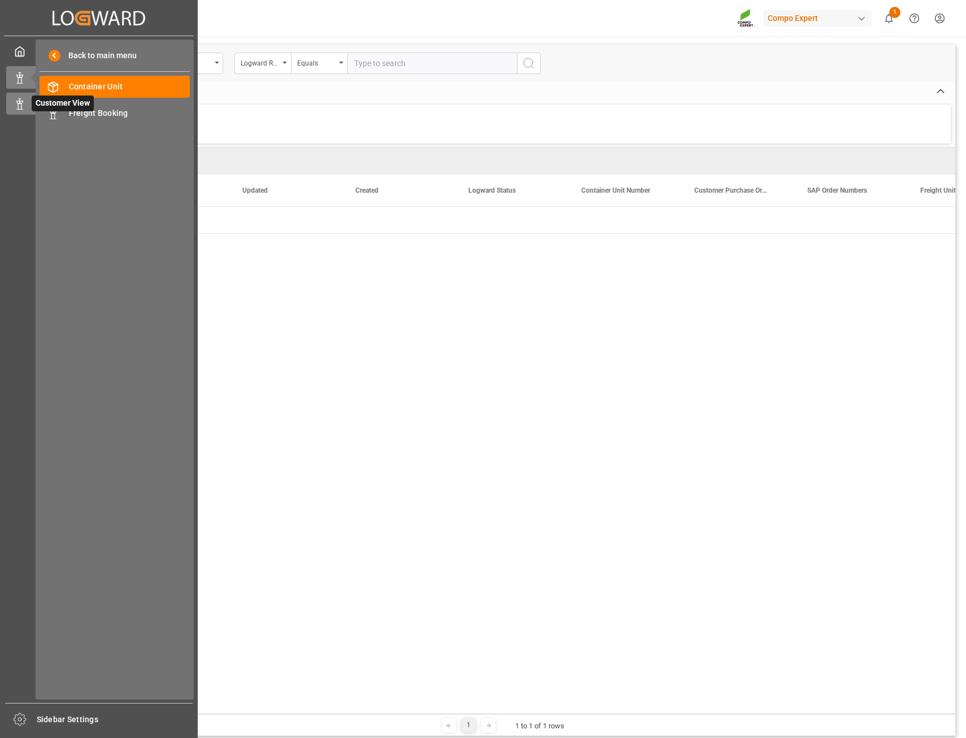
click at [23, 99] on icon at bounding box center [19, 103] width 11 height 11
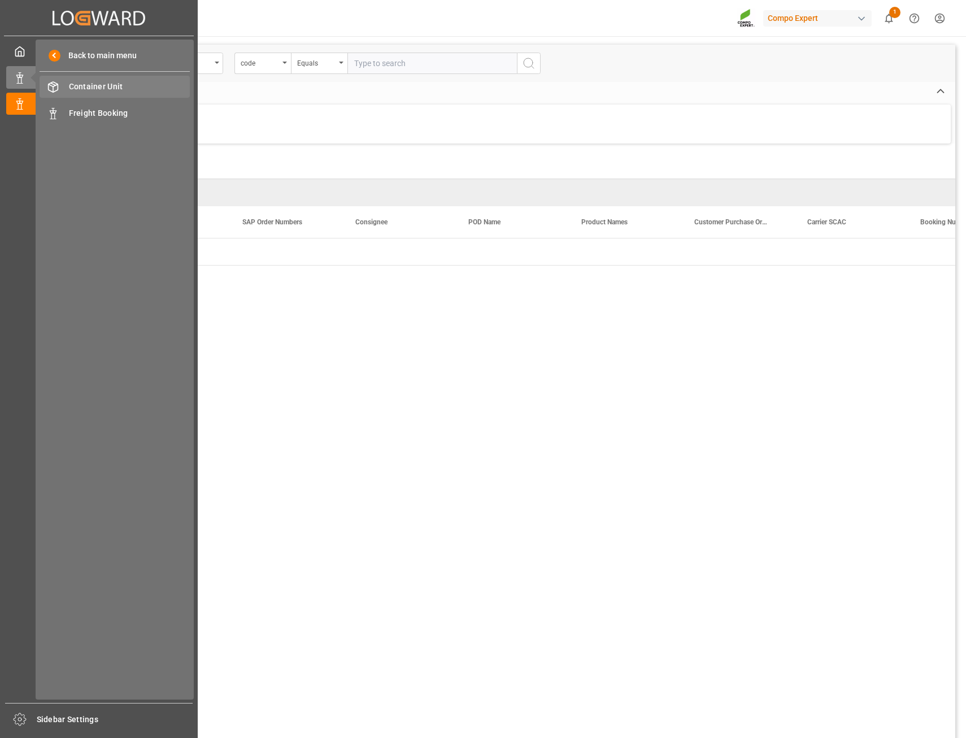
click at [128, 84] on span "Container Unit" at bounding box center [130, 87] width 122 height 12
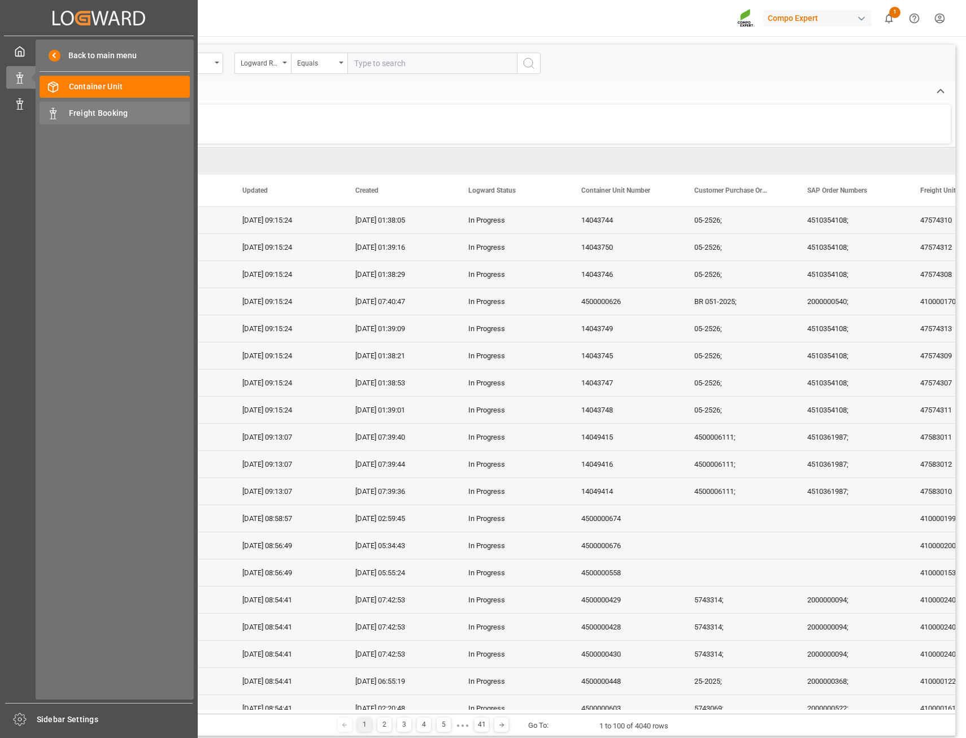
click at [105, 110] on span "Freight Booking" at bounding box center [130, 113] width 122 height 12
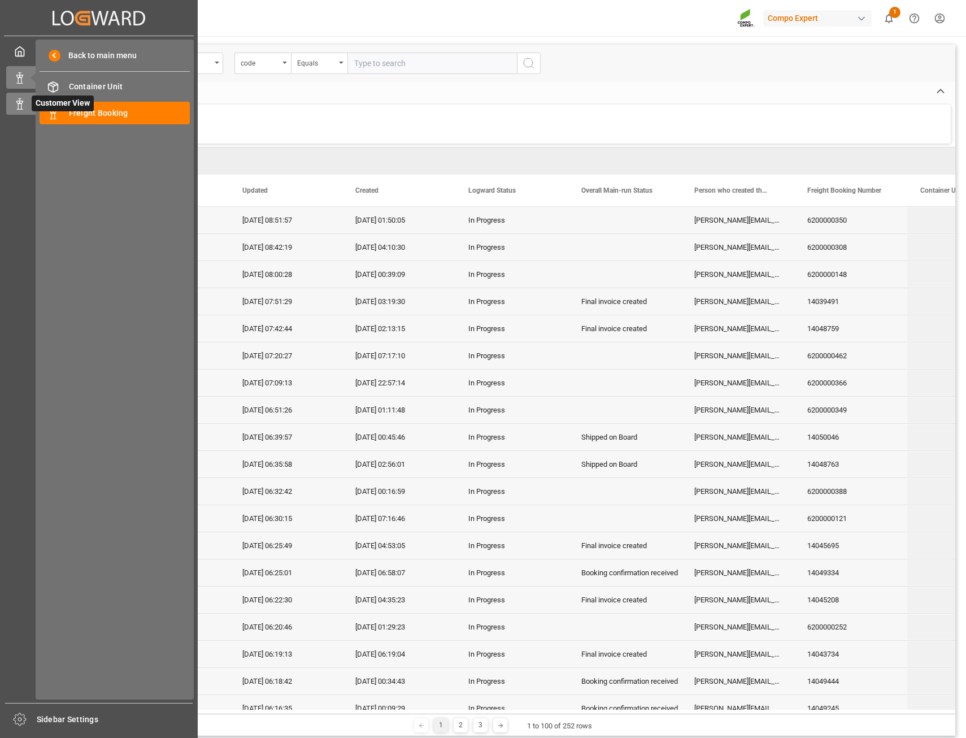
click at [24, 106] on icon at bounding box center [19, 103] width 11 height 11
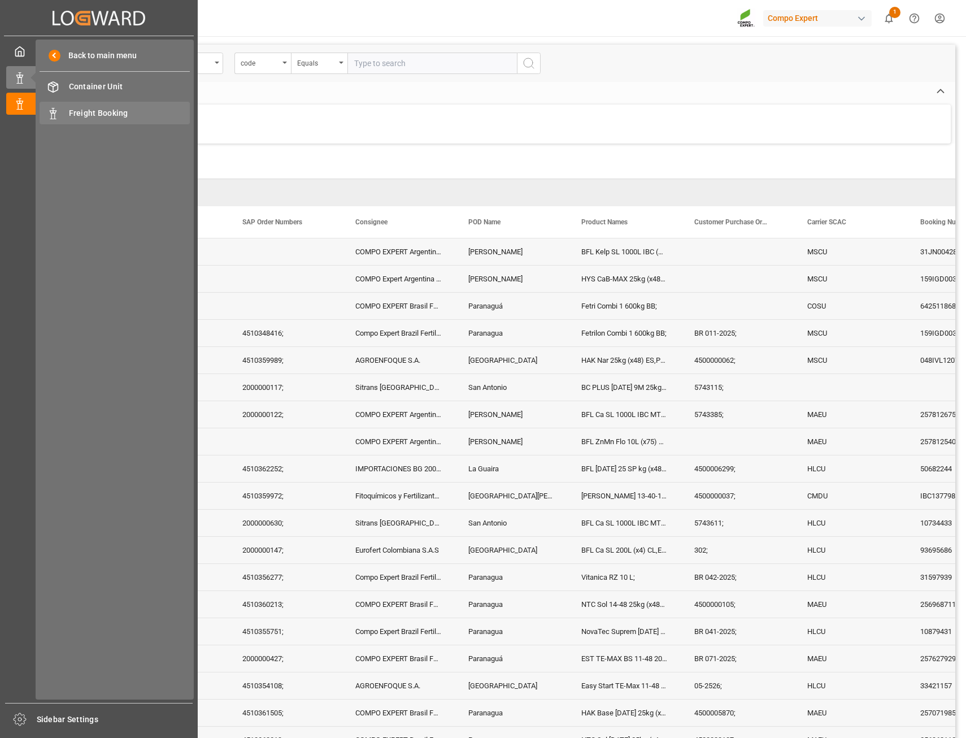
click at [86, 110] on span "Freight Booking" at bounding box center [130, 113] width 122 height 12
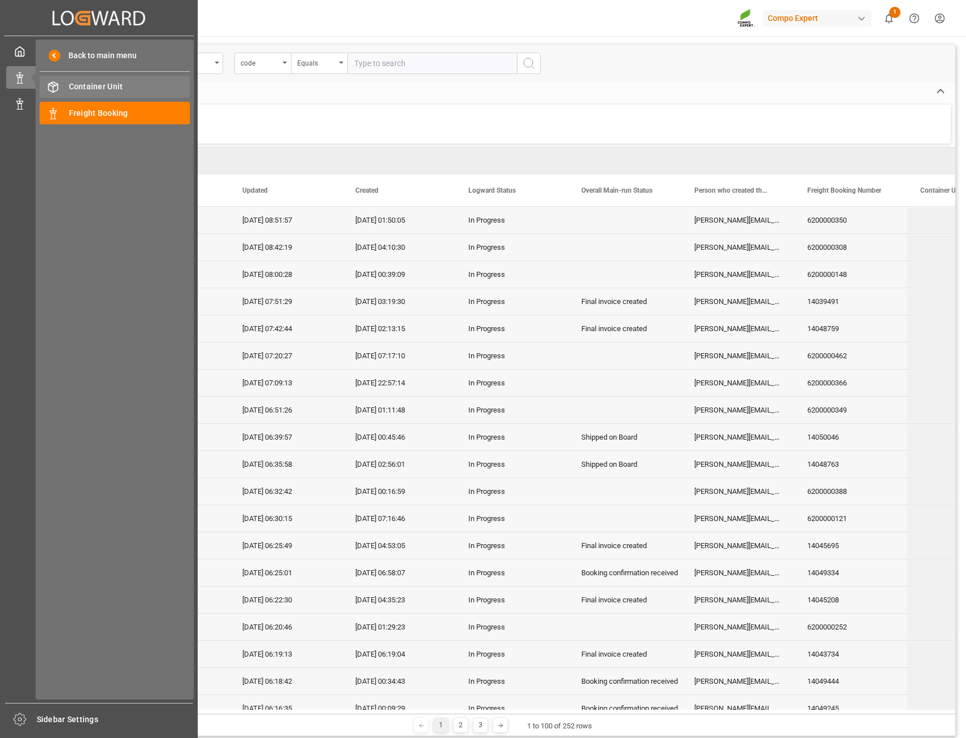
click at [96, 88] on span "Container Unit" at bounding box center [130, 87] width 122 height 12
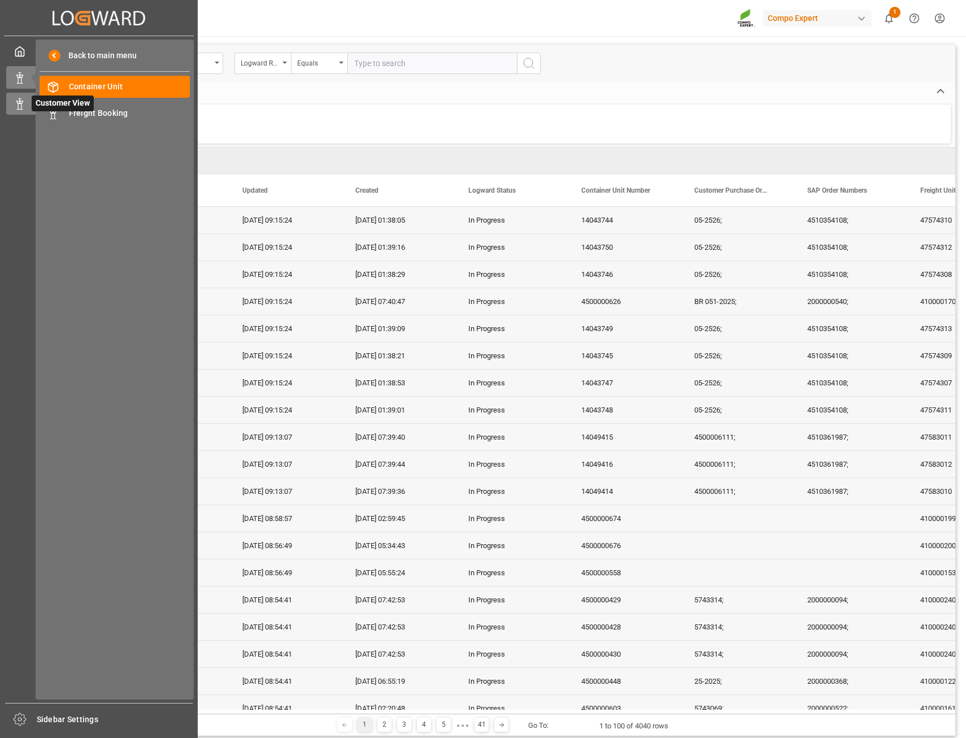
click at [21, 103] on icon at bounding box center [19, 103] width 11 height 11
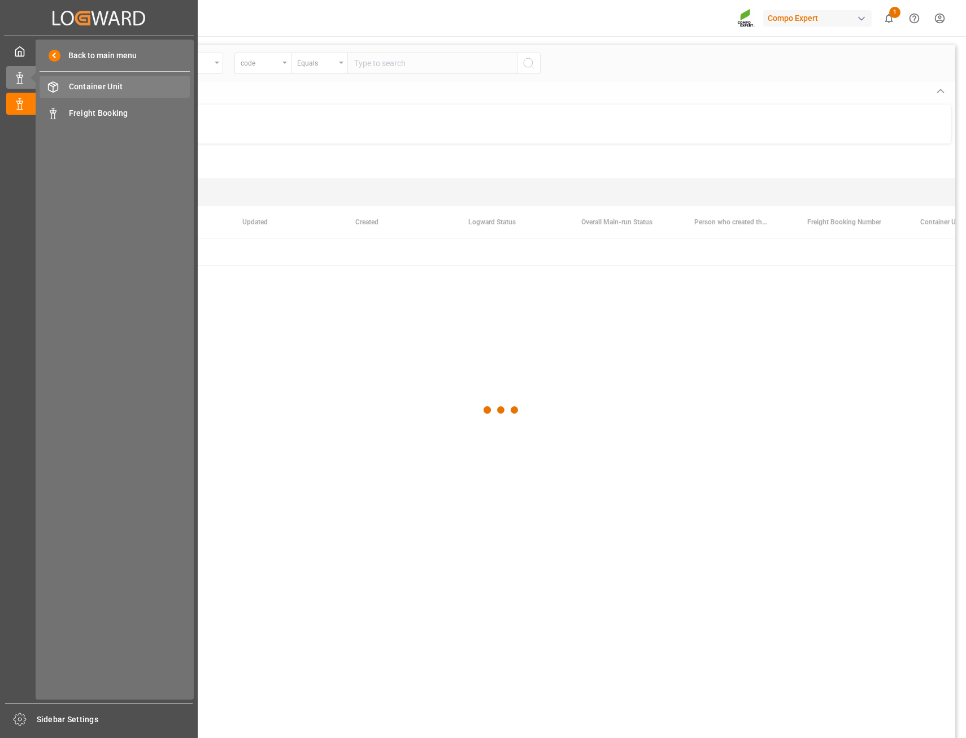
click at [73, 93] on span "Container Unit" at bounding box center [130, 87] width 122 height 12
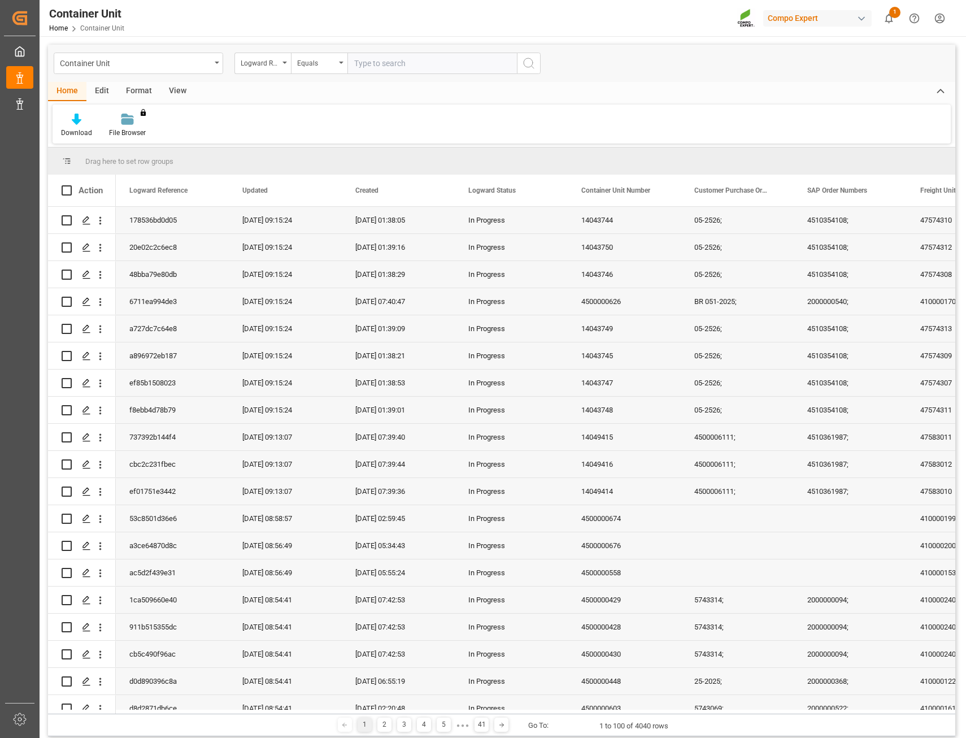
click at [173, 93] on div "View" at bounding box center [178, 91] width 34 height 19
click at [147, 92] on div "Format" at bounding box center [139, 91] width 43 height 19
click at [92, 95] on div "Edit" at bounding box center [101, 91] width 31 height 19
click at [64, 93] on div "Home" at bounding box center [67, 91] width 38 height 19
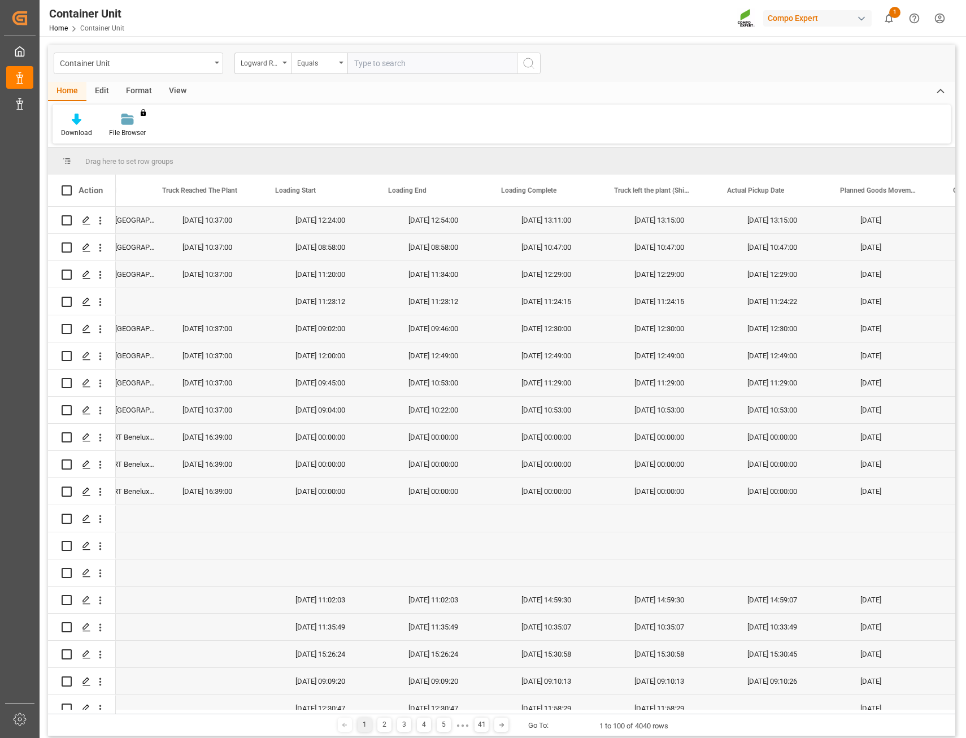
scroll to position [0, 4118]
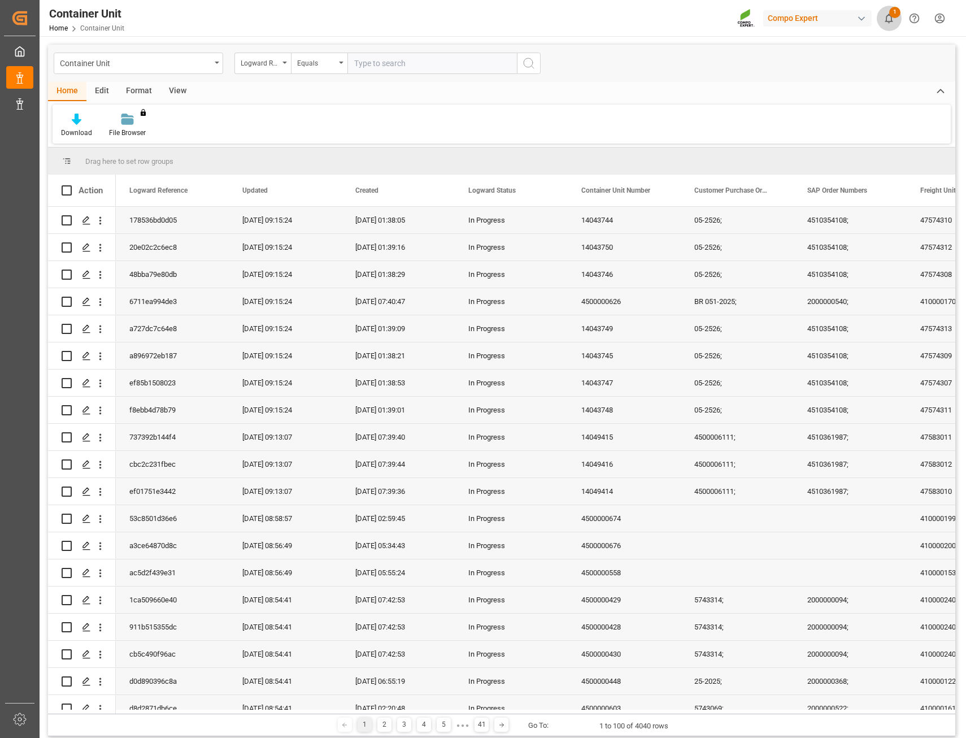
click at [899, 15] on span "1" at bounding box center [895, 12] width 11 height 11
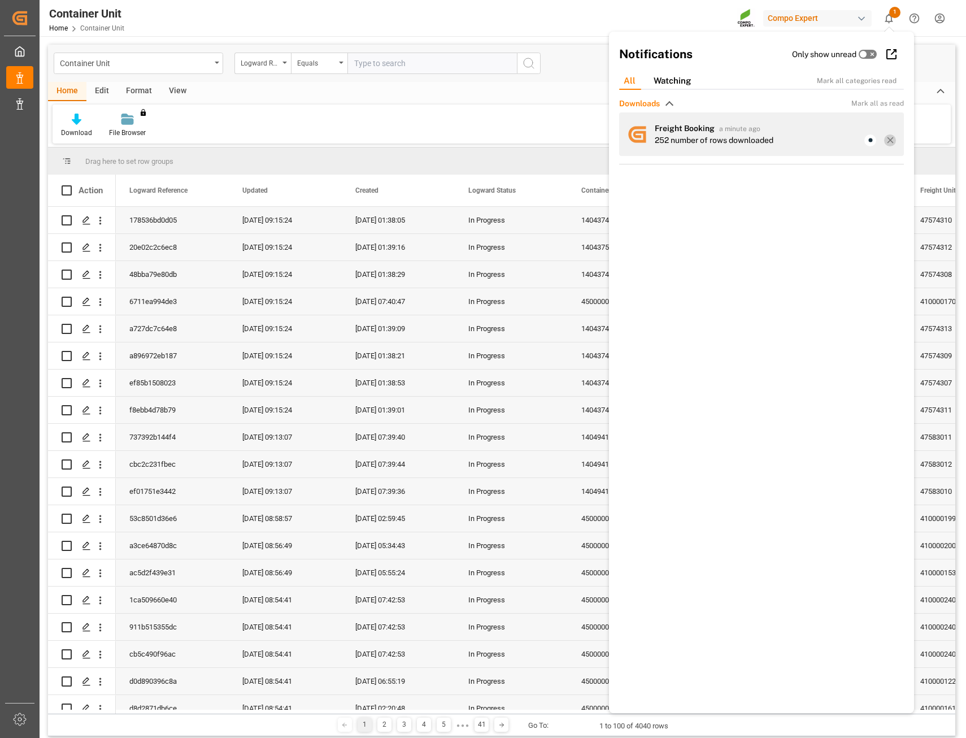
click at [890, 138] on icon at bounding box center [891, 140] width 10 height 10
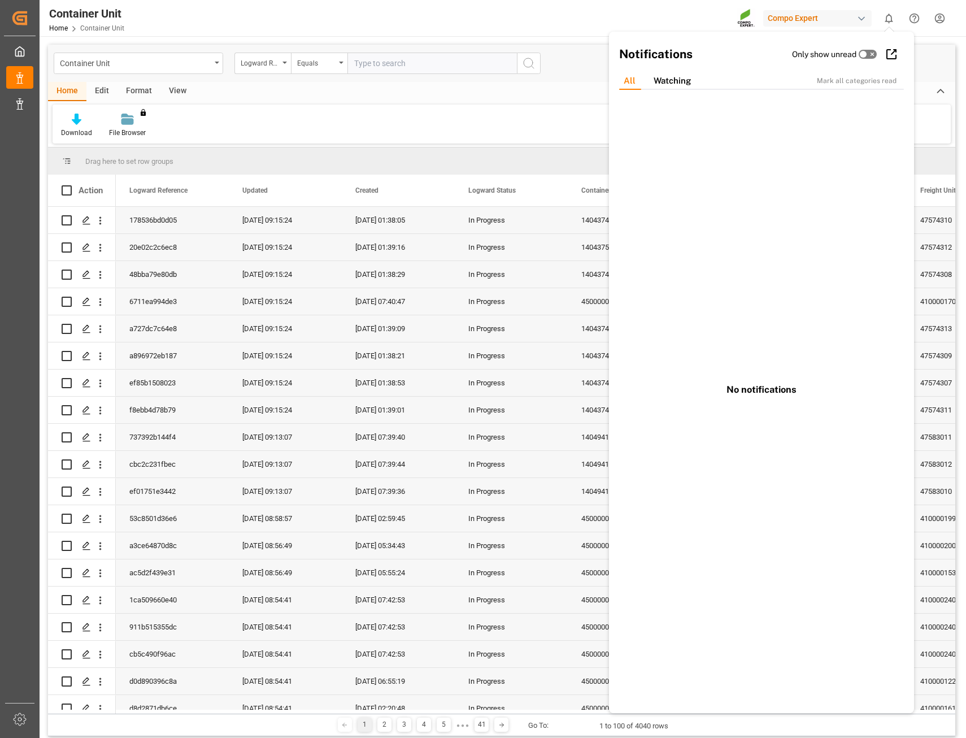
drag, startPoint x: 439, startPoint y: 122, endPoint x: 645, endPoint y: 10, distance: 234.5
click at [437, 121] on div "Download File Browser You don't have permission for this feature. Contact admin." at bounding box center [502, 124] width 899 height 39
